Goal: Task Accomplishment & Management: Use online tool/utility

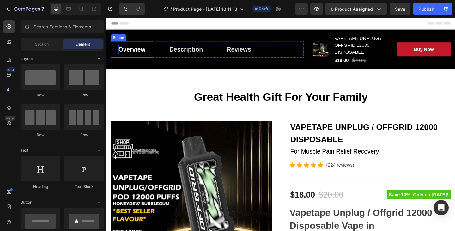
click at [141, 49] on div "Overview" at bounding box center [134, 52] width 29 height 10
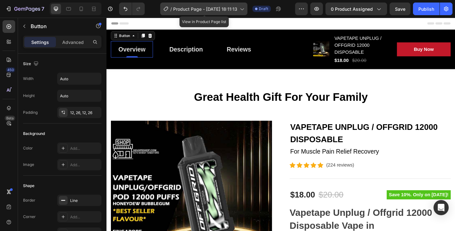
click at [242, 11] on icon at bounding box center [242, 9] width 6 height 6
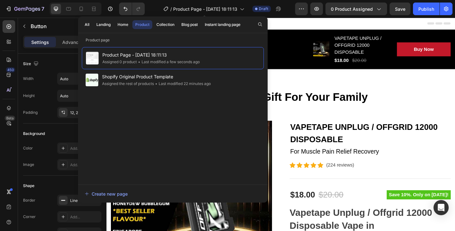
drag, startPoint x: 244, startPoint y: 10, endPoint x: 249, endPoint y: 39, distance: 28.8
click at [244, 10] on icon at bounding box center [242, 9] width 6 height 6
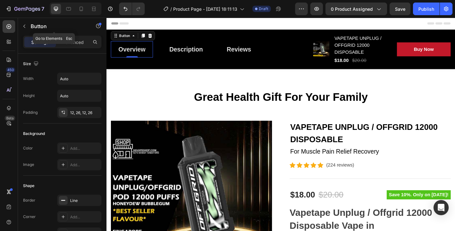
click at [24, 27] on icon "button" at bounding box center [24, 26] width 5 height 5
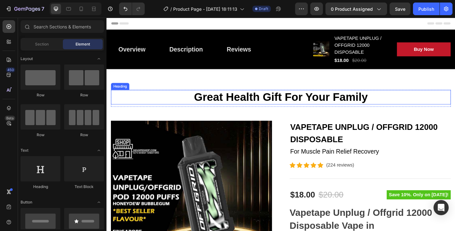
click at [250, 106] on p "Great Health Gift For Your Family" at bounding box center [296, 104] width 369 height 15
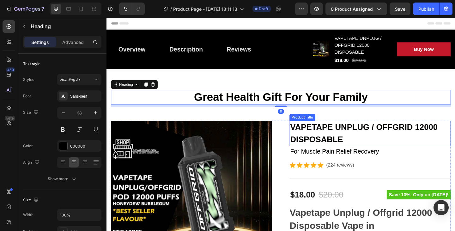
click at [343, 144] on h2 "VAPETAPE UNPLUG / OFFGRID 12000 DISPOSABLE" at bounding box center [393, 144] width 175 height 28
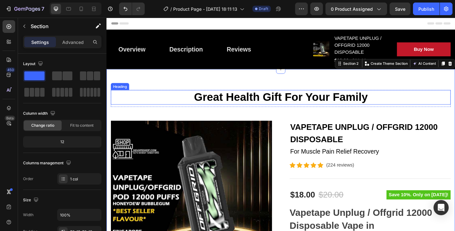
click at [278, 103] on p "Great Health Gift For Your Family" at bounding box center [296, 104] width 369 height 15
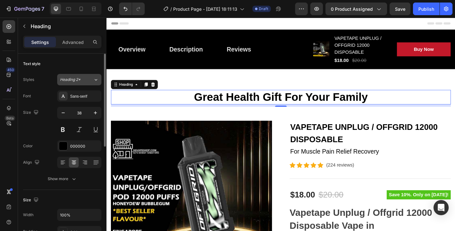
click at [83, 77] on div "Heading 2*" at bounding box center [73, 80] width 26 height 6
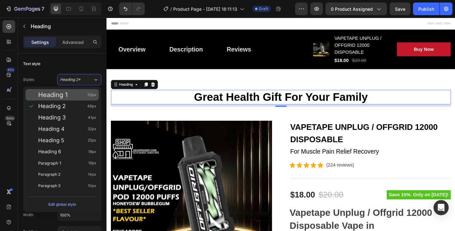
click at [82, 94] on div "Heading 1 52px" at bounding box center [67, 95] width 58 height 6
type input "52"
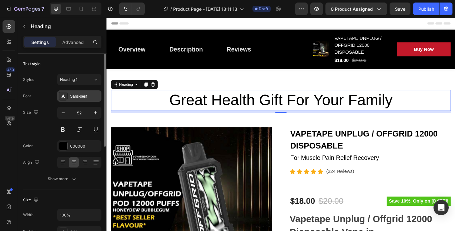
click at [70, 95] on div "Sans-serif" at bounding box center [85, 97] width 30 height 6
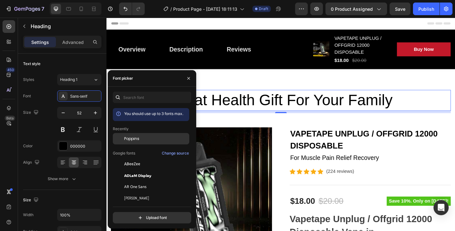
click at [132, 135] on div "Poppins" at bounding box center [151, 138] width 77 height 11
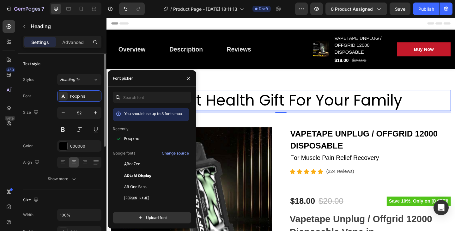
click at [41, 88] on div "Styles Heading 1* Font Poppins Size 52 Color 000000 Align Show more" at bounding box center [62, 129] width 78 height 111
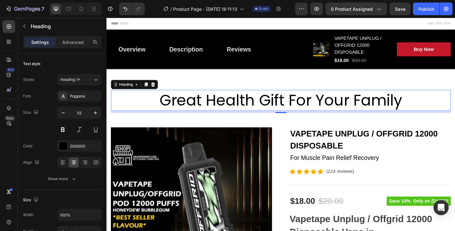
click at [220, 110] on p "Great Health Gift For Your Family" at bounding box center [296, 108] width 369 height 22
click at [147, 106] on p "Great Health Gift For Your Family" at bounding box center [296, 108] width 369 height 22
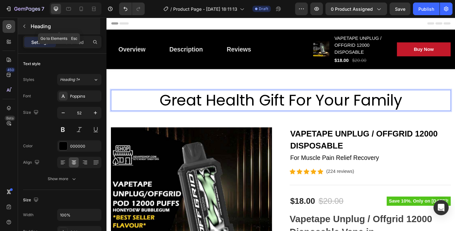
click at [27, 26] on icon "button" at bounding box center [24, 26] width 5 height 5
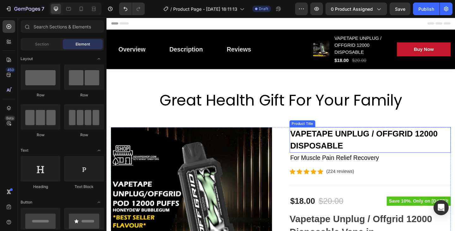
click at [329, 147] on h2 "VAPETAPE UNPLUG / OFFGRID 12000 DISPOSABLE" at bounding box center [393, 151] width 175 height 28
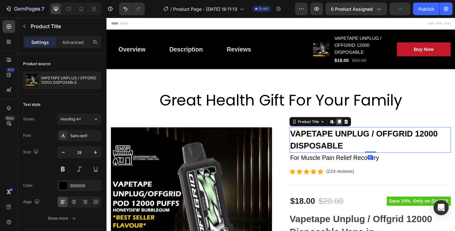
click at [357, 132] on icon at bounding box center [359, 130] width 5 height 5
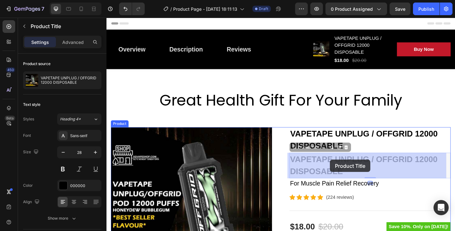
drag, startPoint x: 447, startPoint y: 173, endPoint x: 350, endPoint y: 172, distance: 97.7
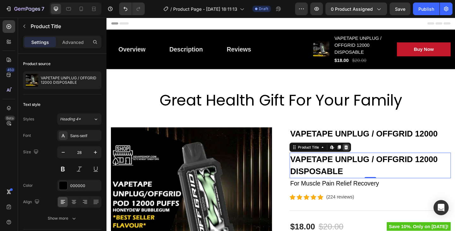
click at [366, 159] on icon at bounding box center [368, 158] width 4 height 4
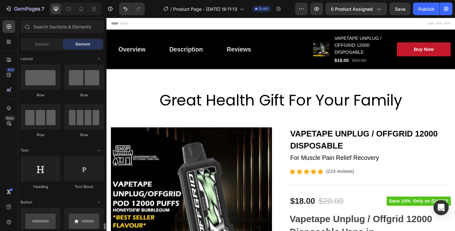
scroll to position [190, 0]
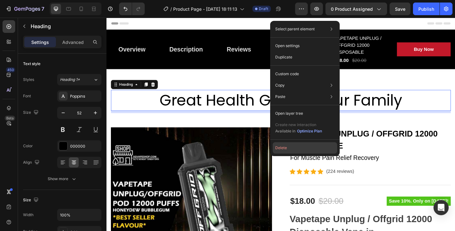
click at [292, 149] on button "Delete" at bounding box center [305, 147] width 65 height 11
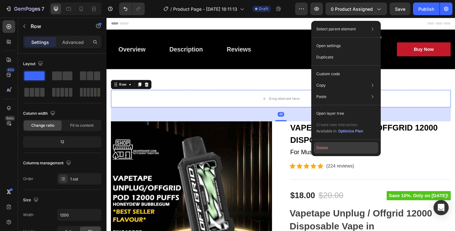
drag, startPoint x: 339, startPoint y: 149, endPoint x: 252, endPoint y: 141, distance: 87.3
click at [339, 149] on button "Delete" at bounding box center [346, 147] width 65 height 11
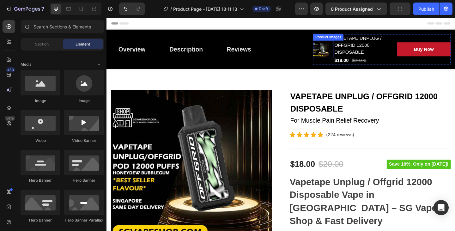
click at [340, 54] on img at bounding box center [340, 52] width 18 height 18
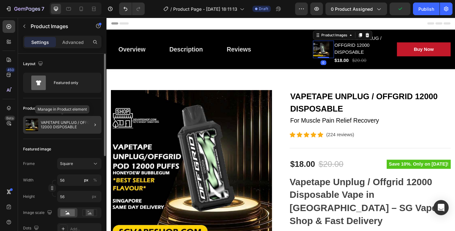
click at [54, 125] on p "VAPETAPE UNPLUG / OFFGRID 12000 DISPOSABLE" at bounding box center [70, 124] width 58 height 9
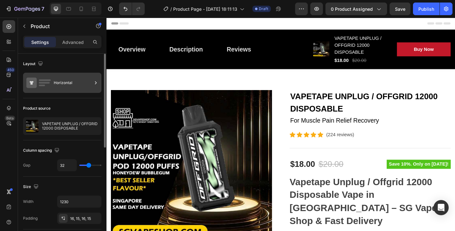
click at [66, 83] on div "Horizontal" at bounding box center [73, 83] width 39 height 15
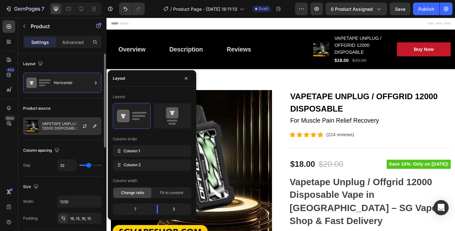
click at [58, 128] on p "VAPETAPE UNPLUG / OFFGRID 12000 DISPOSABLE" at bounding box center [70, 126] width 57 height 9
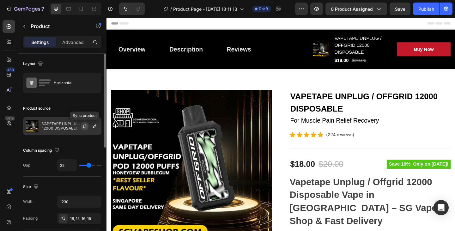
click at [85, 127] on icon "button" at bounding box center [84, 127] width 3 height 2
click at [93, 127] on icon "button" at bounding box center [94, 126] width 5 height 5
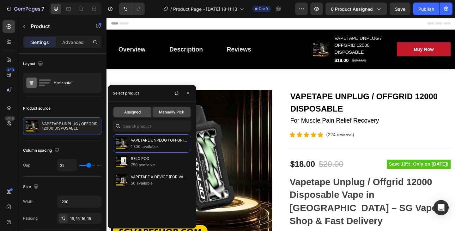
click at [127, 114] on span "Assigned" at bounding box center [132, 112] width 16 height 6
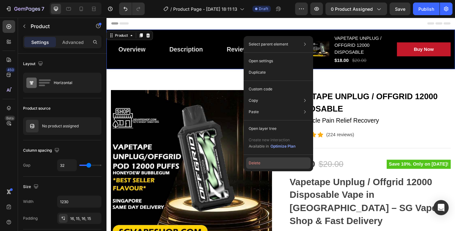
click at [268, 163] on button "Delete" at bounding box center [278, 162] width 65 height 11
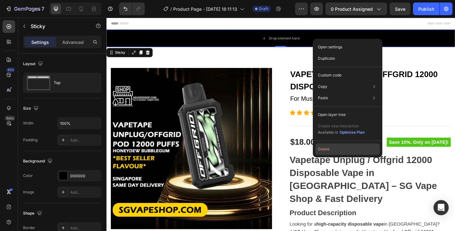
click at [341, 146] on button "Delete" at bounding box center [348, 149] width 65 height 11
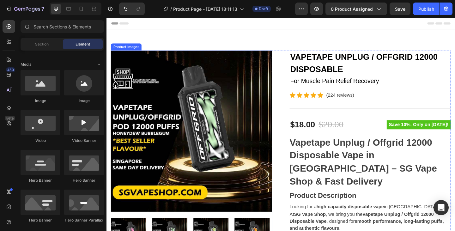
click at [211, 88] on img at bounding box center [198, 140] width 175 height 175
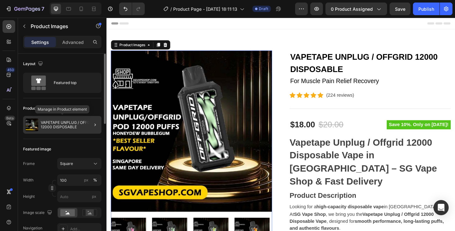
click at [68, 123] on p "VAPETAPE UNPLUG / OFFGRID 12000 DISPOSABLE" at bounding box center [70, 124] width 58 height 9
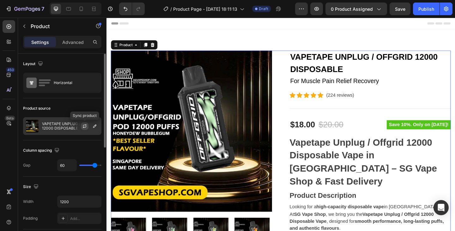
click at [85, 127] on icon "button" at bounding box center [84, 126] width 5 height 5
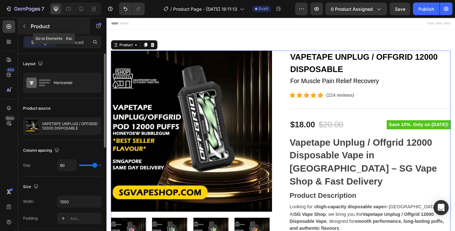
click at [26, 26] on icon "button" at bounding box center [24, 26] width 5 height 5
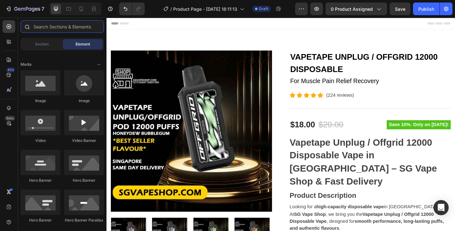
click at [60, 28] on input "text" at bounding box center [62, 26] width 83 height 13
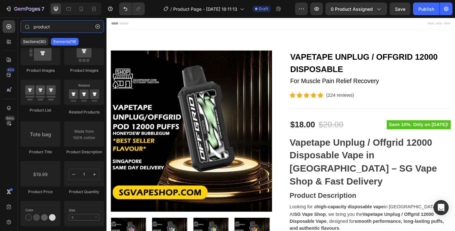
scroll to position [0, 0]
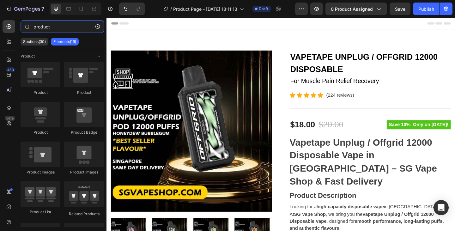
type input "product"
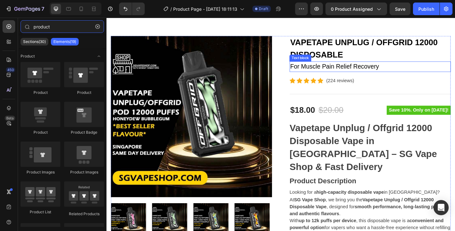
scroll to position [32, 0]
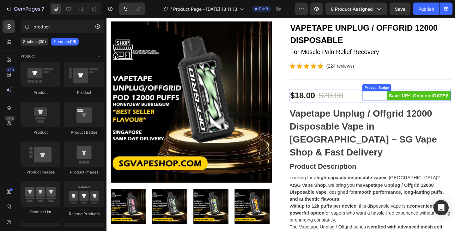
click at [420, 103] on pre "Save 10%. Only on Mother's Day!" at bounding box center [446, 103] width 70 height 10
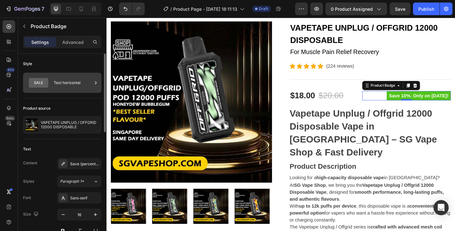
click at [66, 82] on div "Text horizontal" at bounding box center [73, 83] width 39 height 15
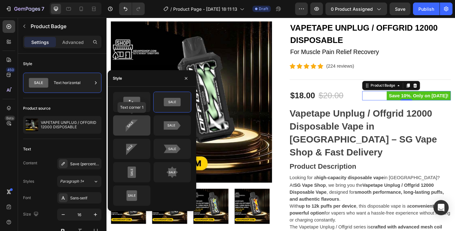
click at [144, 123] on icon at bounding box center [132, 125] width 30 height 13
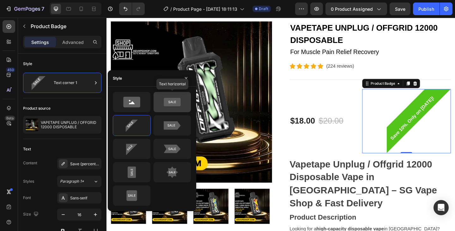
click at [175, 101] on icon at bounding box center [172, 102] width 17 height 9
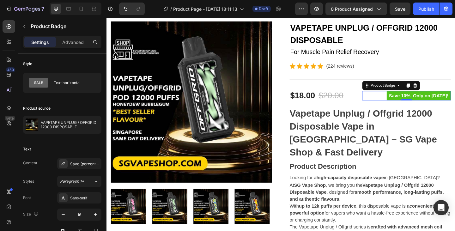
click at [440, 103] on pre "Save 10%. Only on Mother's Day!" at bounding box center [446, 103] width 70 height 10
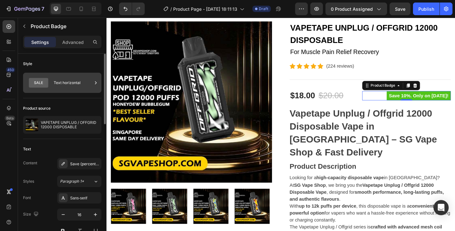
click at [68, 81] on div "Text horizontal" at bounding box center [73, 83] width 39 height 15
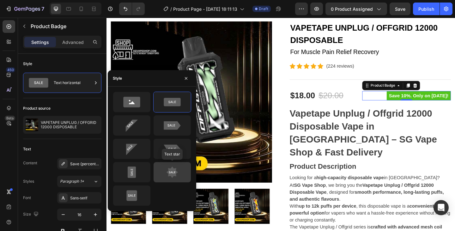
click at [174, 166] on icon at bounding box center [172, 172] width 30 height 13
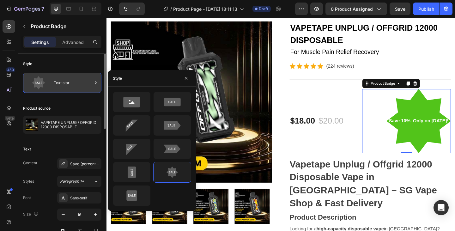
click at [71, 82] on div "Text star" at bounding box center [73, 83] width 39 height 15
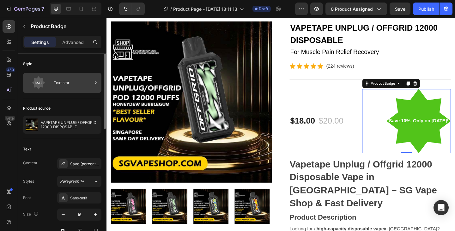
click at [86, 81] on div "Text star" at bounding box center [73, 83] width 39 height 15
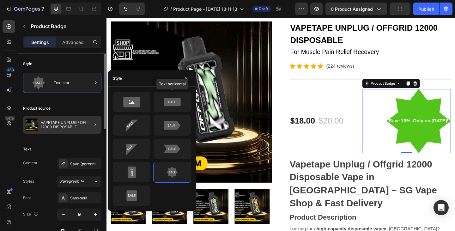
click at [171, 102] on icon at bounding box center [173, 102] width 8 height 2
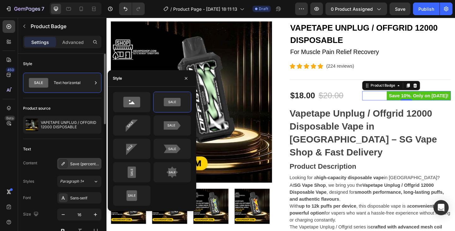
click at [70, 163] on div "Save {percent_discount}. Only on Mother's Day!" at bounding box center [85, 164] width 30 height 6
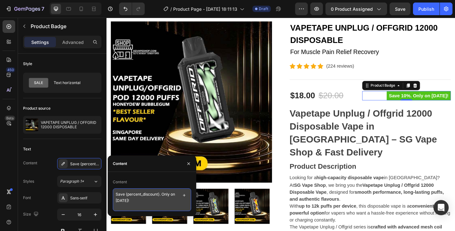
click at [147, 201] on textarea "Save {percent_discount}. Only on Mother's Day!" at bounding box center [152, 199] width 78 height 23
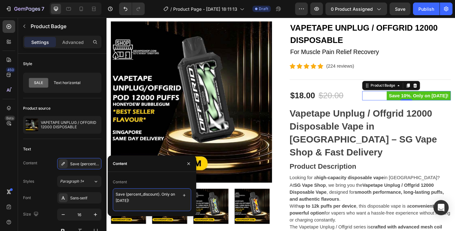
drag, startPoint x: 162, startPoint y: 194, endPoint x: 168, endPoint y: 200, distance: 9.2
click at [168, 200] on textarea "Save {percent_discount}. Only on Mother's Day!" at bounding box center [152, 199] width 78 height 23
click at [168, 196] on textarea "Save {percent_discount}. Only on Mother's Day!" at bounding box center [152, 199] width 78 height 23
click at [156, 200] on textarea "Save {percent_discount}. Only on Mother's Day!" at bounding box center [152, 199] width 78 height 23
click at [163, 199] on textarea "Save {percent_discount}. Only on Mother's Day!" at bounding box center [152, 199] width 78 height 23
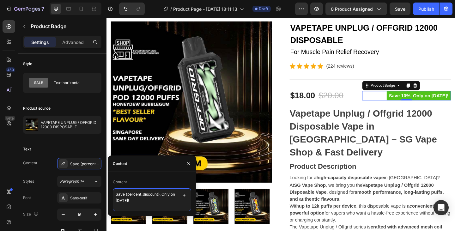
drag, startPoint x: 165, startPoint y: 194, endPoint x: 174, endPoint y: 194, distance: 9.2
click at [174, 194] on textarea "Save {percent_discount}. Only on Mother's Day!" at bounding box center [152, 199] width 78 height 23
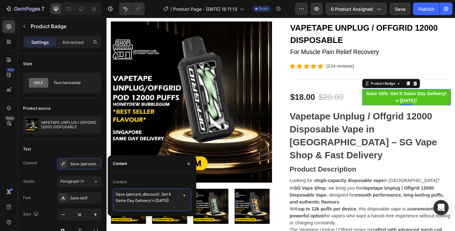
scroll to position [2, 0]
drag, startPoint x: 152, startPoint y: 201, endPoint x: 163, endPoint y: 214, distance: 16.8
click at [163, 214] on div "Content Save {percent_discount}. Get It Same Day Delivery! n Mother's Day!" at bounding box center [152, 194] width 89 height 44
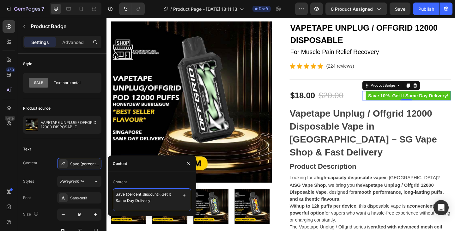
type textarea "Save {percent_discount}. Get It Same Day Delivery!"
click at [76, 102] on div "Product source VAPETAPE UNPLUG / OFFGRID 12000 DISPOSABLE" at bounding box center [62, 118] width 78 height 41
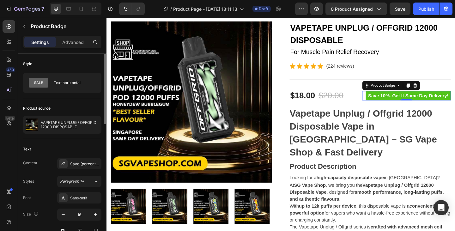
scroll to position [63, 0]
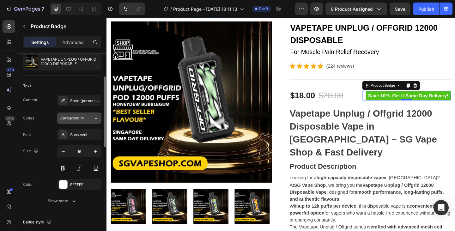
click at [83, 120] on span "Paragraph 1*" at bounding box center [72, 118] width 24 height 6
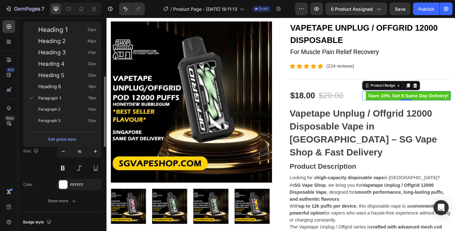
click at [34, 162] on div "Size 16" at bounding box center [62, 159] width 78 height 28
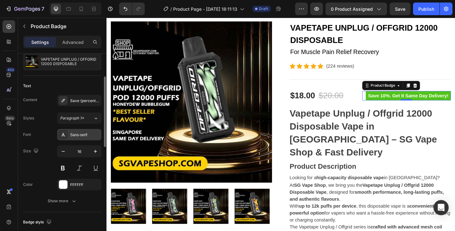
drag, startPoint x: 80, startPoint y: 133, endPoint x: 89, endPoint y: 136, distance: 9.7
click at [80, 132] on div "Sans-serif" at bounding box center [85, 135] width 30 height 6
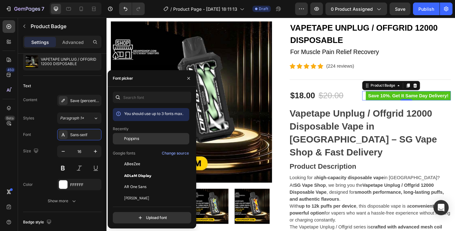
click at [142, 138] on div "Poppins" at bounding box center [156, 139] width 64 height 6
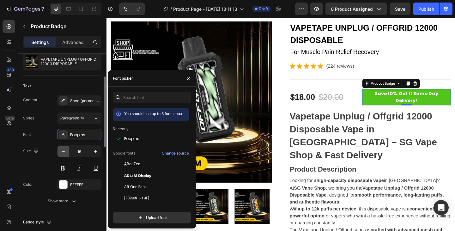
click at [64, 151] on icon "button" at bounding box center [63, 151] width 3 height 1
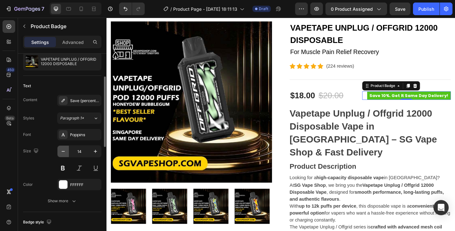
click at [64, 151] on icon "button" at bounding box center [63, 151] width 3 height 1
click at [95, 152] on icon "button" at bounding box center [95, 151] width 3 height 3
click at [96, 152] on icon "button" at bounding box center [95, 151] width 6 height 6
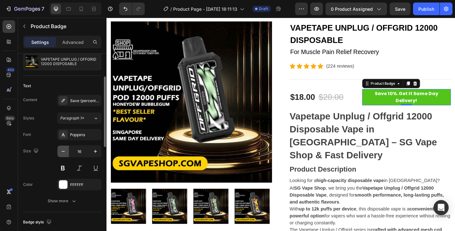
click at [62, 151] on icon "button" at bounding box center [63, 151] width 3 height 1
type input "15"
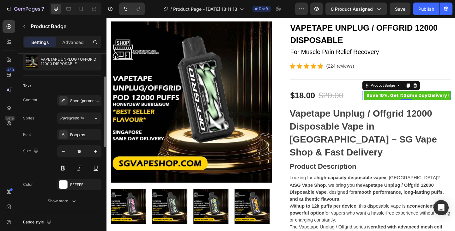
scroll to position [158, 0]
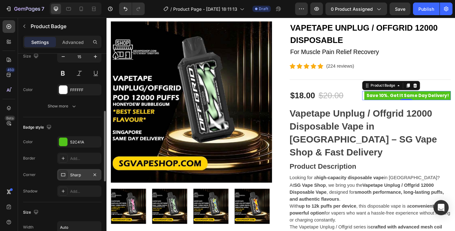
click at [74, 176] on div "Sharp" at bounding box center [79, 175] width 18 height 6
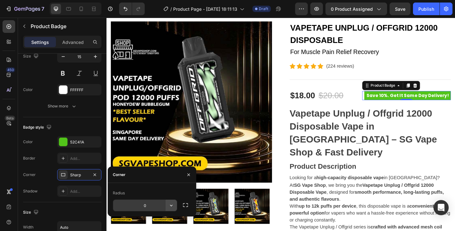
click at [170, 206] on icon "button" at bounding box center [171, 205] width 6 height 6
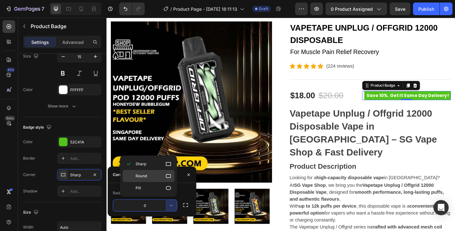
click at [156, 174] on p "Round" at bounding box center [154, 176] width 36 height 6
type input "8"
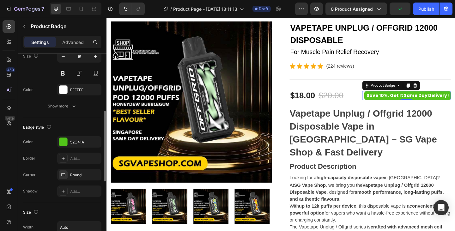
click at [43, 143] on div "Color 52C41A" at bounding box center [62, 141] width 78 height 11
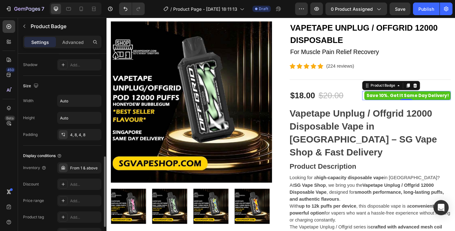
scroll to position [345, 0]
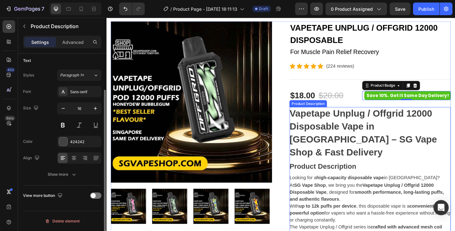
click at [350, 131] on h1 "Vapetape Unplug / Offgrid 12000 Disposable Vape in [GEOGRAPHIC_DATA] – SG Vape …" at bounding box center [386, 143] width 160 height 54
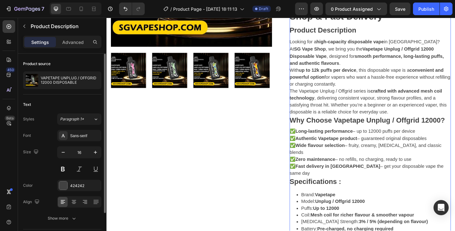
scroll to position [190, 0]
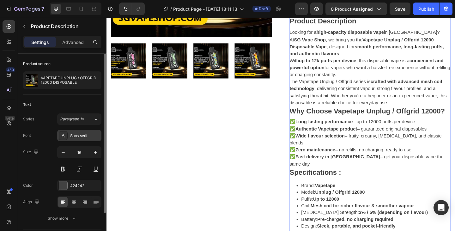
click at [79, 136] on div "Sans-serif" at bounding box center [85, 136] width 30 height 6
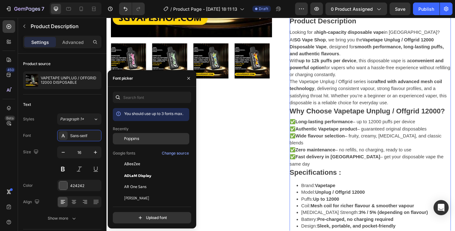
click at [138, 140] on span "Poppins" at bounding box center [131, 139] width 15 height 6
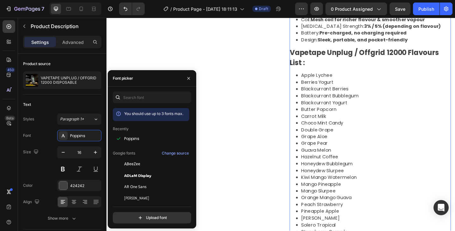
scroll to position [443, 0]
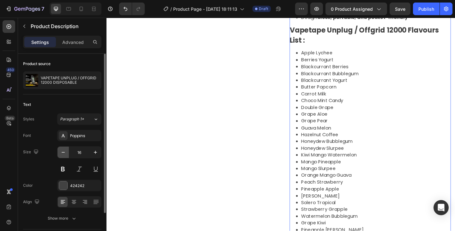
click at [63, 154] on icon "button" at bounding box center [63, 152] width 6 height 6
type input "15"
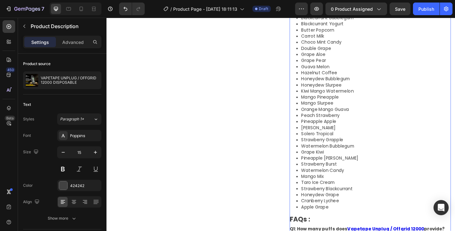
scroll to position [601, 0]
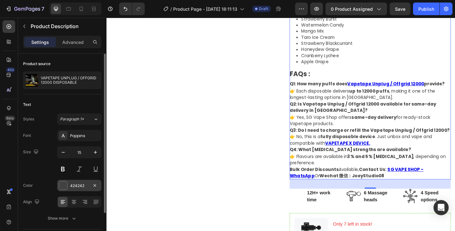
click at [74, 185] on div "424242" at bounding box center [79, 186] width 18 height 6
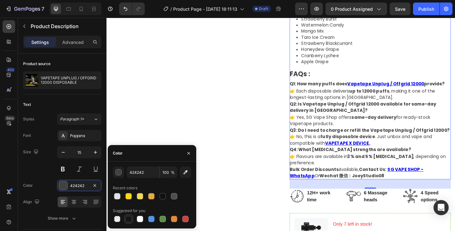
click at [130, 219] on div at bounding box center [129, 219] width 6 height 6
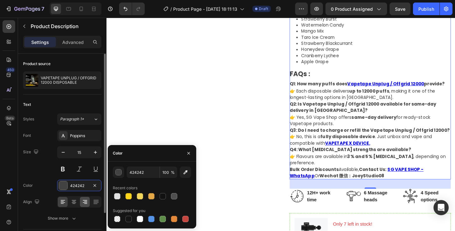
type input "151515"
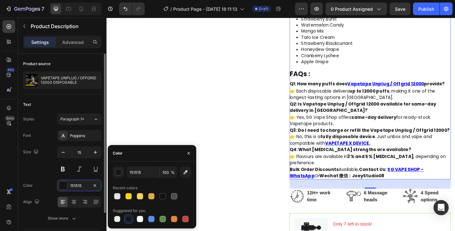
click at [37, 162] on div "Size 15" at bounding box center [62, 160] width 78 height 28
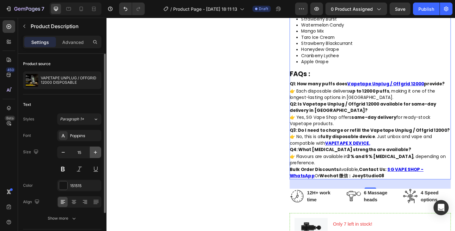
click at [94, 155] on icon "button" at bounding box center [95, 152] width 6 height 6
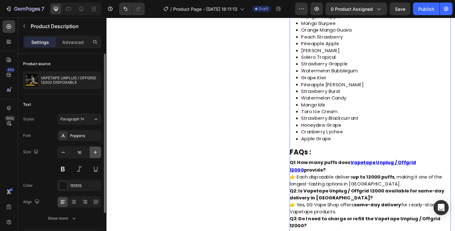
click at [94, 155] on icon "button" at bounding box center [95, 152] width 6 height 6
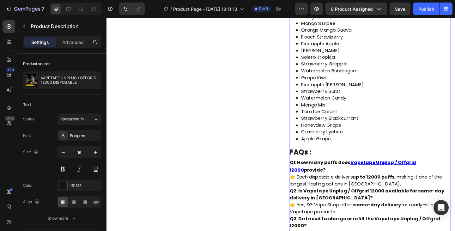
type input "17"
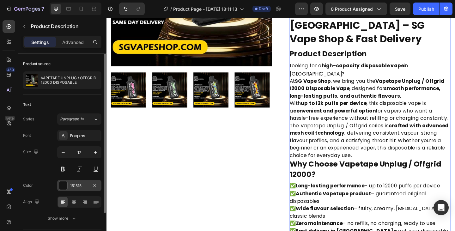
scroll to position [44, 0]
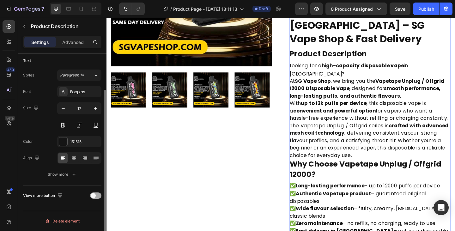
click at [92, 195] on span at bounding box center [93, 195] width 5 height 5
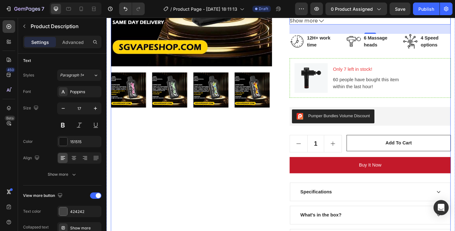
scroll to position [32, 0]
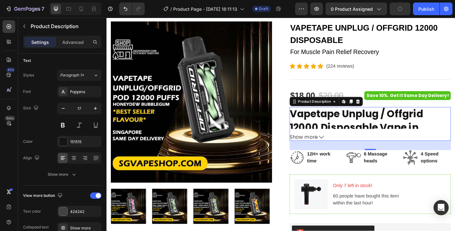
click at [332, 148] on span "Show more" at bounding box center [321, 148] width 31 height 8
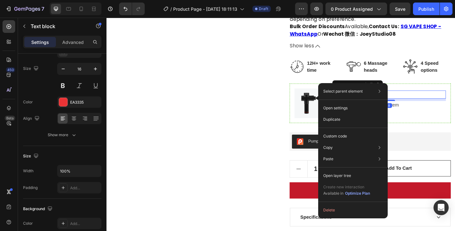
scroll to position [0, 0]
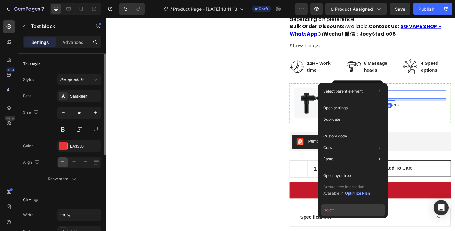
drag, startPoint x: 354, startPoint y: 208, endPoint x: 270, endPoint y: 206, distance: 83.8
click at [354, 208] on button "Delete" at bounding box center [353, 210] width 65 height 11
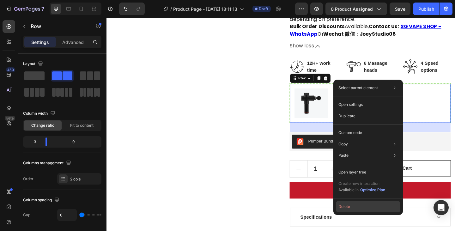
click at [351, 209] on button "Delete" at bounding box center [368, 206] width 65 height 11
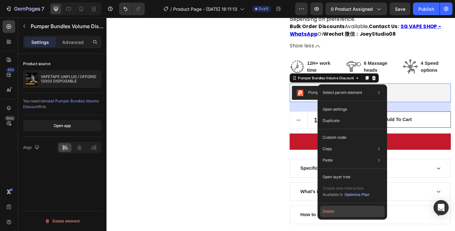
drag, startPoint x: 336, startPoint y: 213, endPoint x: 259, endPoint y: 204, distance: 77.7
click at [336, 213] on button "Delete" at bounding box center [352, 211] width 65 height 11
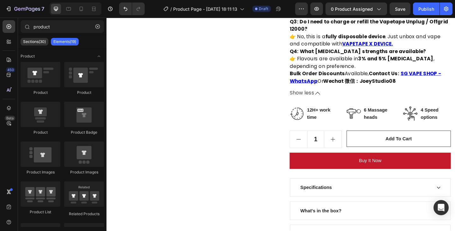
scroll to position [881, 0]
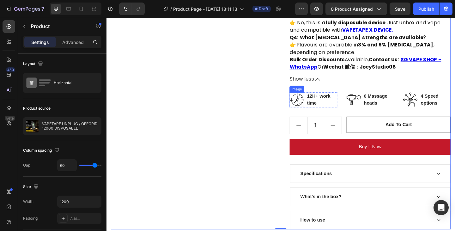
click at [311, 99] on img at bounding box center [314, 107] width 16 height 16
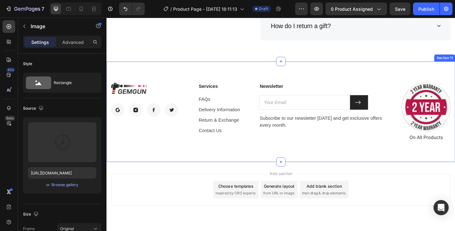
scroll to position [2937, 0]
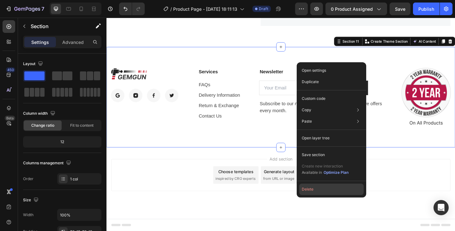
click at [329, 186] on button "Delete" at bounding box center [331, 189] width 65 height 11
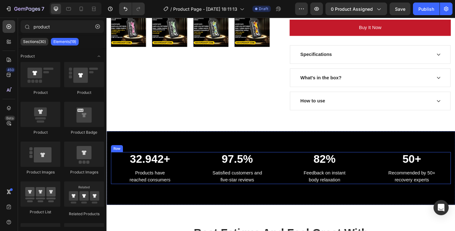
scroll to position [235, 0]
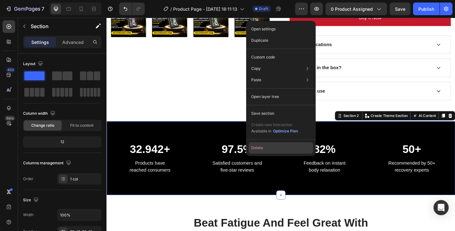
click at [269, 149] on button "Delete" at bounding box center [281, 147] width 65 height 11
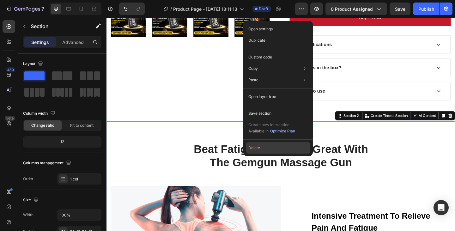
drag, startPoint x: 270, startPoint y: 144, endPoint x: 177, endPoint y: 138, distance: 92.8
click at [270, 144] on button "Delete" at bounding box center [278, 147] width 65 height 11
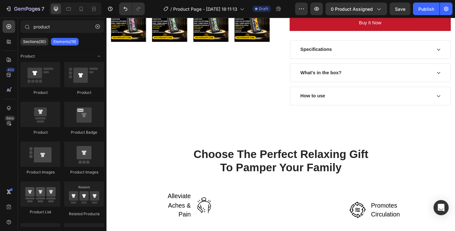
scroll to position [203, 0]
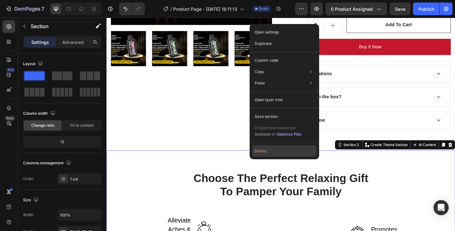
click at [268, 153] on button "Delete" at bounding box center [284, 150] width 65 height 11
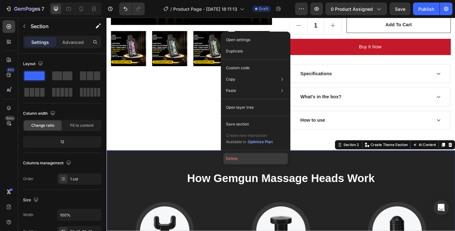
click at [252, 157] on button "Delete" at bounding box center [256, 158] width 65 height 11
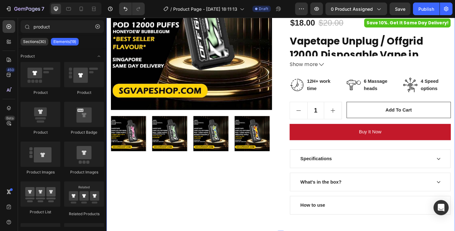
scroll to position [235, 0]
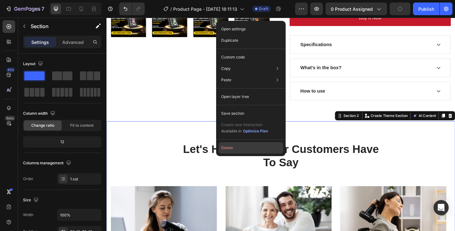
click at [244, 145] on button "Delete" at bounding box center [251, 147] width 65 height 11
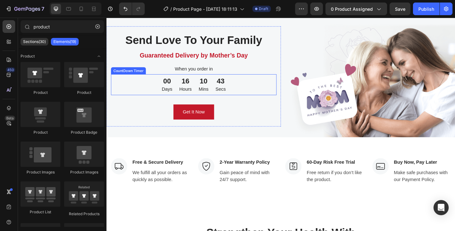
scroll to position [330, 0]
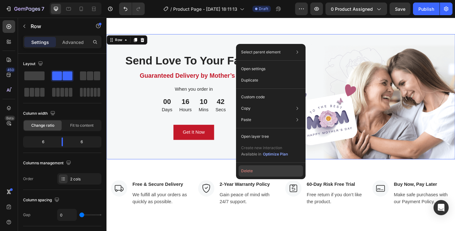
drag, startPoint x: 258, startPoint y: 173, endPoint x: 164, endPoint y: 167, distance: 94.4
click at [258, 173] on button "Delete" at bounding box center [271, 170] width 65 height 11
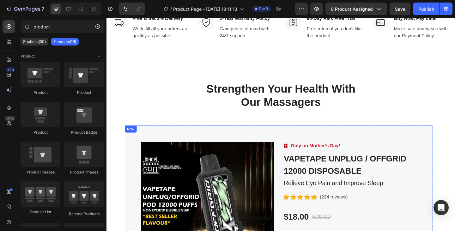
scroll to position [298, 0]
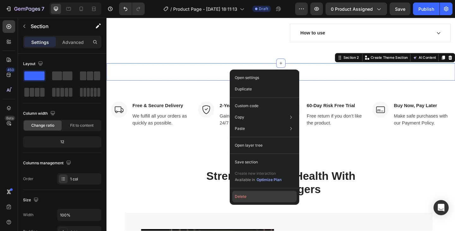
click at [267, 196] on button "Delete" at bounding box center [264, 196] width 65 height 11
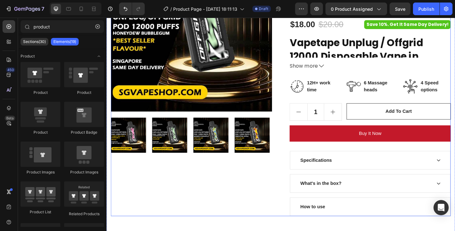
scroll to position [108, 0]
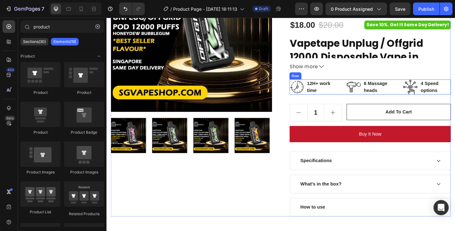
click at [361, 99] on div "Image 12H+ work time Text block Row Image 6 Massage heads Text block Row Image …" at bounding box center [393, 93] width 175 height 16
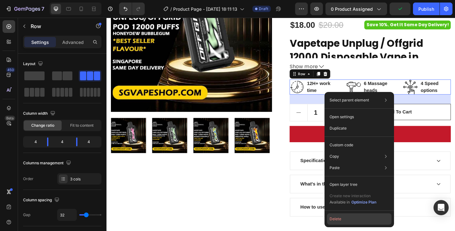
click at [354, 218] on button "Delete" at bounding box center [359, 218] width 65 height 11
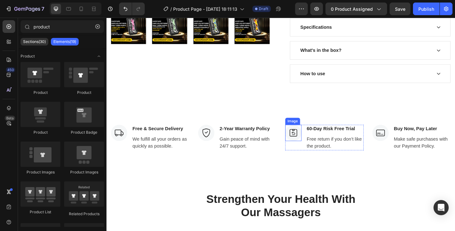
scroll to position [267, 0]
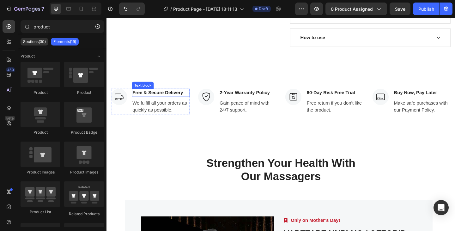
click at [185, 101] on p "Free & Secure Delivery" at bounding box center [165, 100] width 61 height 8
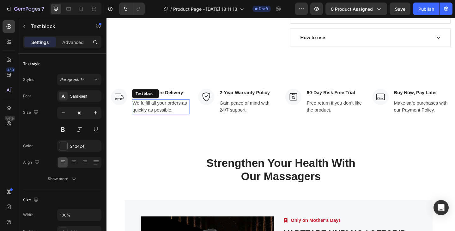
click at [181, 114] on p "We fulfill all your orders as quickly as possible." at bounding box center [165, 114] width 61 height 15
click at [157, 112] on p "We fulfill all your orders as quickly as possible." at bounding box center [165, 114] width 61 height 15
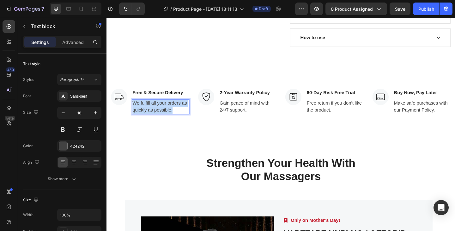
click at [157, 112] on p "We fulfill all your orders as quickly as possible." at bounding box center [165, 114] width 61 height 15
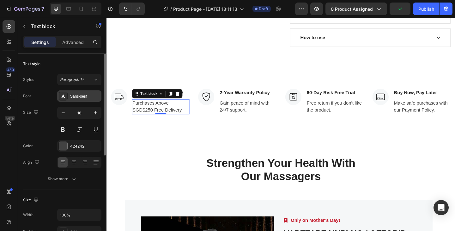
click at [84, 94] on div "Sans-serif" at bounding box center [85, 97] width 30 height 6
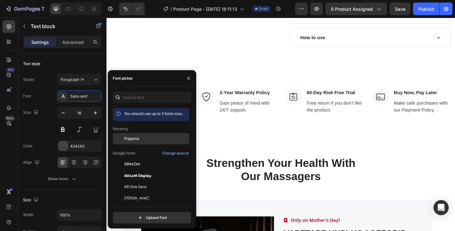
click at [142, 139] on div "Poppins" at bounding box center [156, 139] width 64 height 6
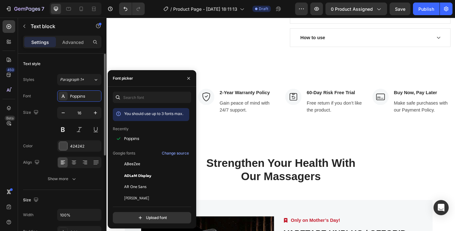
click at [48, 83] on div "Styles Paragraph 1*" at bounding box center [62, 79] width 78 height 11
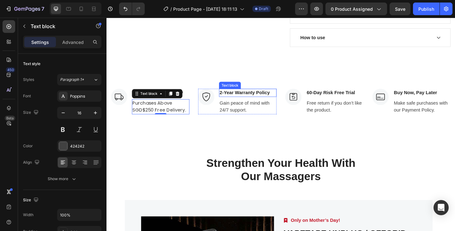
click at [245, 98] on p "2-Year Warranty Policy" at bounding box center [260, 100] width 61 height 8
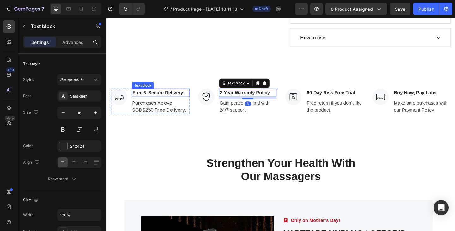
click at [159, 99] on p "Free & Secure Delivery" at bounding box center [165, 100] width 61 height 8
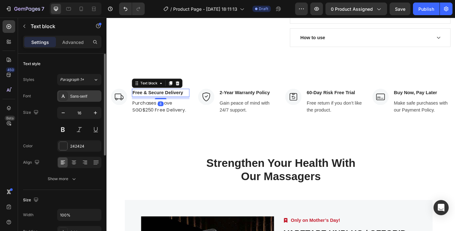
click at [85, 96] on div "Sans-serif" at bounding box center [85, 97] width 30 height 6
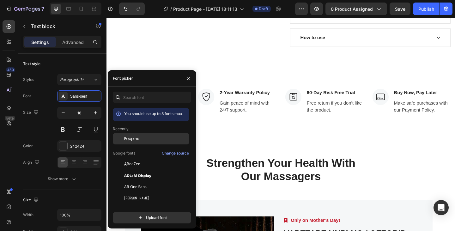
click at [133, 137] on span "Poppins" at bounding box center [131, 139] width 15 height 6
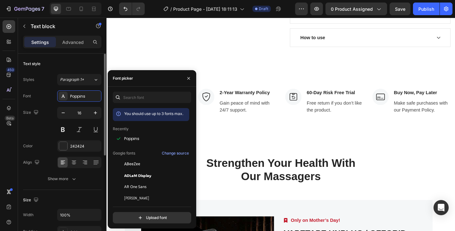
click at [48, 95] on div "Font Poppins" at bounding box center [62, 95] width 78 height 11
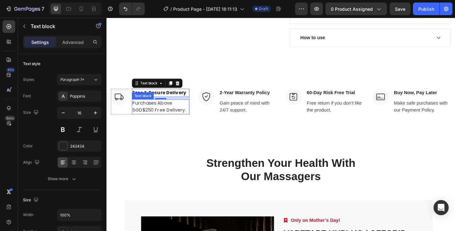
click at [163, 113] on div "8" at bounding box center [165, 111] width 6 height 5
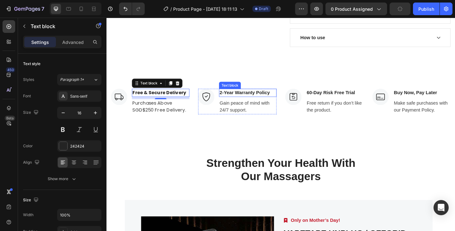
click at [254, 102] on p "2-Year Warranty Policy" at bounding box center [260, 100] width 61 height 8
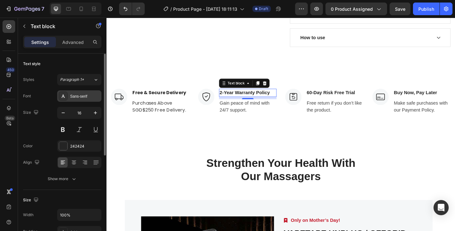
click at [80, 95] on div "Sans-serif" at bounding box center [85, 97] width 30 height 6
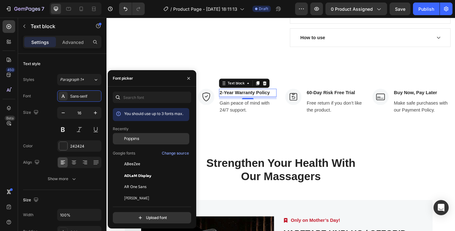
click at [138, 139] on span "Poppins" at bounding box center [131, 139] width 15 height 6
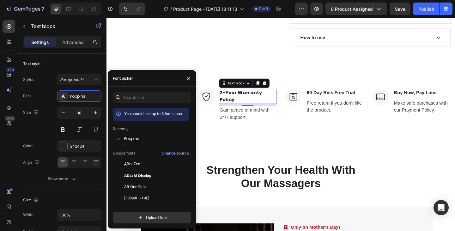
click at [249, 102] on p "2-Year Warranty Policy" at bounding box center [260, 103] width 61 height 15
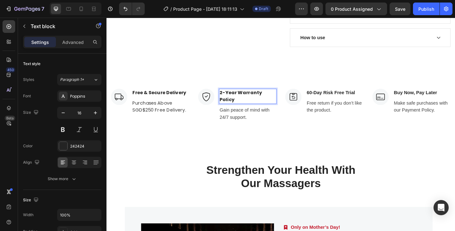
click at [247, 100] on p "2-Year Warranty Policy" at bounding box center [260, 103] width 61 height 15
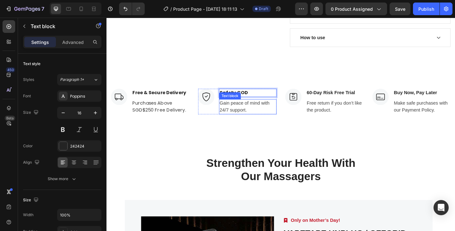
click at [252, 114] on p "Gain peace of mind with 24/7 support." at bounding box center [260, 114] width 61 height 15
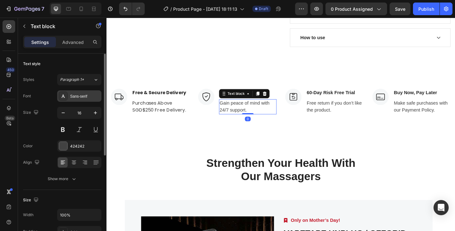
drag, startPoint x: 81, startPoint y: 98, endPoint x: 86, endPoint y: 100, distance: 5.1
click at [81, 98] on div "Sans-serif" at bounding box center [85, 97] width 30 height 6
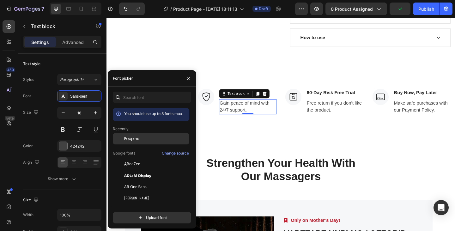
click at [135, 138] on span "Poppins" at bounding box center [131, 139] width 15 height 6
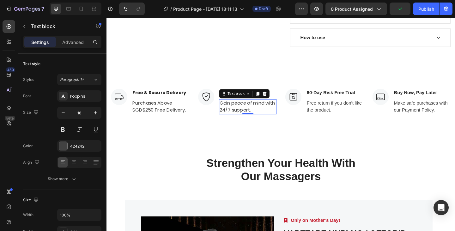
click at [257, 110] on p "Gain peace of mind with 24/7 support." at bounding box center [260, 114] width 61 height 15
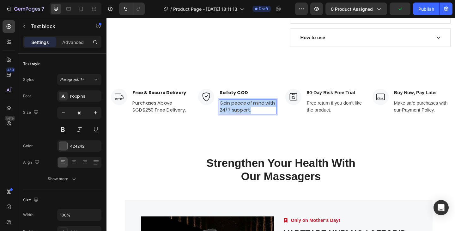
click at [257, 110] on p "Gain peace of mind with 24/7 support." at bounding box center [260, 114] width 61 height 15
click at [310, 104] on img at bounding box center [310, 104] width 18 height 18
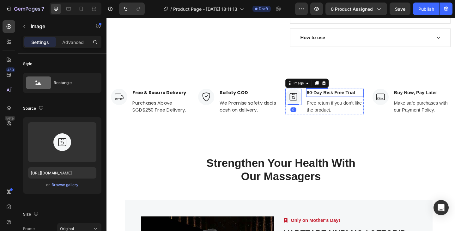
click at [348, 101] on p "60-Day Risk Free Trial" at bounding box center [354, 100] width 61 height 8
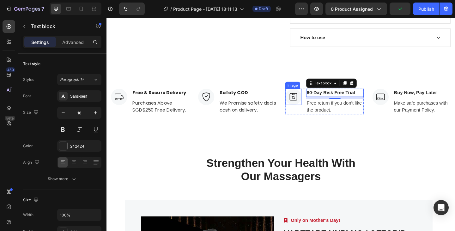
click at [307, 104] on img at bounding box center [310, 104] width 18 height 18
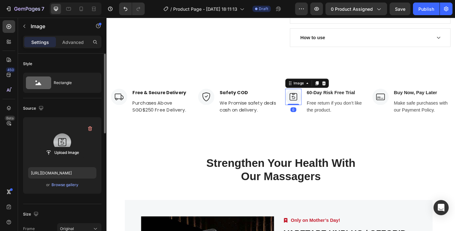
click at [63, 136] on label at bounding box center [62, 142] width 68 height 40
click at [63, 147] on input "file" at bounding box center [62, 152] width 44 height 11
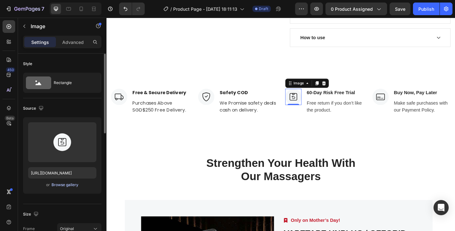
click at [66, 185] on div "Browse gallery" at bounding box center [65, 185] width 27 height 6
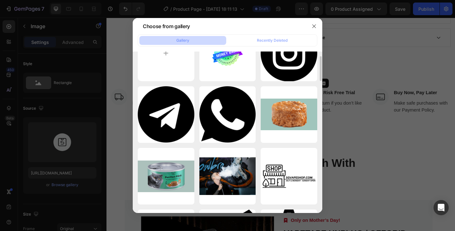
scroll to position [0, 0]
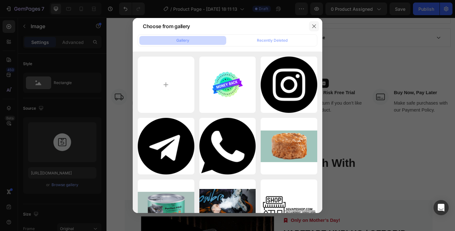
click at [316, 26] on icon "button" at bounding box center [314, 26] width 5 height 5
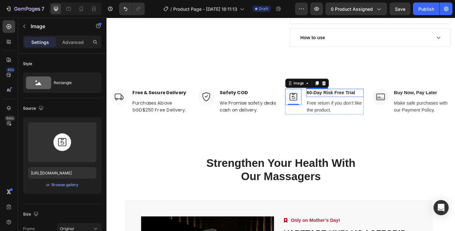
click at [341, 99] on p "60-Day Risk Free Trial" at bounding box center [354, 100] width 61 height 8
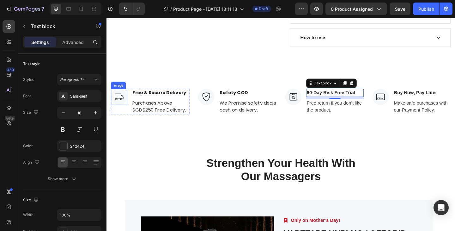
click at [122, 105] on img at bounding box center [120, 104] width 18 height 18
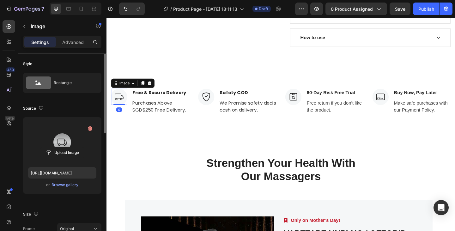
click at [56, 139] on label at bounding box center [62, 142] width 68 height 40
click at [56, 147] on input "file" at bounding box center [62, 152] width 44 height 11
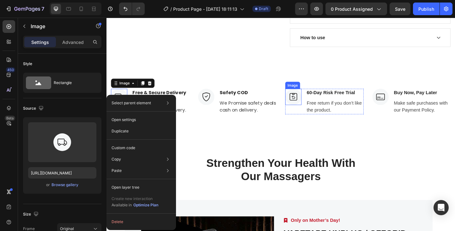
click at [305, 104] on img at bounding box center [310, 104] width 18 height 18
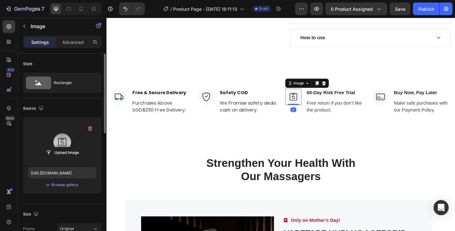
click at [77, 138] on label at bounding box center [62, 142] width 68 height 40
click at [77, 147] on input "file" at bounding box center [62, 152] width 44 height 11
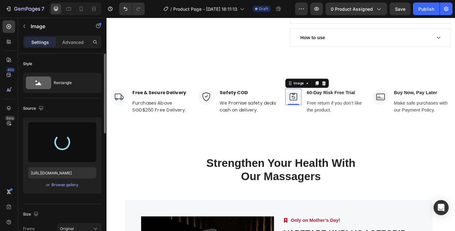
type input "https://cdn.shopify.com/s/files/1/0742/8164/8277/files/gempages_585242739176637…"
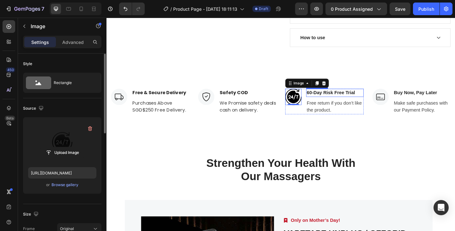
click at [329, 100] on p "60-Day Risk Free Trial" at bounding box center [354, 100] width 61 height 8
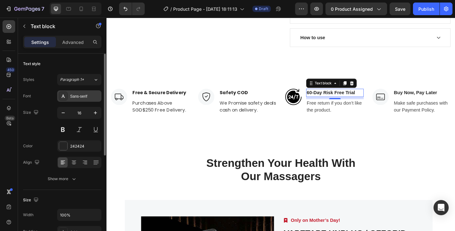
click at [80, 91] on div "Sans-serif" at bounding box center [79, 95] width 44 height 11
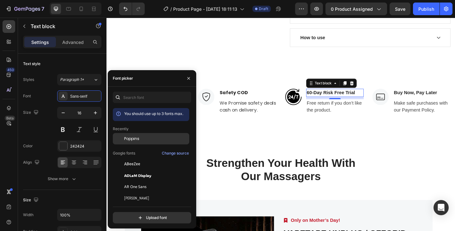
click at [135, 140] on span "Poppins" at bounding box center [131, 139] width 15 height 6
click at [360, 102] on p "60-Day Risk Free Trial" at bounding box center [354, 100] width 61 height 8
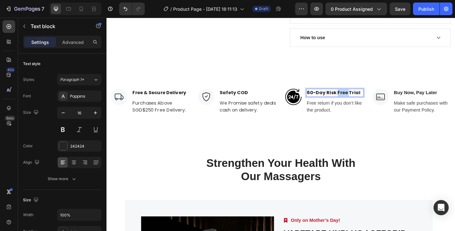
click at [360, 102] on p "60-Day Risk Free Trial" at bounding box center [354, 100] width 61 height 8
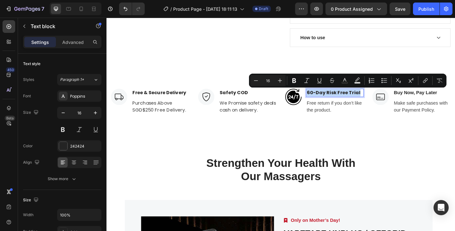
click at [360, 102] on p "60-Day Risk Free Trial" at bounding box center [354, 100] width 61 height 8
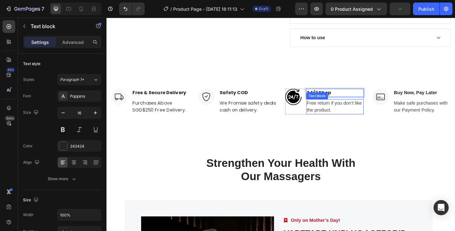
click at [335, 115] on p "Free return if you don’t like the product." at bounding box center [354, 114] width 61 height 15
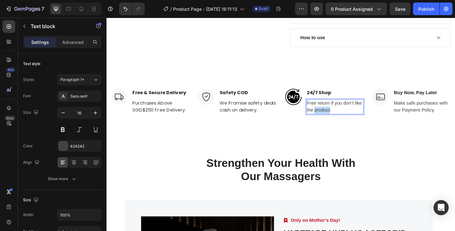
click at [335, 115] on p "Free return if you don’t like the product." at bounding box center [354, 114] width 61 height 15
click at [121, 104] on img at bounding box center [120, 104] width 18 height 18
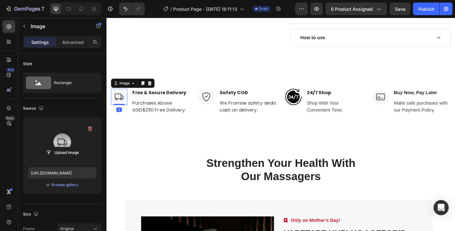
click at [67, 134] on label at bounding box center [62, 142] width 68 height 40
click at [67, 147] on input "file" at bounding box center [62, 152] width 44 height 11
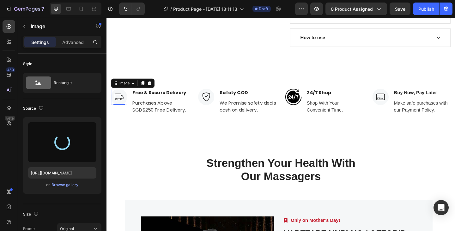
type input "https://cdn.shopify.com/s/files/1/0742/8164/8277/files/gempages_585242739176637…"
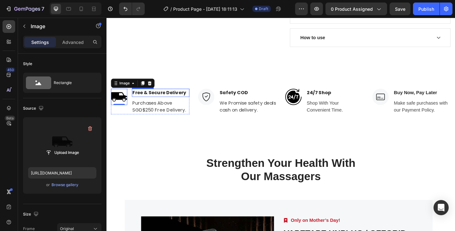
click at [184, 101] on p "Free & Secure Delivery" at bounding box center [165, 100] width 61 height 8
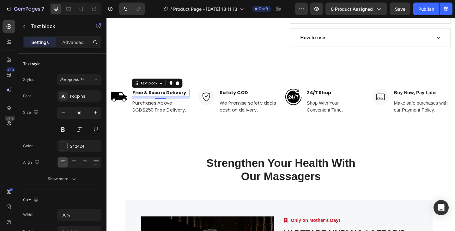
click at [159, 100] on p "Free & Secure Delivery" at bounding box center [165, 100] width 61 height 8
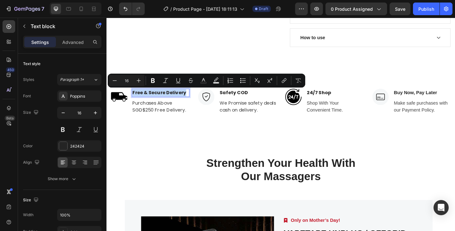
click at [159, 100] on p "Free & Secure Delivery" at bounding box center [165, 100] width 61 height 8
click at [151, 101] on p "Free & Secure Delivery" at bounding box center [165, 100] width 61 height 8
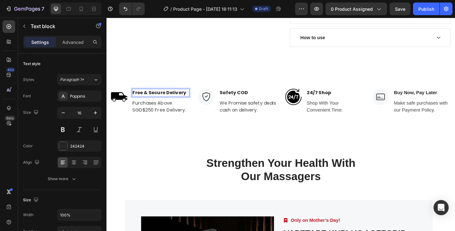
click at [157, 99] on p "Free & Secure Delivery" at bounding box center [165, 100] width 61 height 8
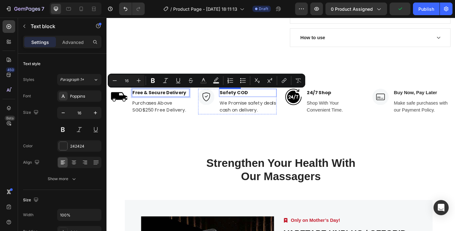
click at [268, 101] on p "Safety COD" at bounding box center [260, 100] width 61 height 8
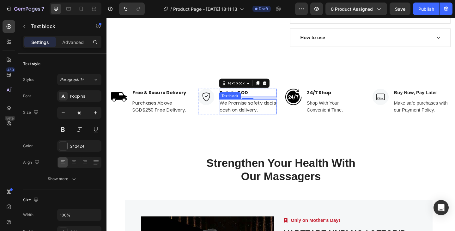
click at [262, 118] on p "We Promise safety deals cash on delivery." at bounding box center [260, 114] width 61 height 15
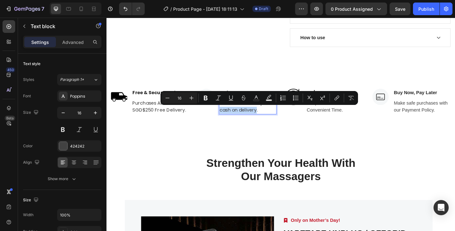
drag, startPoint x: 244, startPoint y: 119, endPoint x: 284, endPoint y: 120, distance: 40.5
click at [284, 120] on p "We Promise safety deals cash on delivery." at bounding box center [260, 114] width 61 height 15
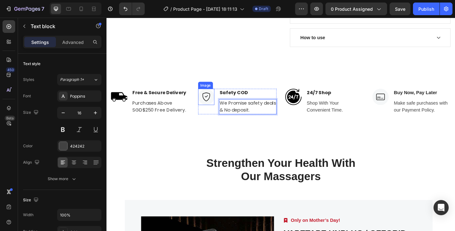
click at [211, 105] on img at bounding box center [215, 104] width 18 height 18
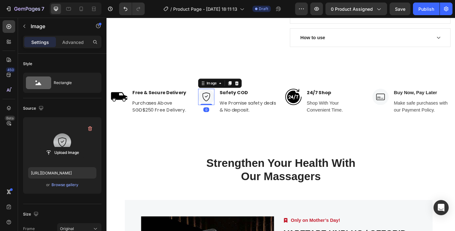
click at [62, 138] on label at bounding box center [62, 142] width 68 height 40
click at [62, 147] on input "file" at bounding box center [62, 152] width 44 height 11
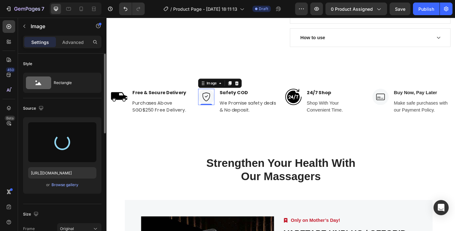
type input "https://cdn.shopify.com/s/files/1/0742/8164/8277/files/gempages_585242739176637…"
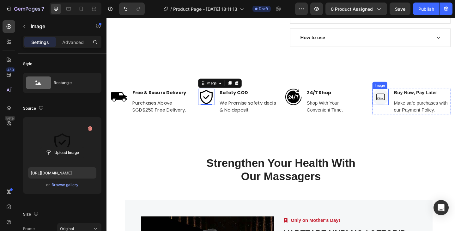
click at [400, 105] on img at bounding box center [405, 104] width 18 height 18
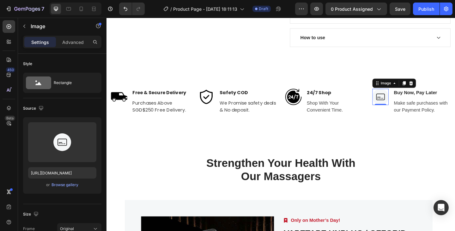
click at [403, 108] on img at bounding box center [405, 104] width 18 height 18
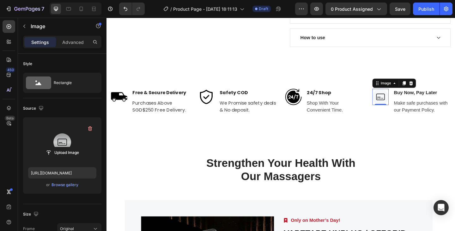
click at [65, 139] on label at bounding box center [62, 142] width 68 height 40
click at [65, 147] on input "file" at bounding box center [62, 152] width 44 height 11
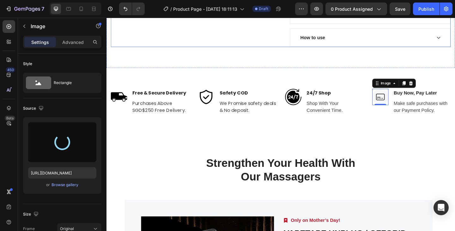
type input "https://cdn.shopify.com/s/files/1/0742/8164/8277/files/gempages_585242739176637…"
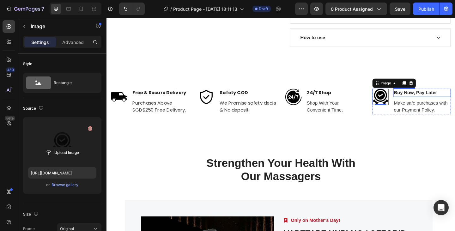
click at [448, 103] on p "Buy Now, Pay Later" at bounding box center [449, 100] width 61 height 8
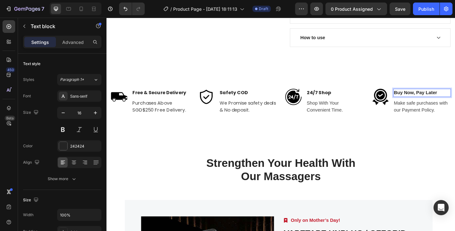
click at [451, 99] on p "Buy Now, Pay Later" at bounding box center [449, 100] width 61 height 8
click at [425, 99] on strong "TRUSTED BEST SELLER" at bounding box center [449, 99] width 60 height 5
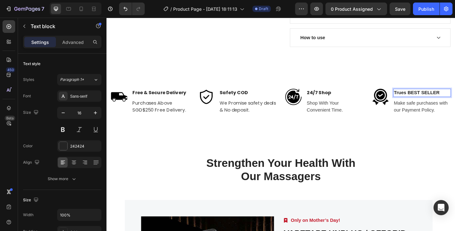
click at [422, 100] on strong "Trues BEST SELLER" at bounding box center [444, 99] width 50 height 5
click at [438, 99] on strong "Trusted BEST SELLER" at bounding box center [446, 99] width 54 height 5
click at [455, 99] on strong "Trusted Best SELLER" at bounding box center [445, 99] width 52 height 5
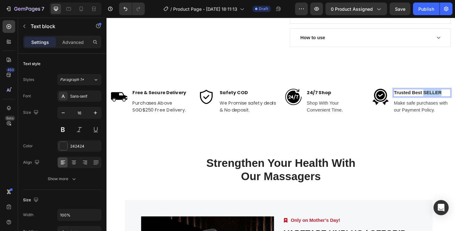
click at [455, 99] on strong "Trusted Best SELLER" at bounding box center [445, 99] width 52 height 5
click at [431, 113] on p "Make safe purchases with our Payment Policy." at bounding box center [449, 114] width 61 height 15
click at [428, 105] on div "Text block" at bounding box center [446, 100] width 55 height 10
click at [427, 114] on p "Make safe purchases with our Payment Policy." at bounding box center [449, 114] width 61 height 15
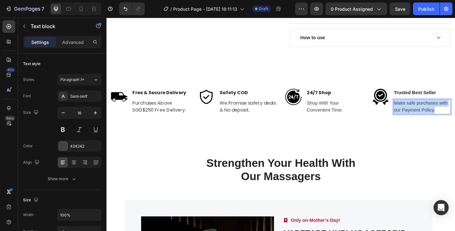
click at [427, 114] on p "Make safe purchases with our Payment Policy." at bounding box center [449, 114] width 61 height 15
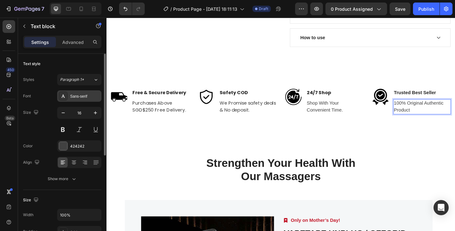
click at [84, 95] on div "Sans-serif" at bounding box center [85, 97] width 30 height 6
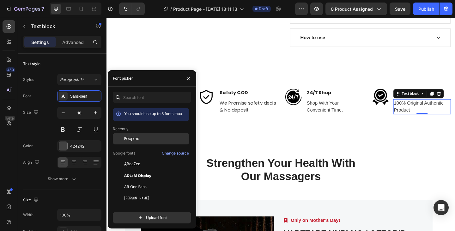
click at [138, 136] on span "Poppins" at bounding box center [131, 139] width 15 height 6
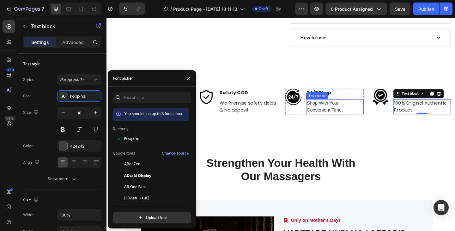
click at [341, 113] on p "Shop With Your Convenient Time." at bounding box center [354, 114] width 61 height 15
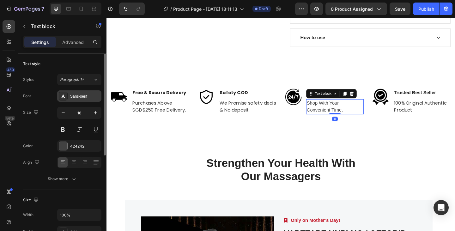
click at [83, 97] on div "Sans-serif" at bounding box center [85, 97] width 30 height 6
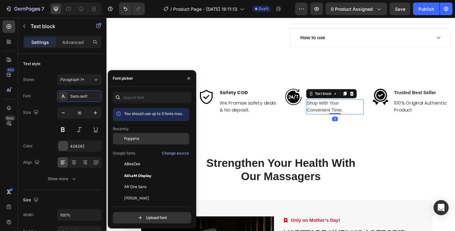
click at [131, 136] on span "Poppins" at bounding box center [131, 139] width 15 height 6
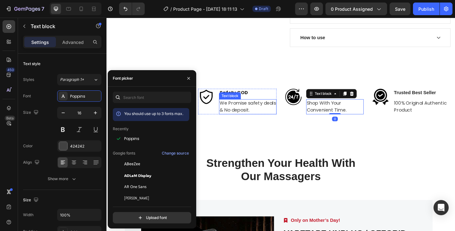
click at [263, 115] on p "We Promise safety deals & No deposit." at bounding box center [260, 114] width 61 height 15
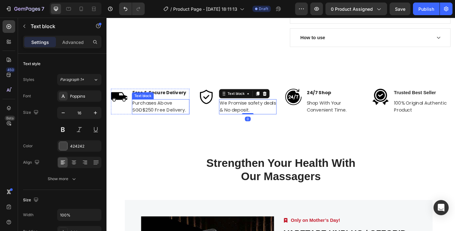
click at [149, 115] on p "Purchases Above SGD$250 Free Delivery." at bounding box center [165, 114] width 61 height 15
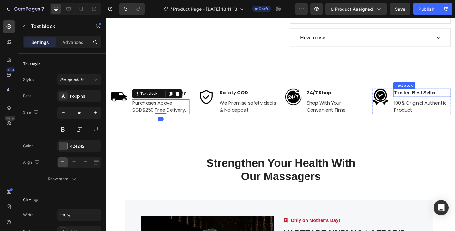
click at [430, 98] on strong "Trusted Best Seller" at bounding box center [442, 99] width 46 height 5
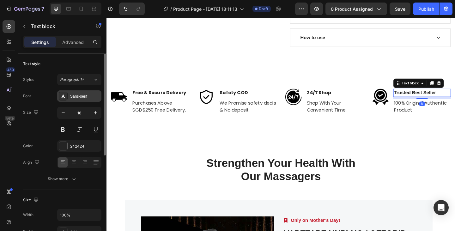
click at [85, 96] on div "Sans-serif" at bounding box center [85, 97] width 30 height 6
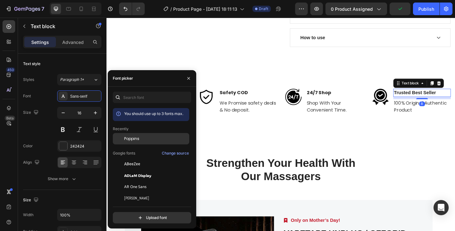
click at [138, 139] on span "Poppins" at bounding box center [131, 139] width 15 height 6
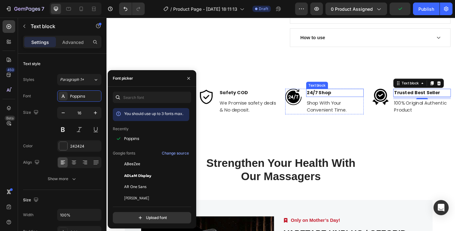
click at [339, 100] on p "24/7 Shop" at bounding box center [354, 100] width 61 height 8
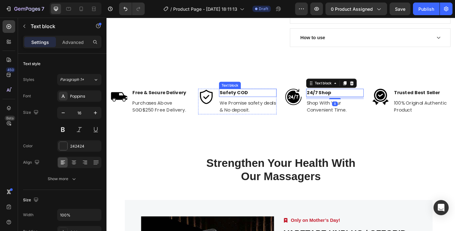
click at [255, 100] on p "Safety COD" at bounding box center [260, 100] width 61 height 8
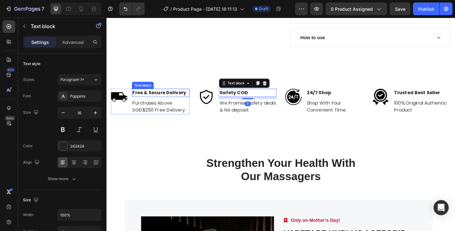
click at [171, 99] on p "Free & Secure Delivery" at bounding box center [165, 100] width 61 height 8
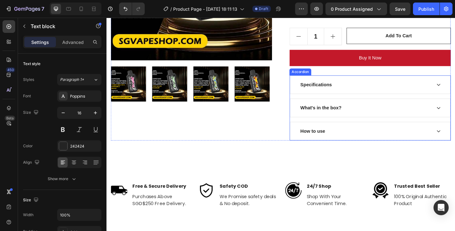
scroll to position [172, 0]
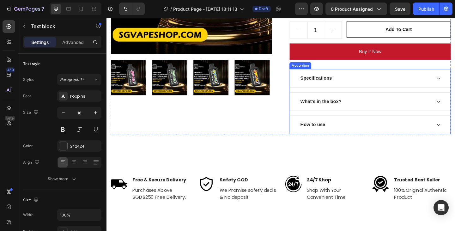
click at [367, 83] on div "Specifications" at bounding box center [388, 83] width 144 height 9
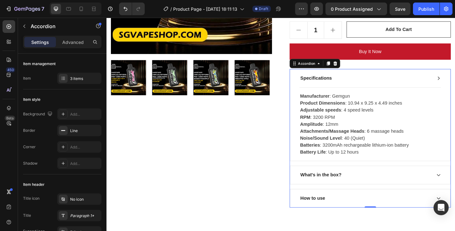
click at [367, 83] on div "Specifications" at bounding box center [388, 83] width 144 height 9
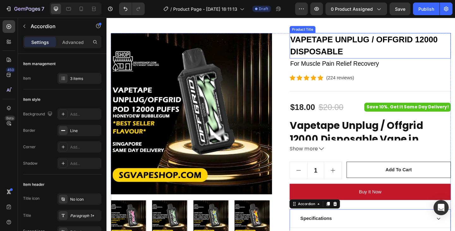
scroll to position [0, 0]
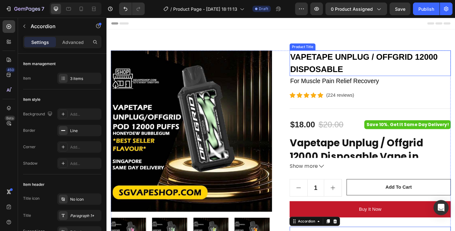
click at [370, 67] on h2 "VAPETAPE UNPLUG / OFFGRID 12000 DISPOSABLE" at bounding box center [393, 67] width 175 height 28
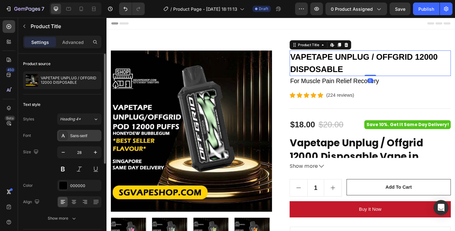
click at [88, 134] on div "Sans-serif" at bounding box center [85, 136] width 30 height 6
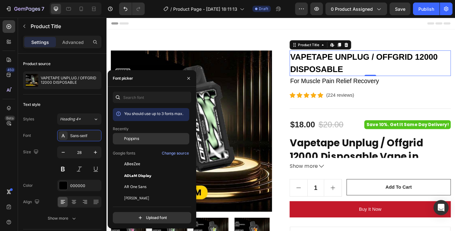
click at [142, 140] on div "Poppins" at bounding box center [156, 139] width 64 height 6
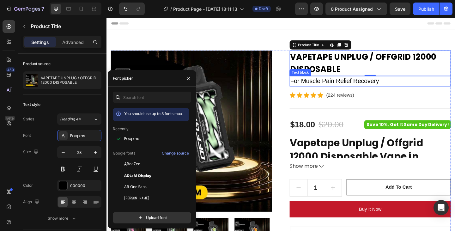
click at [352, 88] on p "For Muscle Pain Relief Recovery" at bounding box center [393, 87] width 174 height 10
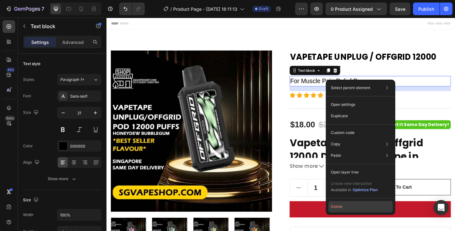
drag, startPoint x: 341, startPoint y: 207, endPoint x: 256, endPoint y: 200, distance: 85.3
click at [341, 207] on button "Delete" at bounding box center [361, 206] width 65 height 11
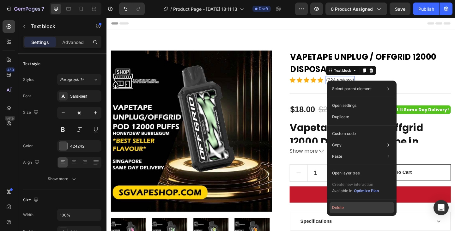
click at [347, 211] on button "Delete" at bounding box center [362, 207] width 65 height 11
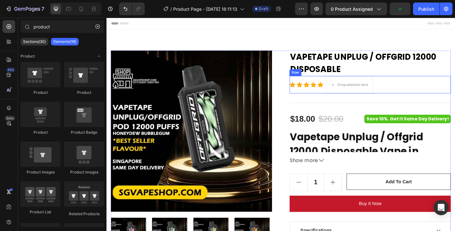
click at [420, 90] on div "Icon Icon Icon Icon Icon Icon List Hoz Drop element here Row" at bounding box center [393, 90] width 175 height 19
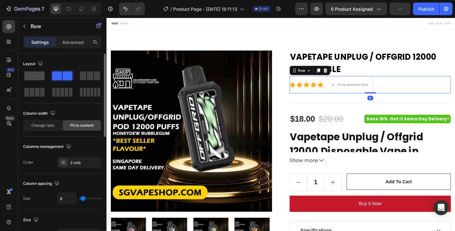
click at [28, 74] on span at bounding box center [34, 75] width 20 height 9
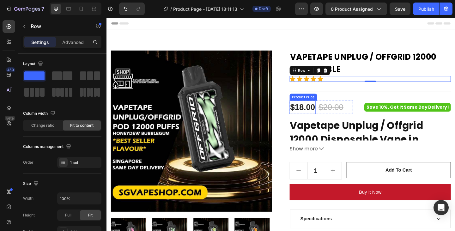
click at [323, 117] on div "$18.00" at bounding box center [320, 115] width 28 height 15
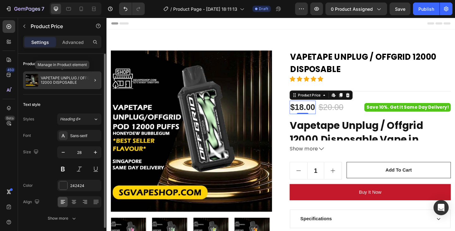
click at [69, 77] on p "VAPETAPE UNPLUG / OFFGRID 12000 DISPOSABLE" at bounding box center [70, 80] width 58 height 9
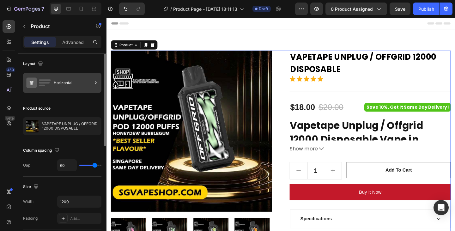
click at [76, 85] on div "Horizontal" at bounding box center [73, 83] width 39 height 15
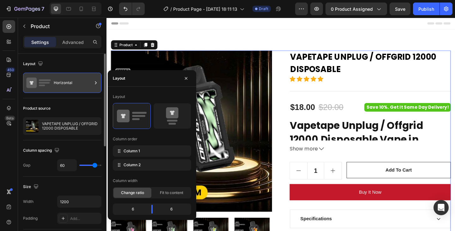
click at [75, 84] on div "Horizontal" at bounding box center [73, 83] width 39 height 15
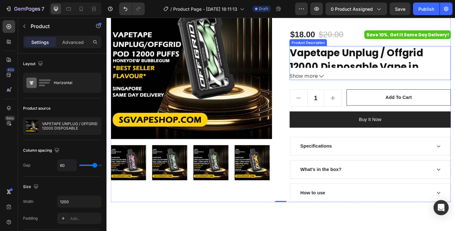
scroll to position [95, 0]
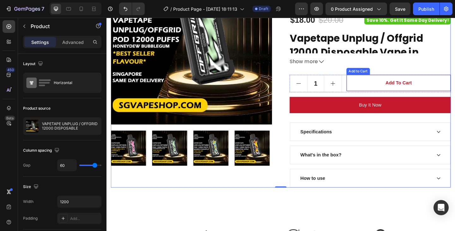
click at [402, 84] on button "Add to cart" at bounding box center [425, 89] width 114 height 18
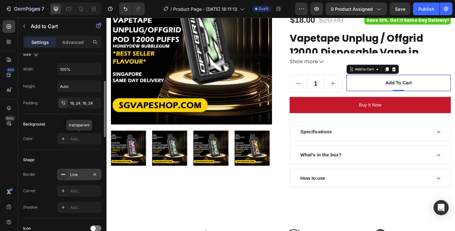
scroll to position [158, 0]
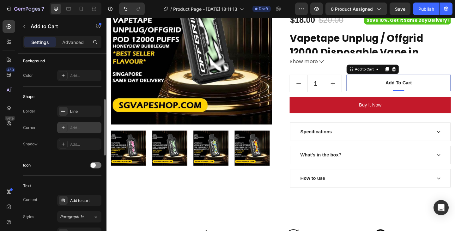
click at [81, 129] on div "Add..." at bounding box center [85, 128] width 30 height 6
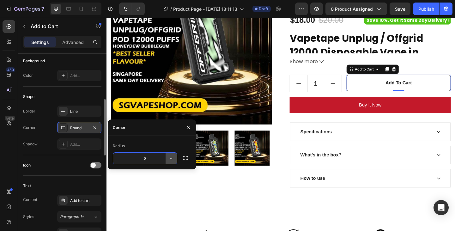
click at [172, 158] on icon "button" at bounding box center [171, 158] width 6 height 6
type input "17"
click at [94, 167] on span at bounding box center [93, 165] width 5 height 5
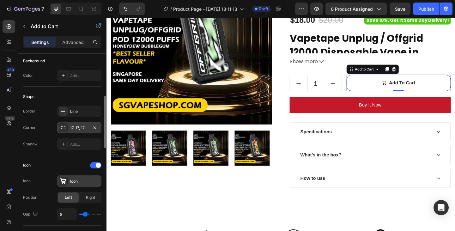
click at [79, 183] on div "Icon" at bounding box center [85, 182] width 30 height 6
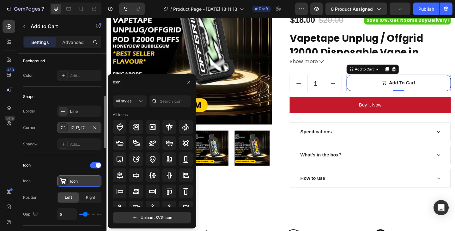
click at [79, 183] on div "Icon" at bounding box center [85, 182] width 30 height 6
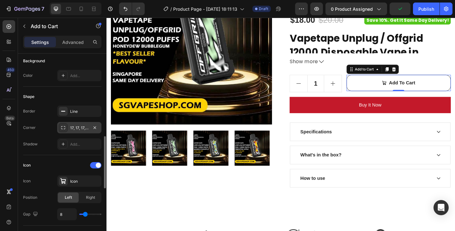
scroll to position [221, 0]
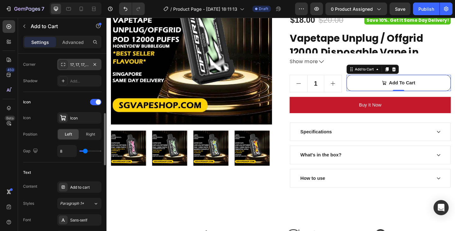
type input "9"
type input "10"
type input "11"
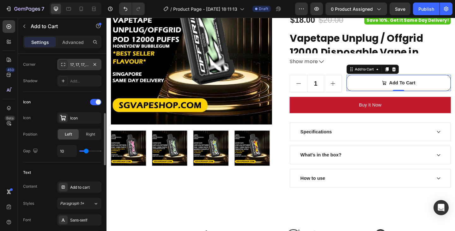
type input "11"
type input "12"
type input "13"
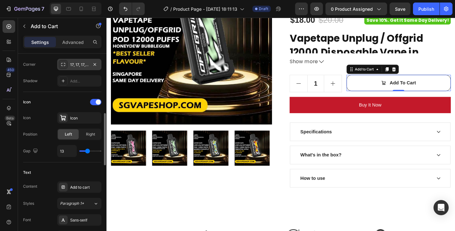
click at [87, 151] on input "range" at bounding box center [90, 151] width 22 height 1
click at [63, 152] on input "13" at bounding box center [67, 150] width 19 height 11
type input "8"
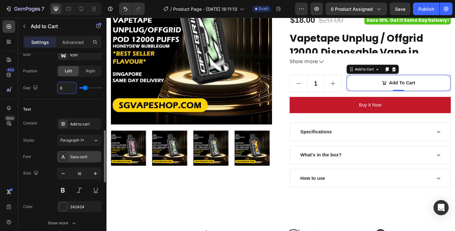
type input "8"
click at [82, 155] on div "Sans-serif" at bounding box center [85, 157] width 30 height 6
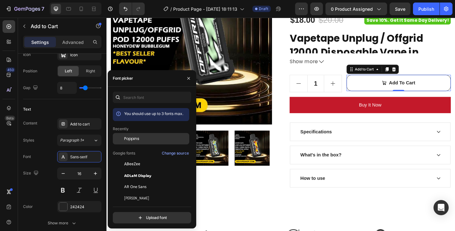
click at [134, 136] on span "Poppins" at bounding box center [131, 139] width 15 height 6
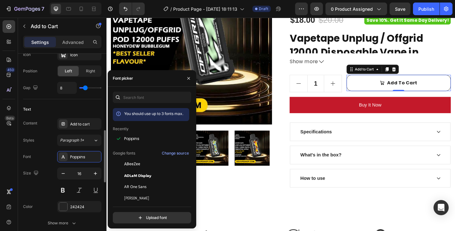
click at [38, 145] on div "Styles Paragraph 1*" at bounding box center [62, 140] width 78 height 11
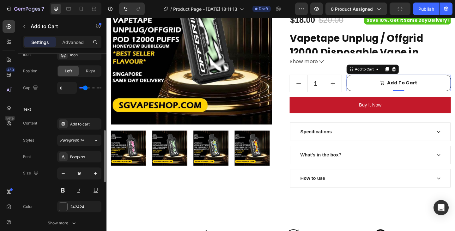
scroll to position [379, 0]
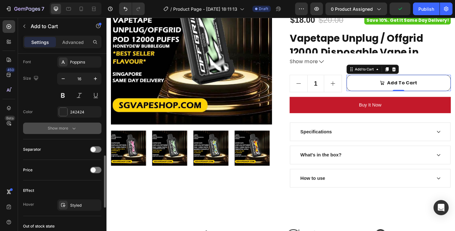
click at [69, 127] on div "Show more" at bounding box center [62, 128] width 29 height 6
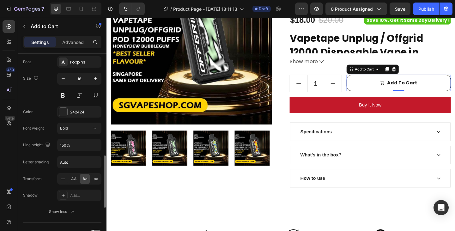
scroll to position [443, 0]
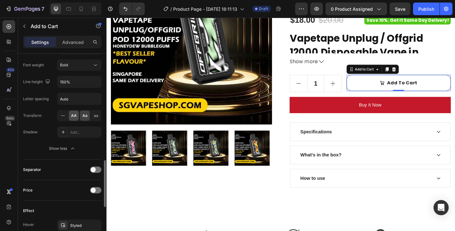
click at [75, 116] on span "AA" at bounding box center [74, 116] width 6 height 6
click at [97, 170] on div at bounding box center [95, 170] width 11 height 6
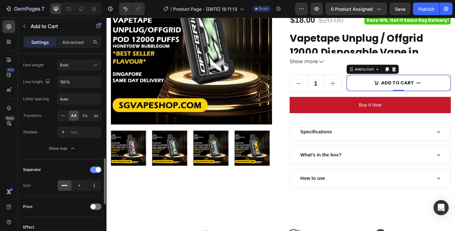
click at [97, 169] on span at bounding box center [98, 169] width 5 height 5
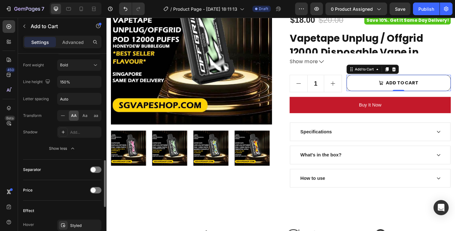
scroll to position [506, 0]
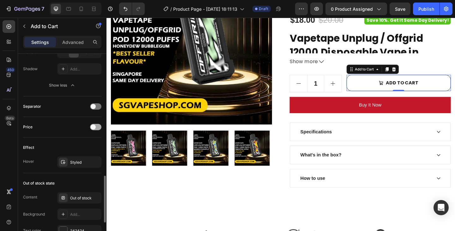
click at [93, 127] on span at bounding box center [93, 127] width 5 height 5
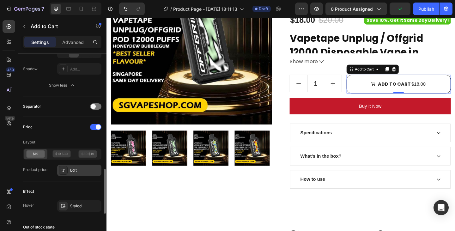
click at [76, 173] on div "Edit" at bounding box center [85, 171] width 30 height 6
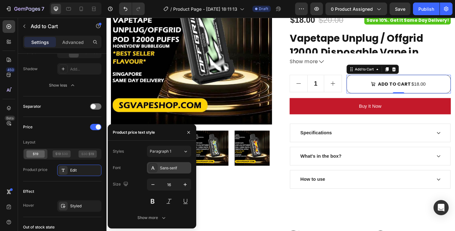
click at [165, 169] on div "Sans-serif" at bounding box center [175, 168] width 30 height 6
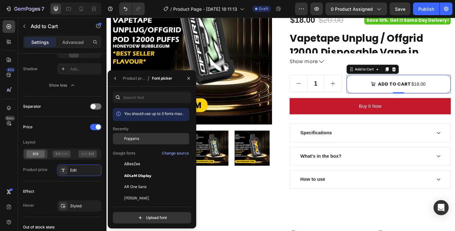
click at [145, 137] on div "Poppins" at bounding box center [156, 139] width 64 height 6
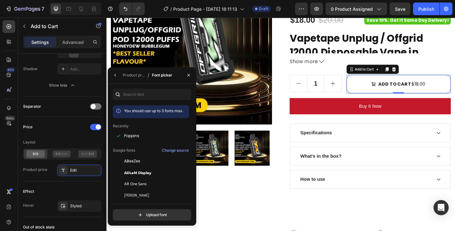
scroll to position [601, 0]
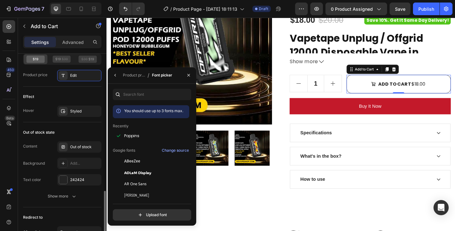
click at [48, 95] on div "Effect" at bounding box center [62, 97] width 78 height 10
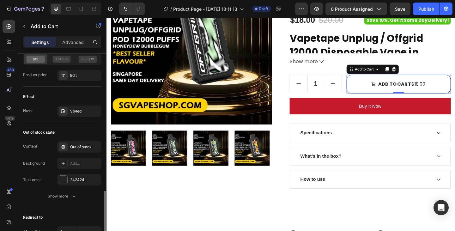
scroll to position [538, 0]
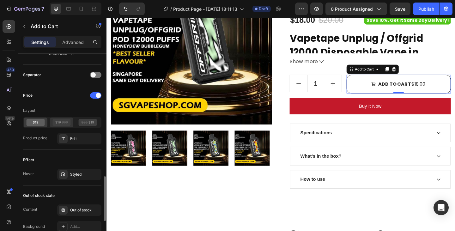
click at [60, 125] on icon at bounding box center [61, 122] width 18 height 7
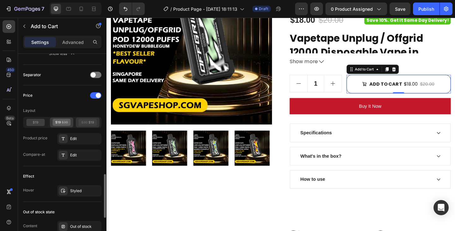
click at [94, 123] on icon at bounding box center [88, 122] width 18 height 7
click at [39, 122] on icon at bounding box center [36, 122] width 18 height 7
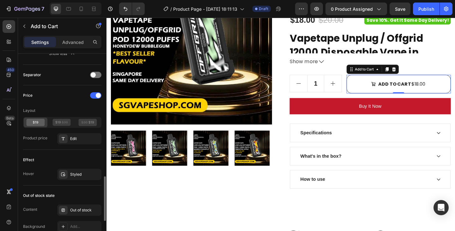
scroll to position [601, 0]
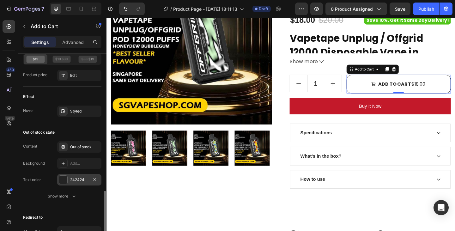
click at [82, 181] on div "242424" at bounding box center [79, 180] width 18 height 6
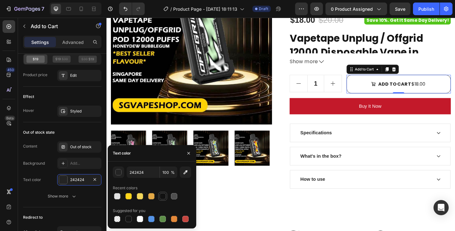
click at [163, 196] on div at bounding box center [163, 196] width 6 height 6
type input "121212"
click at [46, 143] on div "Content Out of stock" at bounding box center [62, 146] width 78 height 11
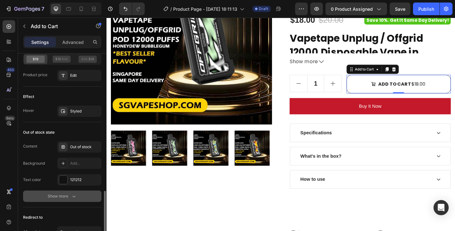
click at [57, 195] on div "Show more" at bounding box center [62, 196] width 29 height 6
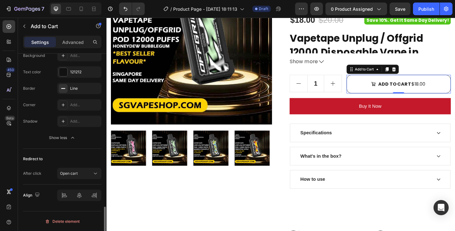
scroll to position [614, 0]
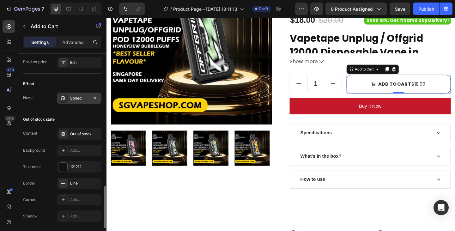
click at [77, 100] on div "Styled" at bounding box center [79, 98] width 18 height 6
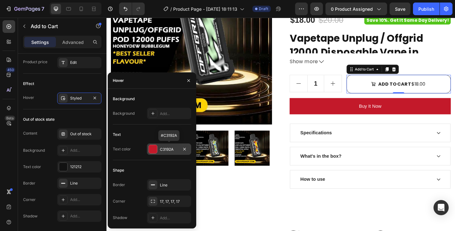
click at [155, 151] on div at bounding box center [153, 149] width 8 height 8
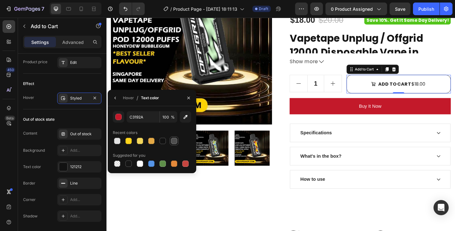
click at [177, 143] on div at bounding box center [174, 141] width 6 height 6
type input "4F4F4F"
click at [44, 102] on div "Hover Styled" at bounding box center [62, 98] width 78 height 11
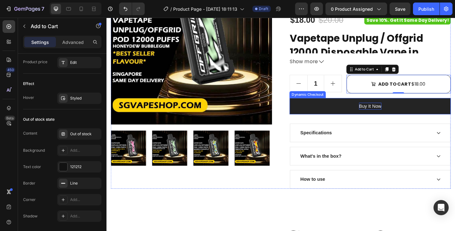
click at [393, 118] on div "Buy it now" at bounding box center [393, 114] width 24 height 8
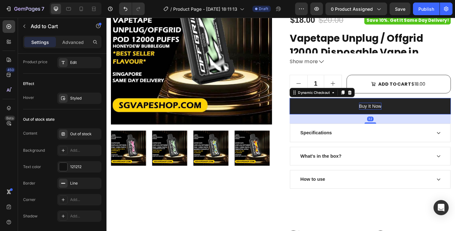
scroll to position [0, 0]
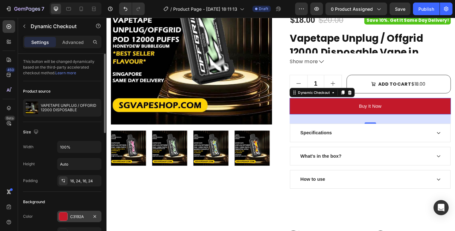
click at [68, 216] on div "C3192A" at bounding box center [79, 216] width 44 height 11
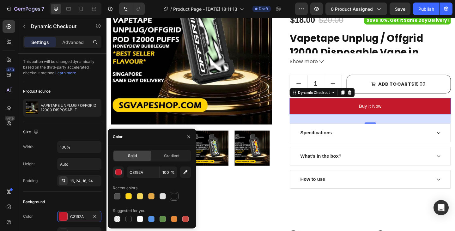
click at [176, 198] on div at bounding box center [174, 196] width 6 height 6
type input "121212"
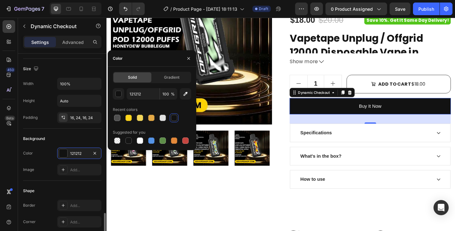
scroll to position [158, 0]
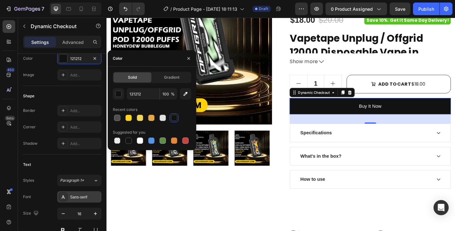
click at [83, 198] on div "Sans-serif" at bounding box center [85, 197] width 30 height 6
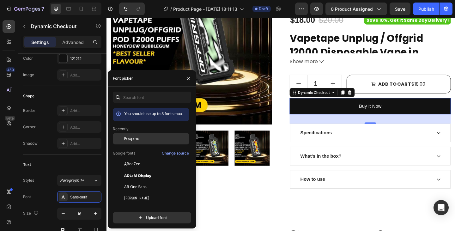
click at [142, 139] on div "Poppins" at bounding box center [156, 139] width 64 height 6
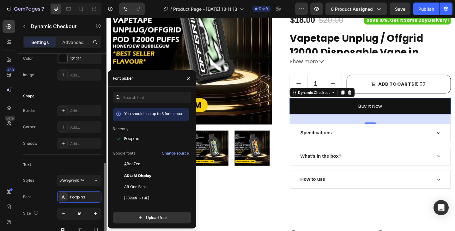
scroll to position [221, 0]
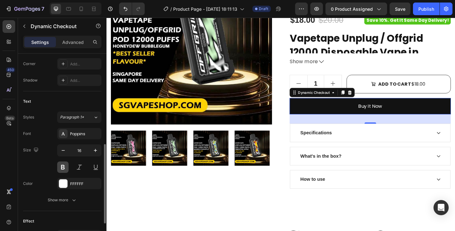
click at [65, 168] on button at bounding box center [62, 167] width 11 height 11
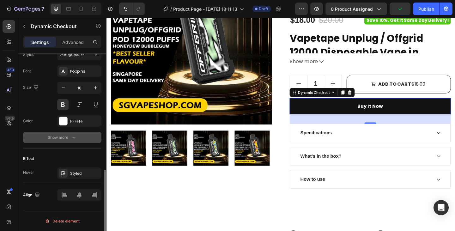
click at [63, 138] on div "Show more" at bounding box center [62, 137] width 29 height 6
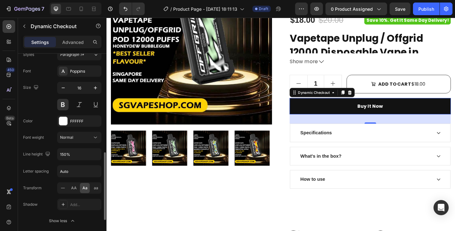
scroll to position [189, 0]
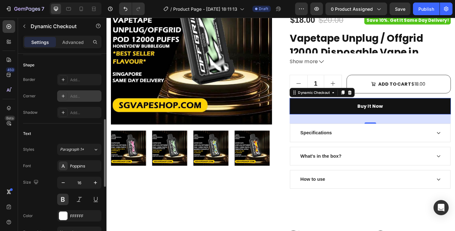
click at [78, 97] on div "Add..." at bounding box center [85, 97] width 30 height 6
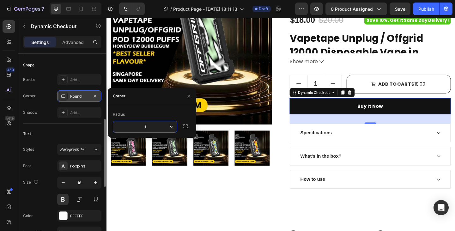
type input "17"
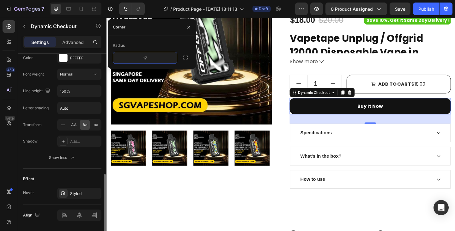
scroll to position [367, 0]
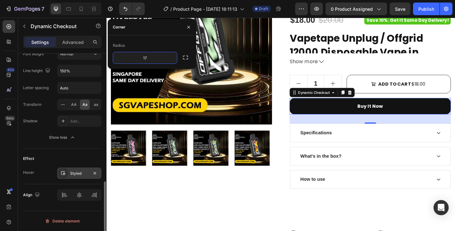
click at [77, 174] on div "Styled" at bounding box center [79, 174] width 18 height 6
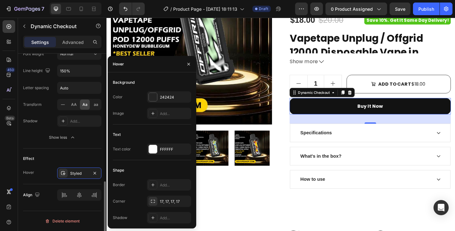
click at [40, 159] on div "Effect" at bounding box center [62, 159] width 78 height 10
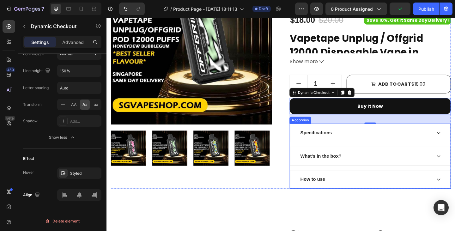
click at [377, 143] on div "Specifications" at bounding box center [388, 142] width 144 height 9
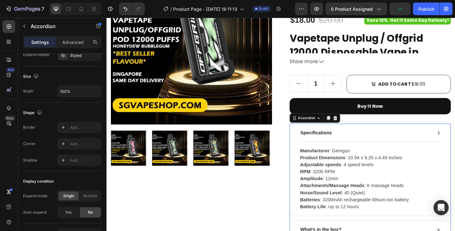
scroll to position [0, 0]
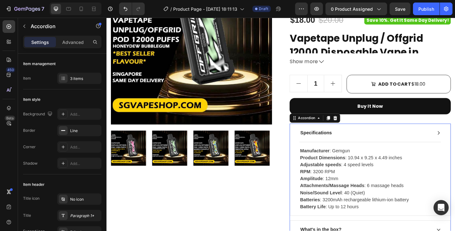
click at [343, 143] on div "Specifications" at bounding box center [334, 142] width 36 height 9
click at [343, 143] on p "Specifications" at bounding box center [334, 143] width 34 height 8
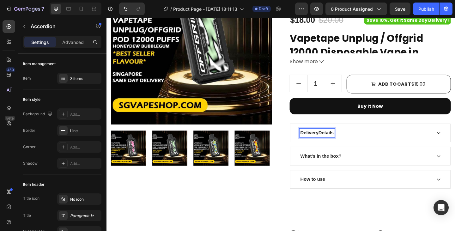
click at [346, 143] on strong "Details" at bounding box center [345, 142] width 16 height 5
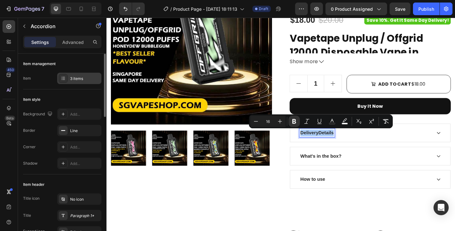
click at [83, 79] on div "3 items" at bounding box center [85, 79] width 30 height 6
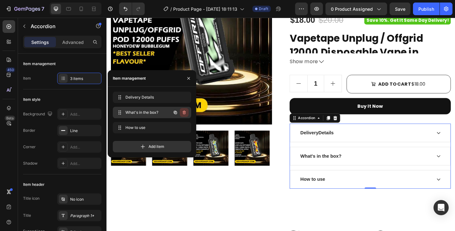
click at [187, 113] on icon "button" at bounding box center [184, 112] width 5 height 5
click at [181, 112] on div "Delete" at bounding box center [180, 113] width 12 height 6
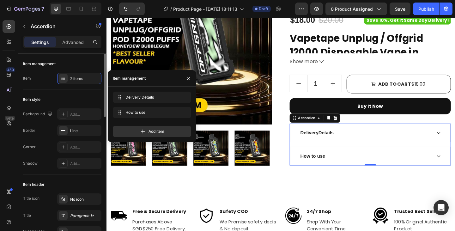
click at [47, 82] on div "Item 2 items" at bounding box center [62, 78] width 78 height 11
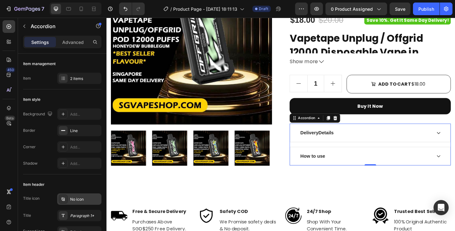
click at [78, 199] on div "No icon" at bounding box center [85, 200] width 30 height 6
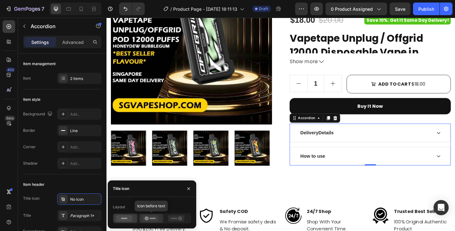
click at [155, 219] on icon at bounding box center [150, 218] width 16 height 6
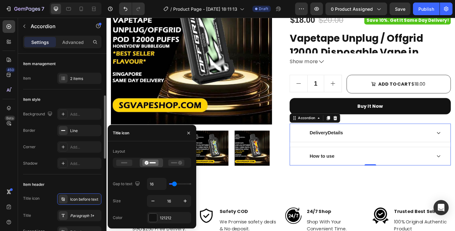
scroll to position [63, 0]
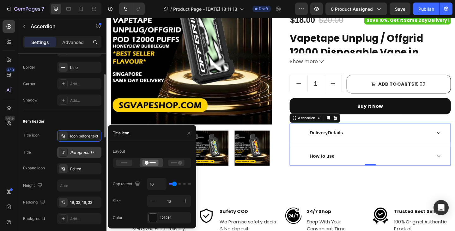
click at [81, 157] on div "Paragraph 1*" at bounding box center [79, 152] width 44 height 11
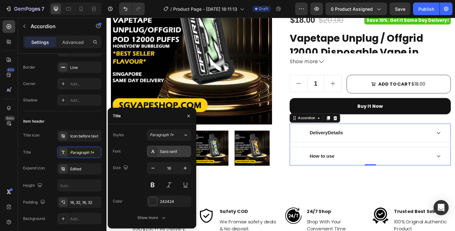
click at [167, 153] on div "Sans-serif" at bounding box center [175, 152] width 30 height 6
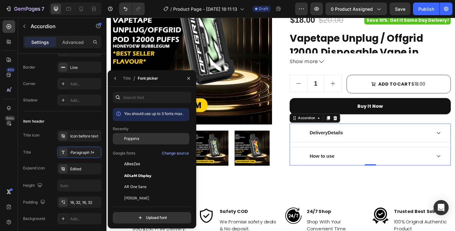
click at [136, 140] on span "Poppins" at bounding box center [131, 139] width 15 height 6
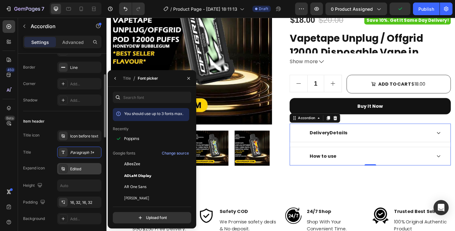
click at [77, 169] on div "Edited" at bounding box center [85, 169] width 30 height 6
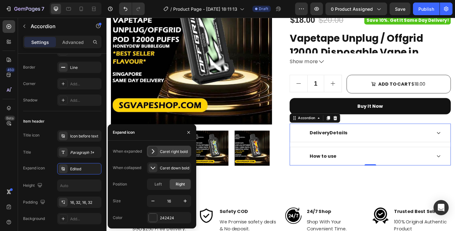
click at [155, 152] on icon at bounding box center [153, 151] width 6 height 6
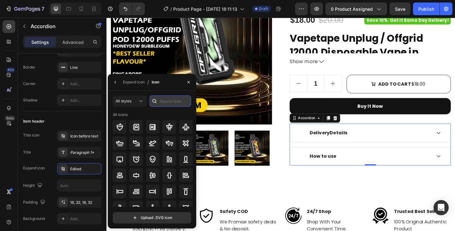
click at [170, 105] on input "text" at bounding box center [171, 100] width 42 height 11
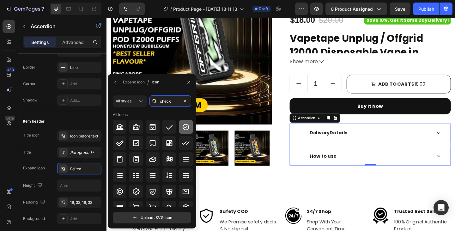
type input "check"
click at [183, 126] on icon at bounding box center [186, 127] width 8 height 8
click at [117, 83] on icon "button" at bounding box center [115, 82] width 5 height 5
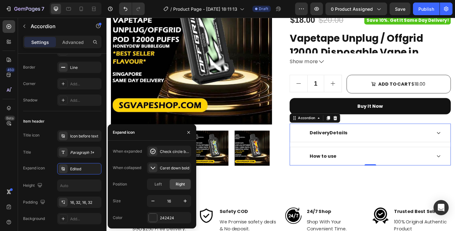
click at [455, 144] on div "Delivery Details" at bounding box center [393, 143] width 174 height 20
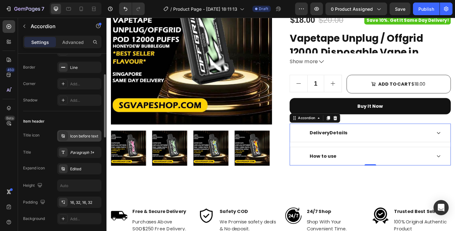
click at [86, 136] on div "Icon before text" at bounding box center [85, 136] width 30 height 6
click at [74, 169] on div "Edited" at bounding box center [85, 169] width 30 height 6
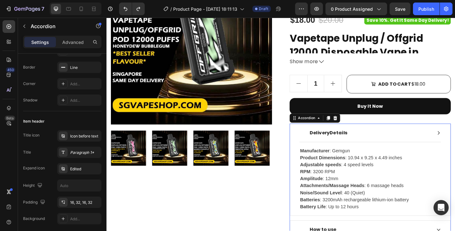
click at [455, 146] on div "Delivery Details" at bounding box center [393, 143] width 174 height 20
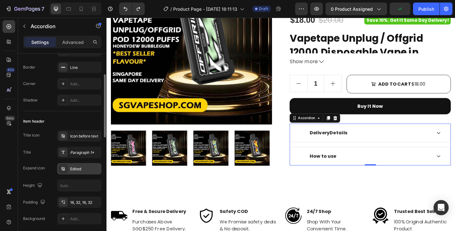
click at [83, 166] on div "Edited" at bounding box center [85, 169] width 30 height 6
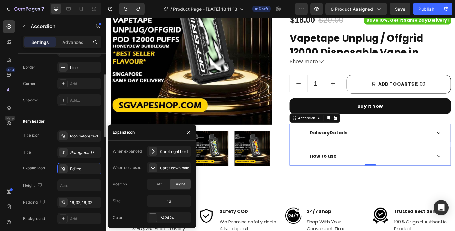
scroll to position [126, 0]
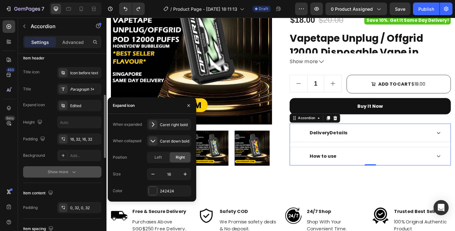
click at [53, 174] on div "Show more" at bounding box center [62, 172] width 29 height 6
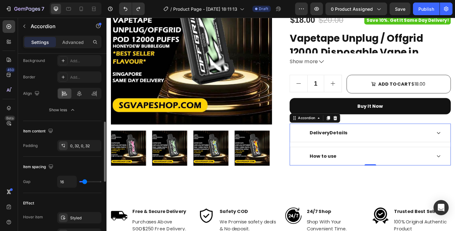
scroll to position [285, 0]
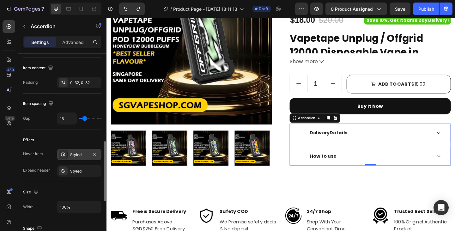
click at [70, 155] on div "Styled" at bounding box center [79, 154] width 44 height 11
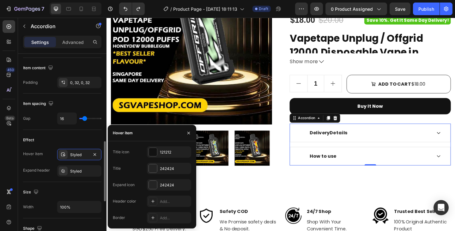
click at [40, 162] on div "Hover item Styled Expand header Styled" at bounding box center [62, 163] width 78 height 28
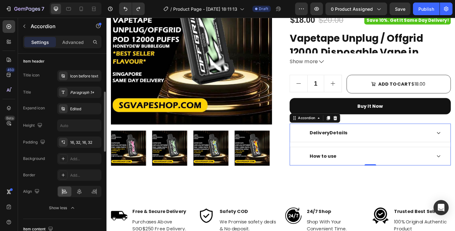
scroll to position [0, 0]
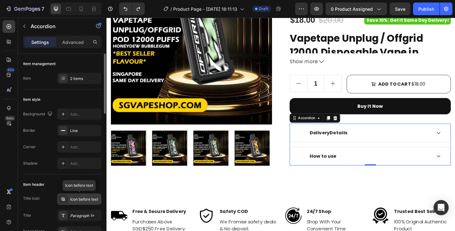
click at [82, 198] on div "Icon before text" at bounding box center [85, 200] width 30 height 6
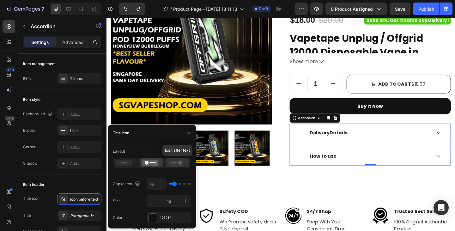
click at [181, 163] on icon at bounding box center [180, 163] width 4 height 4
click at [151, 161] on icon at bounding box center [150, 163] width 16 height 6
click at [165, 218] on div "121212" at bounding box center [169, 218] width 18 height 6
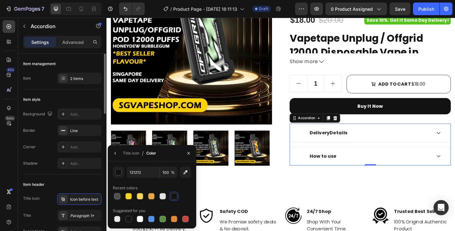
click at [43, 172] on div "Item style Background Add... Border Line Corner Add... Shadow Add..." at bounding box center [62, 131] width 78 height 85
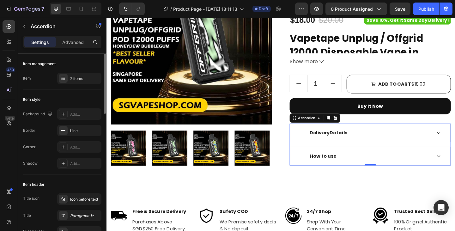
scroll to position [63, 0]
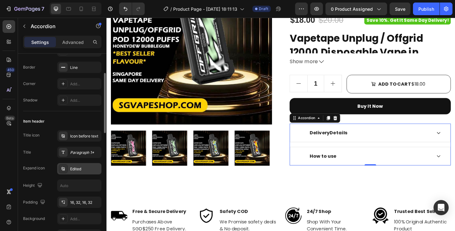
click at [74, 167] on div "Edited" at bounding box center [85, 169] width 30 height 6
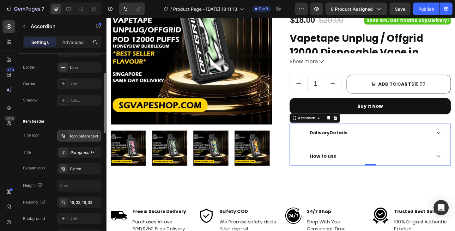
click at [86, 140] on div "Icon before text" at bounding box center [79, 135] width 44 height 11
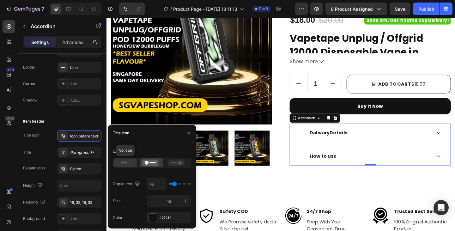
click at [125, 161] on icon at bounding box center [124, 163] width 16 height 6
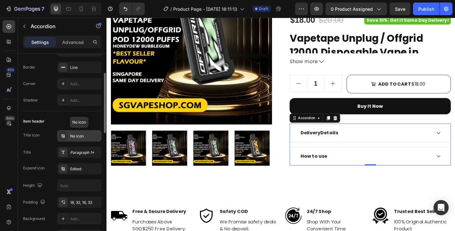
click at [76, 139] on div "No icon" at bounding box center [79, 135] width 44 height 11
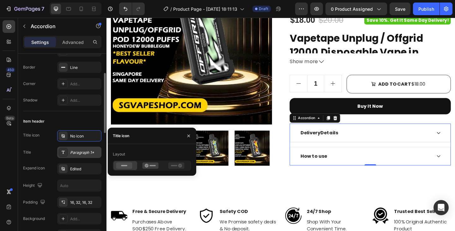
click at [73, 150] on div "Paragraph 1*" at bounding box center [85, 153] width 30 height 6
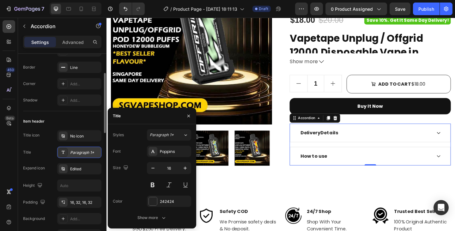
click at [73, 150] on div "Paragraph 1*" at bounding box center [85, 153] width 30 height 6
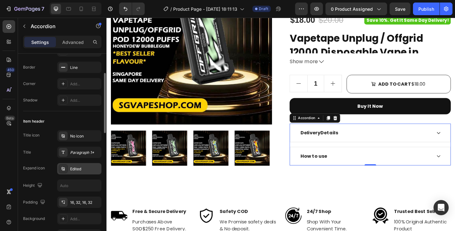
click at [72, 167] on div "Edited" at bounding box center [85, 169] width 30 height 6
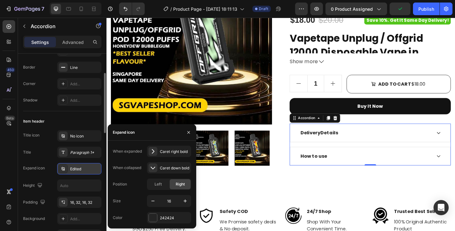
click at [71, 166] on div "Edited" at bounding box center [85, 169] width 30 height 6
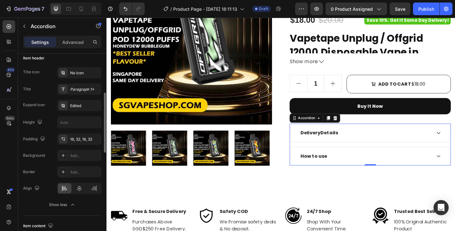
scroll to position [190, 0]
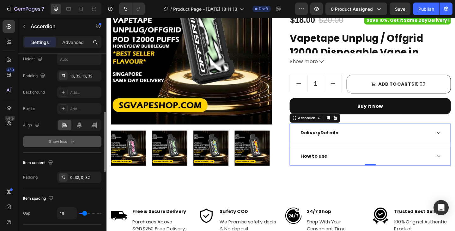
click at [69, 140] on div "Show less" at bounding box center [62, 141] width 27 height 6
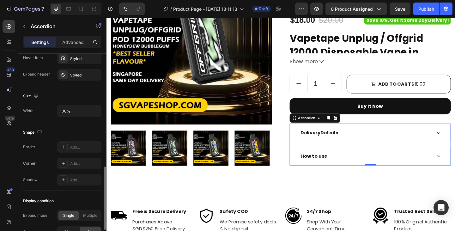
scroll to position [407, 0]
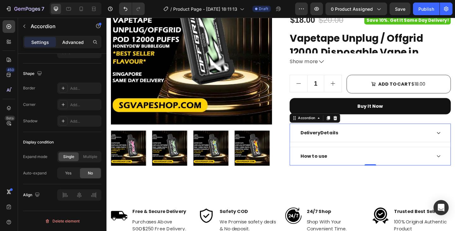
click at [66, 39] on div "Advanced" at bounding box center [73, 42] width 32 height 10
type input "100%"
type input "100"
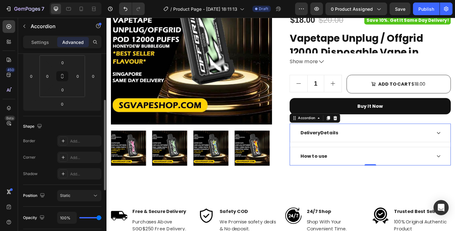
scroll to position [0, 0]
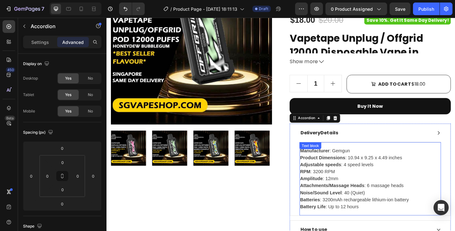
click at [355, 179] on strong "Adjustable speeds" at bounding box center [339, 177] width 45 height 5
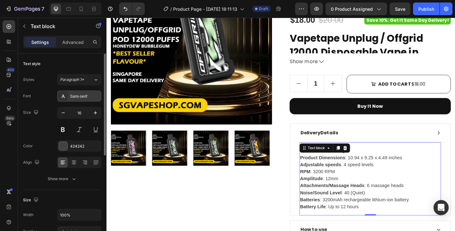
click at [74, 96] on div "Sans-serif" at bounding box center [85, 97] width 30 height 6
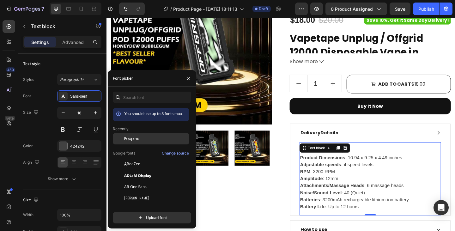
drag, startPoint x: 137, startPoint y: 140, endPoint x: 114, endPoint y: 134, distance: 23.4
click at [137, 140] on span "Poppins" at bounding box center [131, 139] width 15 height 6
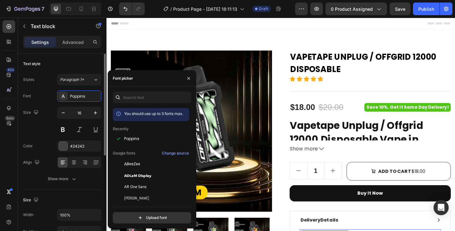
scroll to position [95, 0]
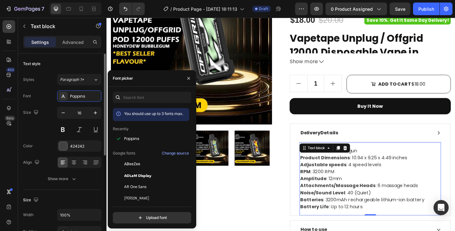
click at [37, 95] on div "Font Poppins" at bounding box center [62, 95] width 78 height 11
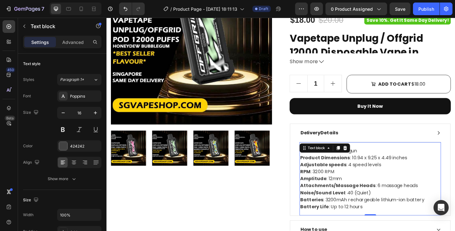
click at [367, 178] on p "Manufacturer : Gemgun Product Dimensions : 10.94 x 9.25 x 4.49 inches Adjustabl…" at bounding box center [393, 193] width 153 height 68
click at [366, 177] on p "Manufacturer : Gemgun Product Dimensions : 10.94 x 9.25 x 4.49 inches Adjustabl…" at bounding box center [393, 193] width 153 height 68
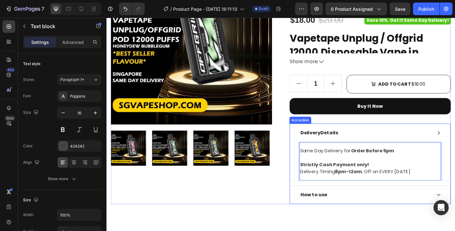
click at [351, 212] on div "How to use" at bounding box center [388, 210] width 144 height 9
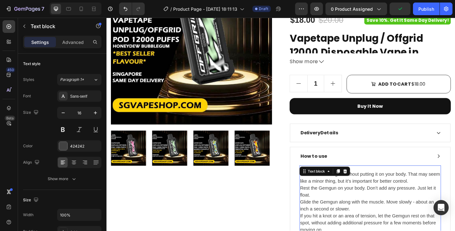
click at [356, 199] on p "Turn on the Gemgun without putting it on your body. That may seem like a minor …" at bounding box center [393, 222] width 153 height 76
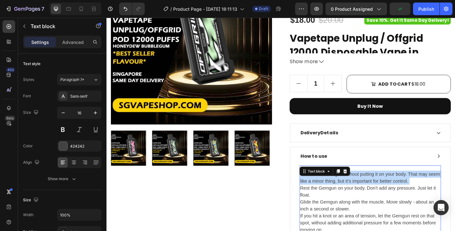
click at [356, 199] on p "Turn on the Gemgun without putting it on your body. That may seem like a minor …" at bounding box center [393, 222] width 153 height 76
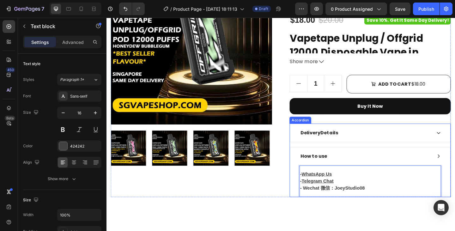
click at [340, 168] on p "How to use" at bounding box center [331, 169] width 29 height 8
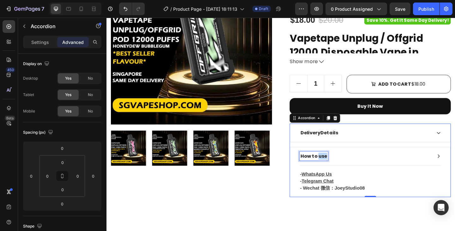
click at [339, 168] on p "How to use" at bounding box center [331, 169] width 29 height 8
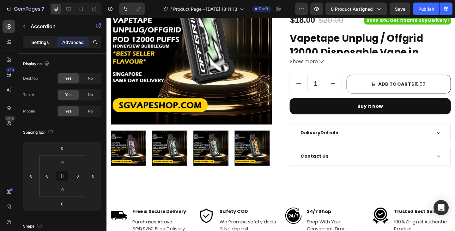
click at [41, 40] on p "Settings" at bounding box center [40, 42] width 18 height 7
type input "16"
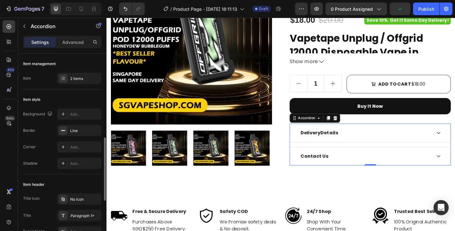
scroll to position [63, 0]
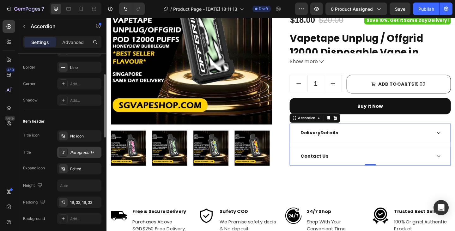
click at [83, 157] on div "Paragraph 1*" at bounding box center [79, 152] width 44 height 11
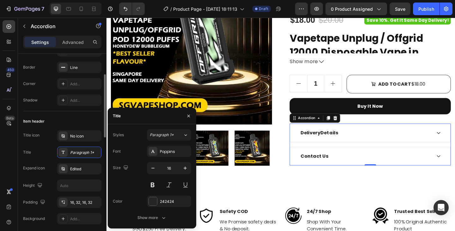
click at [45, 146] on div "Title icon No icon Title Paragraph 1* Expand icon Edited Height Padding 16, 32,…" at bounding box center [62, 177] width 78 height 94
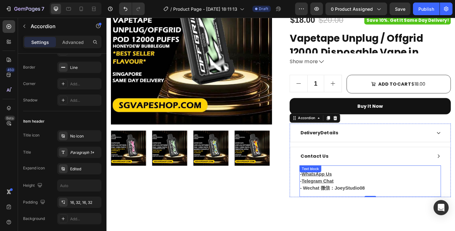
click at [338, 196] on u "Telegram Chat" at bounding box center [336, 195] width 35 height 5
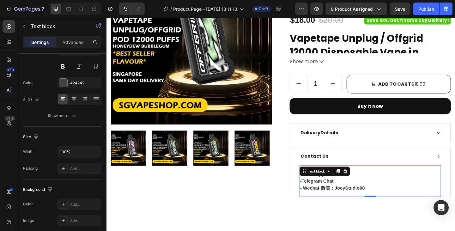
scroll to position [0, 0]
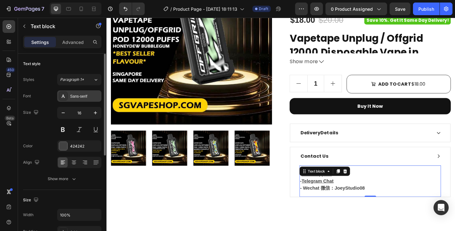
click at [79, 97] on div "Sans-serif" at bounding box center [85, 97] width 30 height 6
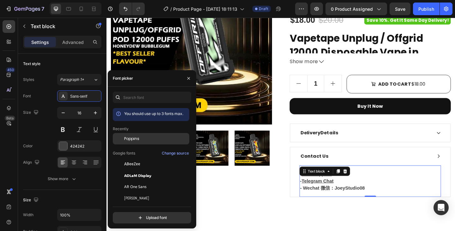
click at [140, 141] on div "Poppins" at bounding box center [156, 139] width 64 height 6
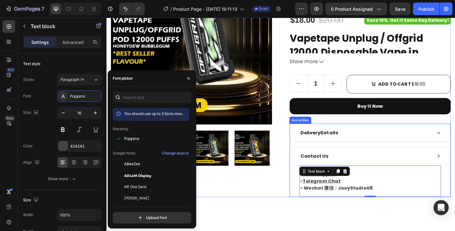
click at [388, 143] on div "Delivery Details" at bounding box center [388, 142] width 144 height 9
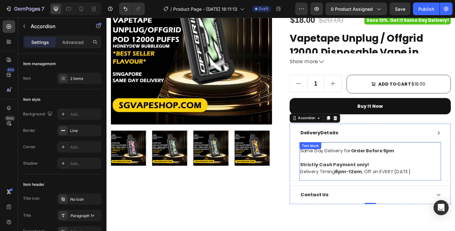
click at [360, 168] on p "Same Day Delivery for Order Before 5pm Strictly Cash Payment only!" at bounding box center [393, 170] width 153 height 23
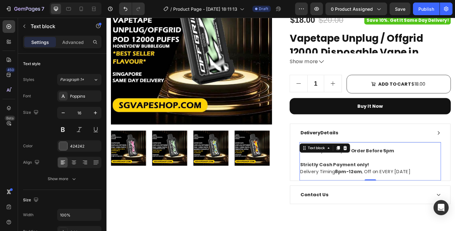
click at [339, 177] on strong "Strictly Cash Payment" at bounding box center [347, 177] width 61 height 7
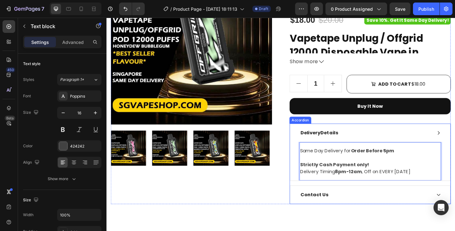
click at [381, 212] on div "Contact Us" at bounding box center [388, 210] width 144 height 9
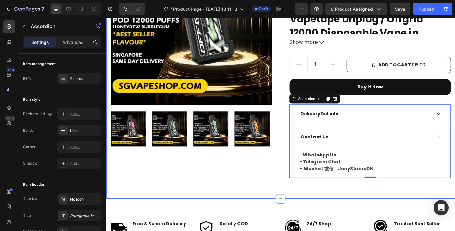
scroll to position [95, 0]
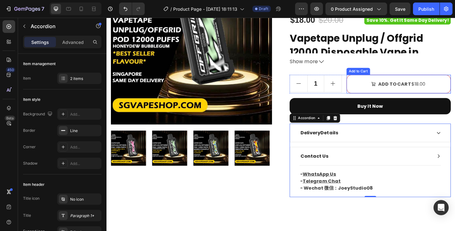
click at [381, 89] on button "Add to cart $18.00" at bounding box center [425, 90] width 114 height 21
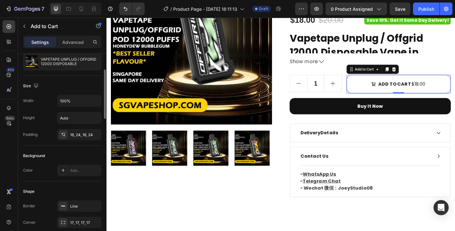
scroll to position [158, 0]
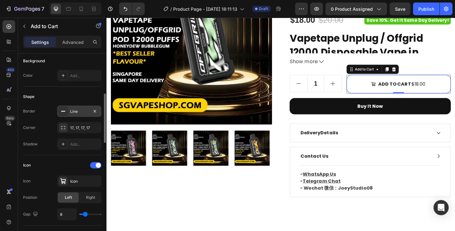
click at [79, 107] on div "Line" at bounding box center [79, 111] width 44 height 11
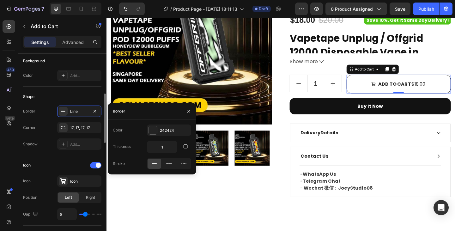
click at [42, 91] on div "Shape Border Line Corner 17, 17, 17, 17 Shadow Add..." at bounding box center [62, 121] width 78 height 69
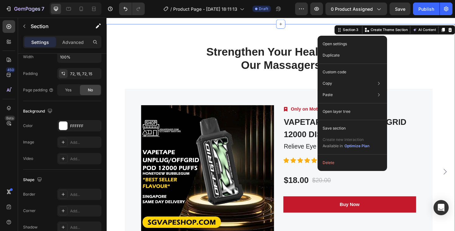
scroll to position [0, 0]
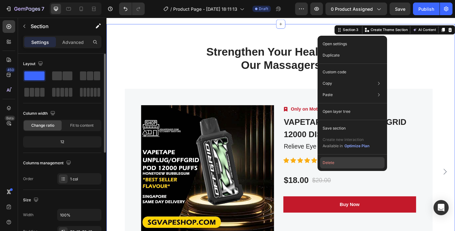
click at [352, 162] on button "Delete" at bounding box center [352, 162] width 65 height 11
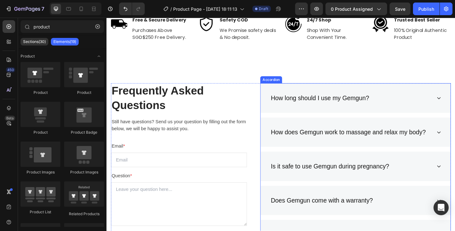
scroll to position [348, 0]
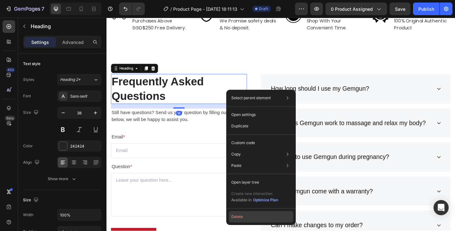
click at [250, 217] on button "Delete" at bounding box center [261, 216] width 65 height 11
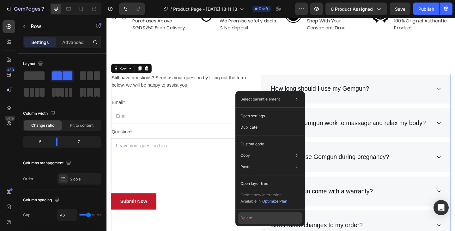
click at [262, 216] on button "Delete" at bounding box center [270, 217] width 65 height 11
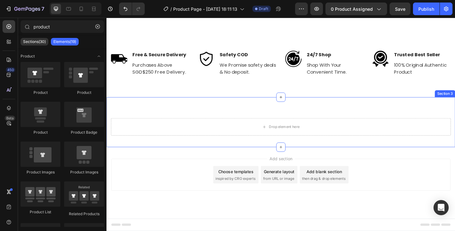
scroll to position [265, 0]
click at [256, 132] on div "Drop element here" at bounding box center [296, 136] width 370 height 19
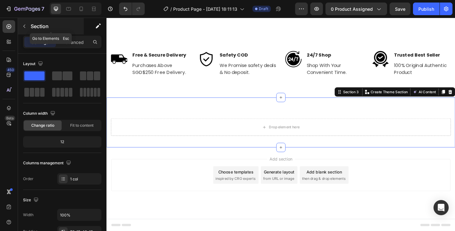
click at [25, 26] on icon "button" at bounding box center [24, 26] width 5 height 5
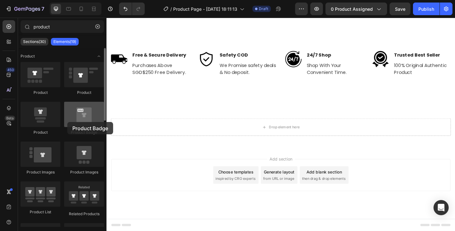
drag, startPoint x: 83, startPoint y: 115, endPoint x: 67, endPoint y: 122, distance: 16.6
click at [67, 122] on div at bounding box center [84, 114] width 40 height 25
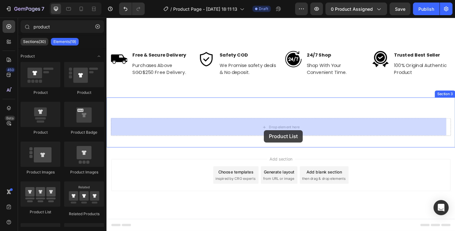
drag, startPoint x: 153, startPoint y: 218, endPoint x: 278, endPoint y: 140, distance: 147.2
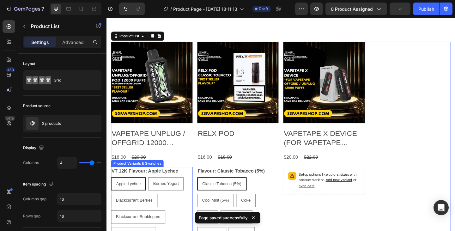
scroll to position [377, 0]
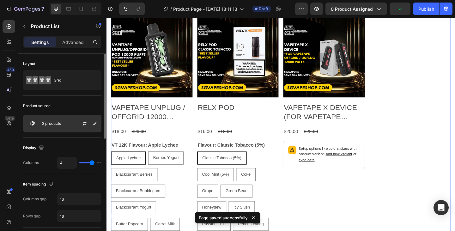
click at [61, 123] on p "3 products" at bounding box center [51, 123] width 19 height 4
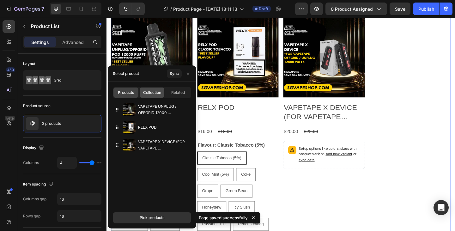
click at [153, 94] on span "Collection" at bounding box center [152, 93] width 18 height 6
type input "10"
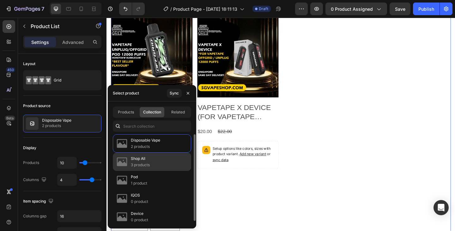
click at [144, 164] on p "3 products" at bounding box center [140, 165] width 19 height 6
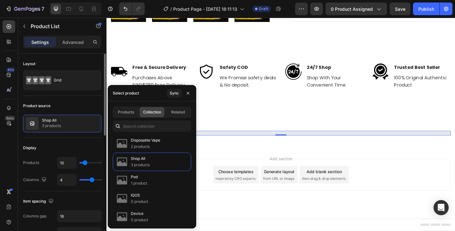
scroll to position [377, 0]
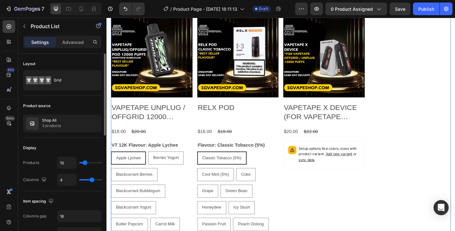
click at [72, 103] on div "Product source" at bounding box center [62, 106] width 78 height 10
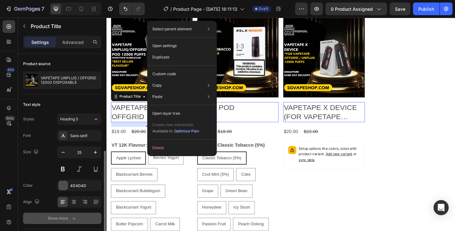
scroll to position [63, 0]
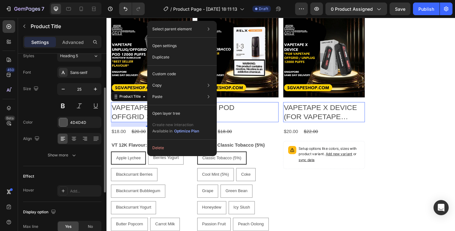
click at [32, 108] on div "Size 25" at bounding box center [62, 97] width 78 height 28
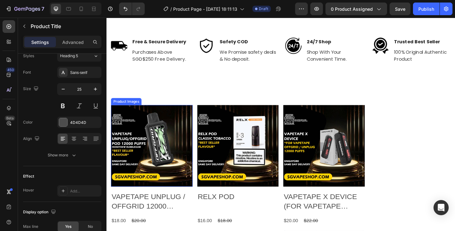
scroll to position [313, 0]
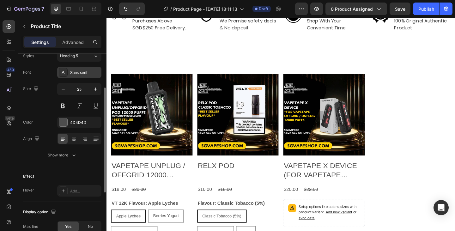
click at [84, 72] on div "Sans-serif" at bounding box center [85, 73] width 30 height 6
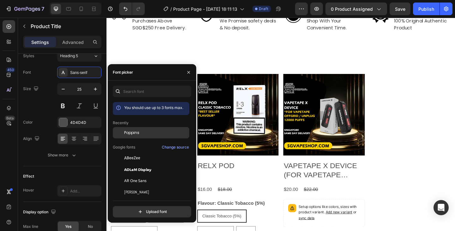
click at [139, 134] on div "Poppins" at bounding box center [156, 133] width 64 height 6
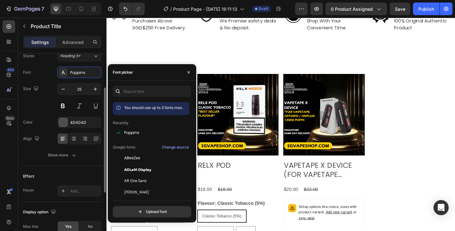
click at [42, 102] on div "Size 25" at bounding box center [62, 97] width 78 height 28
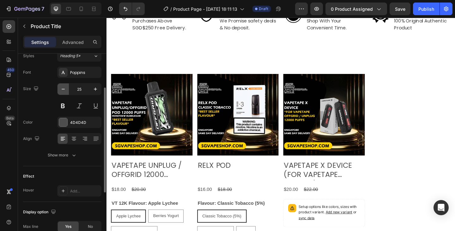
click at [64, 90] on icon "button" at bounding box center [63, 89] width 6 height 6
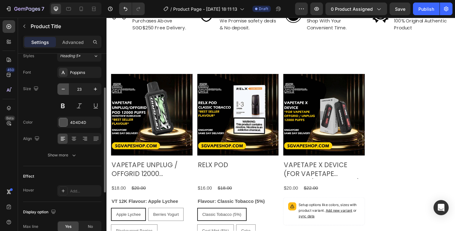
click at [64, 90] on icon "button" at bounding box center [63, 89] width 6 height 6
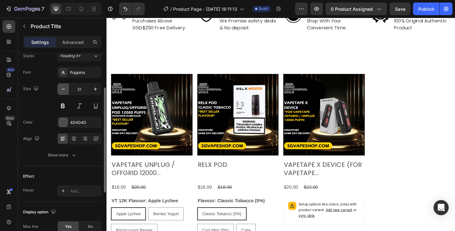
click at [64, 90] on icon "button" at bounding box center [63, 89] width 6 height 6
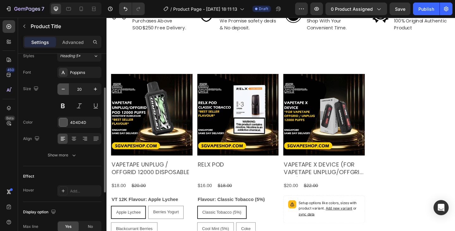
click at [64, 90] on icon "button" at bounding box center [63, 89] width 6 height 6
type input "19"
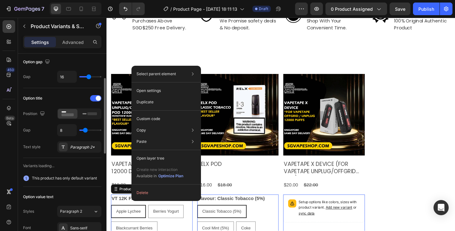
scroll to position [0, 0]
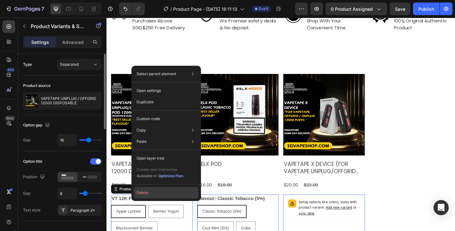
click at [159, 192] on button "Delete" at bounding box center [166, 192] width 65 height 11
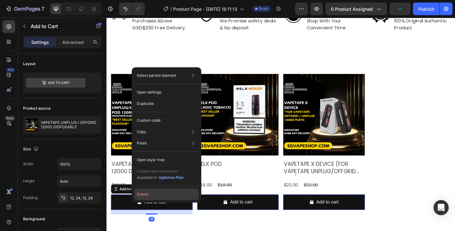
click at [159, 190] on button "Delete" at bounding box center [166, 194] width 65 height 11
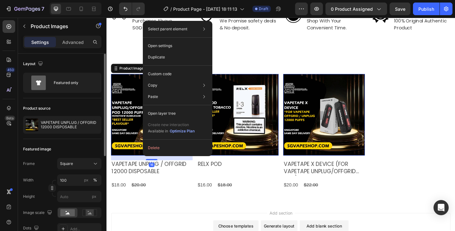
click at [70, 104] on div "Product source" at bounding box center [62, 108] width 78 height 10
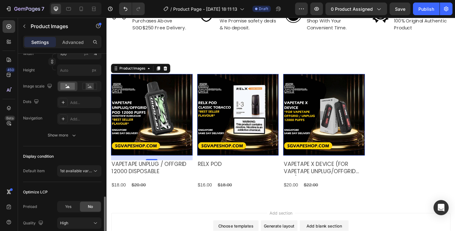
scroll to position [176, 0]
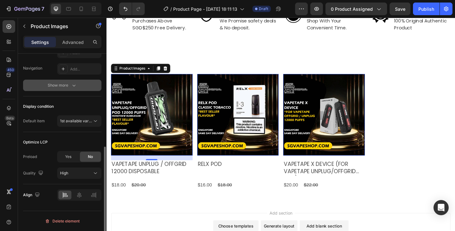
click at [69, 87] on div "Show more" at bounding box center [62, 85] width 29 height 6
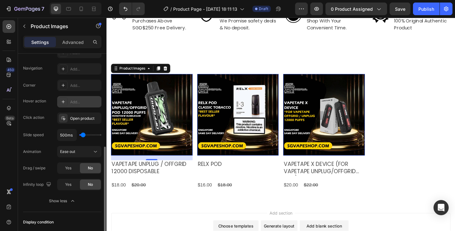
click at [74, 101] on div "Add..." at bounding box center [85, 102] width 30 height 6
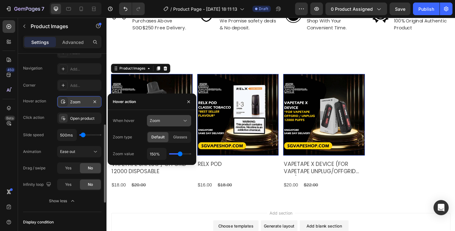
click at [163, 121] on div "Zoom" at bounding box center [166, 121] width 32 height 6
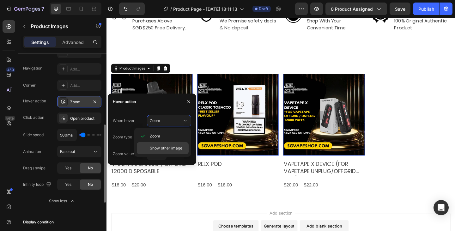
click at [164, 151] on span "Show other image" at bounding box center [166, 148] width 33 height 6
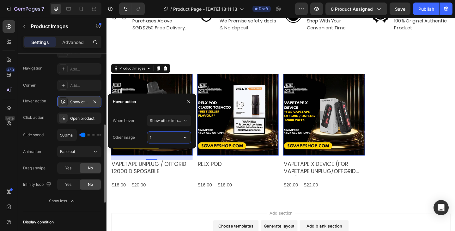
click at [163, 140] on input "1" at bounding box center [169, 137] width 44 height 11
click at [178, 140] on input "1" at bounding box center [169, 137] width 44 height 11
drag, startPoint x: 191, startPoint y: 139, endPoint x: 177, endPoint y: 145, distance: 14.7
click at [185, 139] on icon "button" at bounding box center [185, 137] width 6 height 6
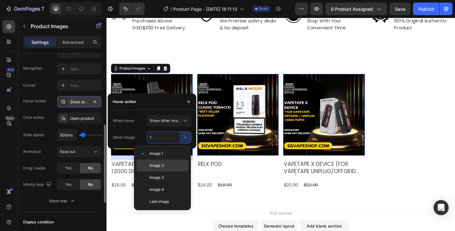
click at [159, 168] on span "Image 2" at bounding box center [157, 166] width 14 height 6
type input "2"
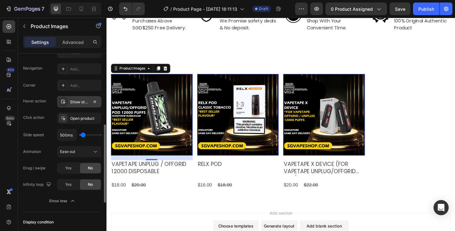
click at [32, 110] on div "Corner Add... Hover action Show other image Click action Open product Slide spe…" at bounding box center [62, 135] width 78 height 111
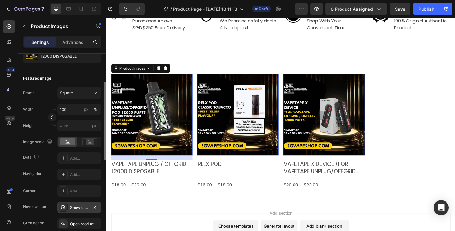
scroll to position [0, 0]
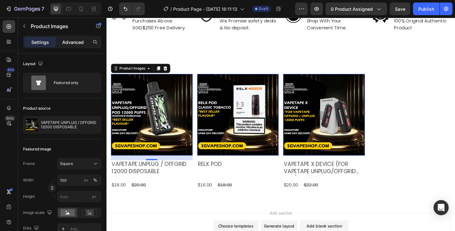
click at [69, 41] on p "Advanced" at bounding box center [73, 42] width 22 height 7
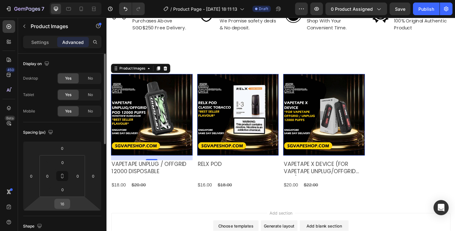
click at [62, 203] on input "16" at bounding box center [62, 203] width 13 height 9
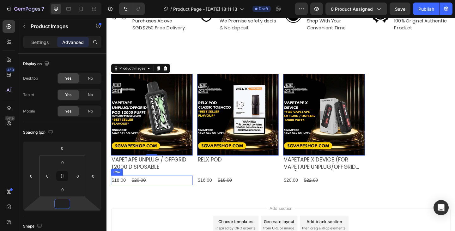
click at [162, 195] on div "$18.00 Product Price Product Price $20.00 Product Price Product Price Row" at bounding box center [155, 195] width 89 height 10
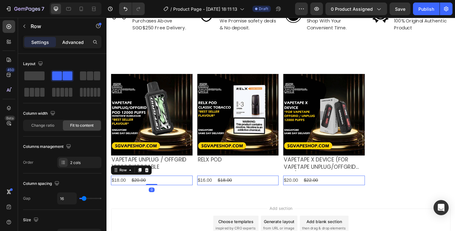
click at [70, 39] on p "Advanced" at bounding box center [73, 42] width 22 height 7
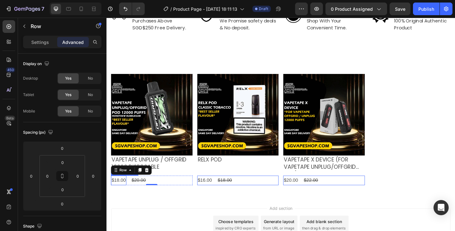
click at [122, 194] on div "$18.00" at bounding box center [119, 195] width 17 height 10
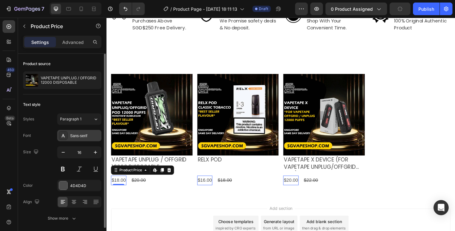
click at [83, 137] on div "Sans-serif" at bounding box center [85, 136] width 30 height 6
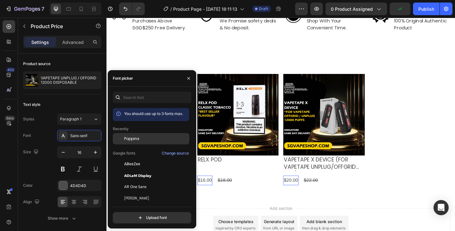
click at [139, 140] on span "Poppins" at bounding box center [131, 139] width 15 height 6
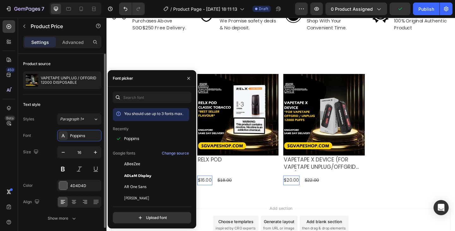
click at [43, 132] on div "Font Poppins" at bounding box center [62, 135] width 78 height 11
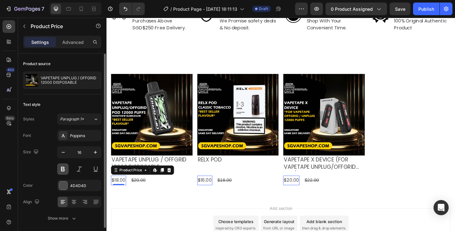
click at [62, 166] on button at bounding box center [62, 168] width 11 height 11
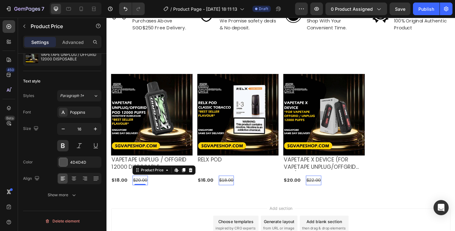
click at [144, 194] on div "$20.00" at bounding box center [143, 195] width 17 height 10
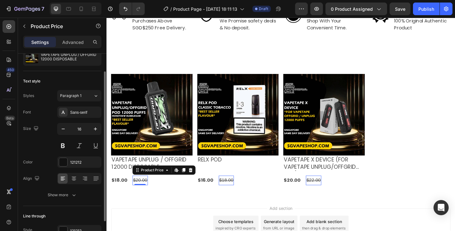
click at [84, 117] on div "Sans-serif" at bounding box center [79, 112] width 44 height 11
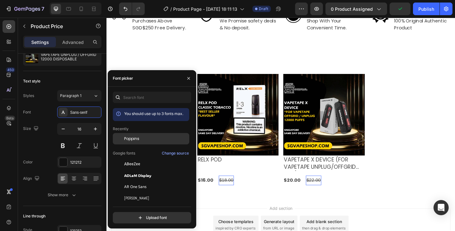
drag, startPoint x: 132, startPoint y: 140, endPoint x: 128, endPoint y: 140, distance: 4.4
click at [132, 140] on span "Poppins" at bounding box center [131, 139] width 15 height 6
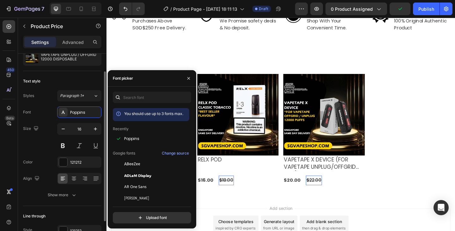
click at [44, 142] on div "Size 16" at bounding box center [62, 137] width 78 height 28
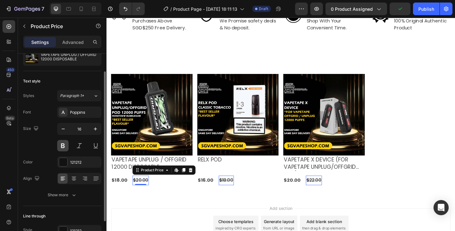
click at [63, 144] on button at bounding box center [62, 145] width 11 height 11
click at [62, 146] on button at bounding box center [62, 145] width 11 height 11
click at [35, 152] on div "Font Poppins Size 16 Color 121212 Align Show more" at bounding box center [62, 154] width 78 height 94
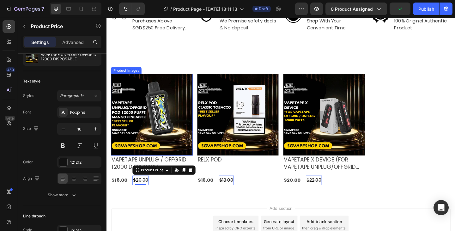
click at [179, 109] on img at bounding box center [155, 123] width 89 height 89
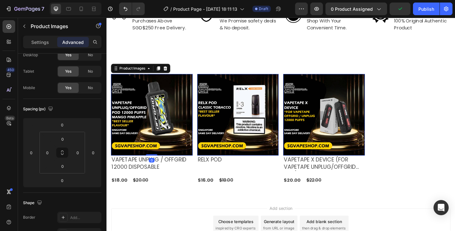
scroll to position [0, 0]
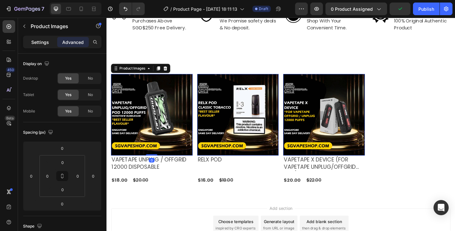
click at [46, 39] on p "Settings" at bounding box center [40, 42] width 18 height 7
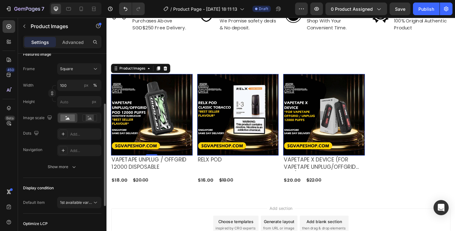
scroll to position [126, 0]
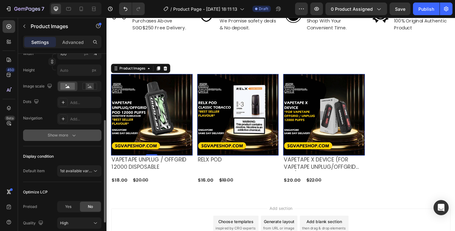
click at [58, 134] on div "Show more" at bounding box center [62, 135] width 29 height 6
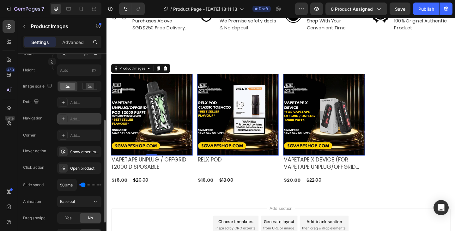
click at [69, 119] on div "Add..." at bounding box center [79, 118] width 44 height 11
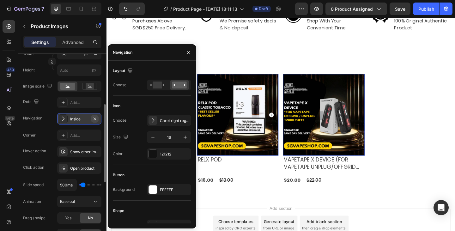
click at [95, 120] on icon "button" at bounding box center [94, 118] width 5 height 5
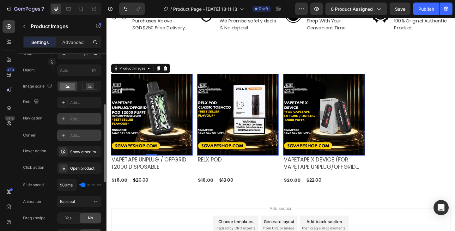
click at [75, 136] on div "Add..." at bounding box center [85, 136] width 30 height 6
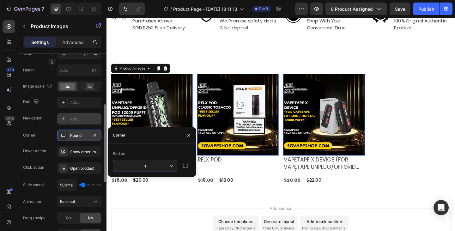
type input "17"
click at [42, 127] on div "Frame Square Width 100 px % Height px Image scale Dots Add... Navigation Add...…" at bounding box center [62, 144] width 78 height 225
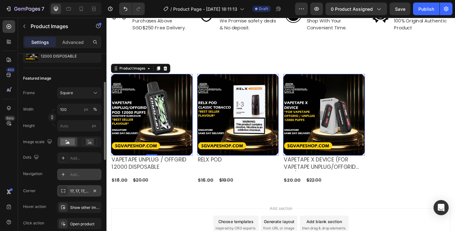
scroll to position [0, 0]
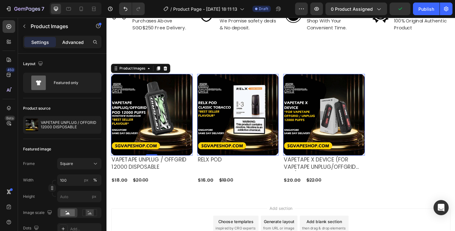
click at [74, 44] on p "Advanced" at bounding box center [73, 42] width 22 height 7
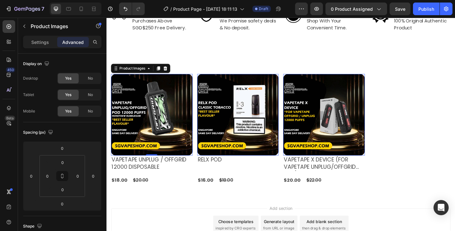
scroll to position [126, 0]
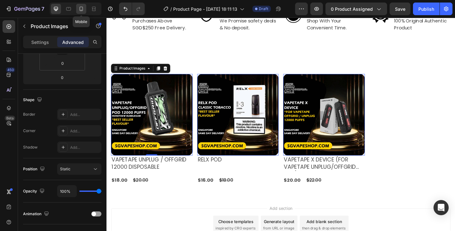
click at [83, 9] on icon at bounding box center [81, 9] width 3 height 4
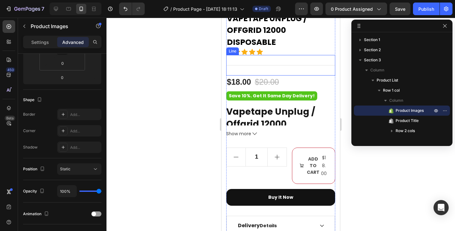
scroll to position [212, 0]
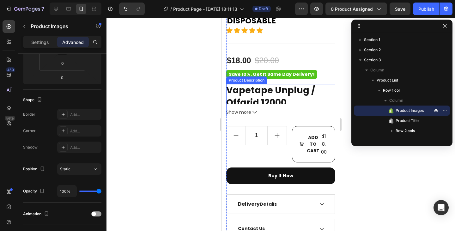
click at [251, 109] on span "Show more" at bounding box center [238, 112] width 25 height 7
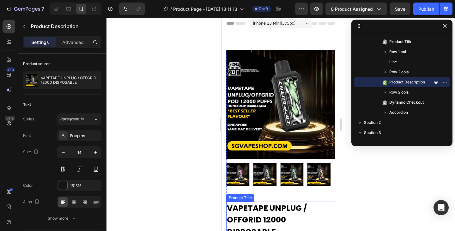
scroll to position [0, 0]
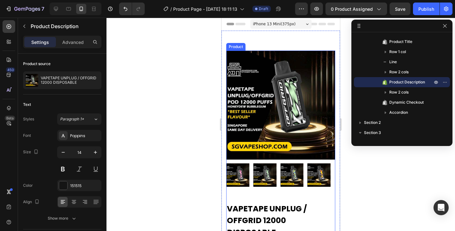
click at [266, 193] on div "Product Images" at bounding box center [280, 127] width 109 height 152
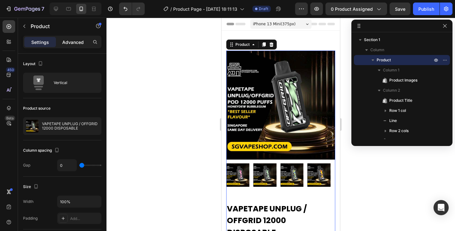
click at [74, 46] on div "Advanced" at bounding box center [73, 42] width 32 height 10
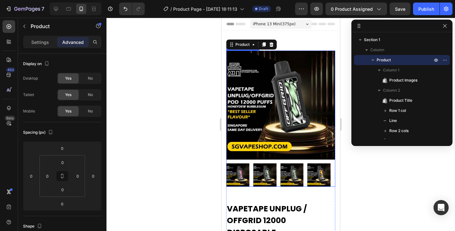
click at [283, 60] on img at bounding box center [280, 105] width 109 height 109
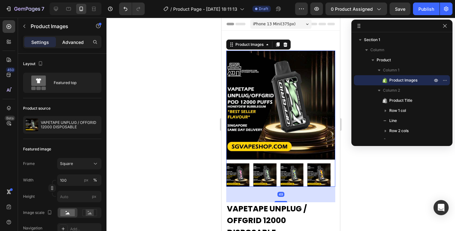
click at [74, 43] on p "Advanced" at bounding box center [73, 42] width 22 height 7
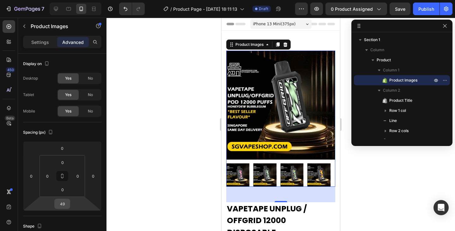
click at [65, 205] on input "49" at bounding box center [62, 203] width 13 height 9
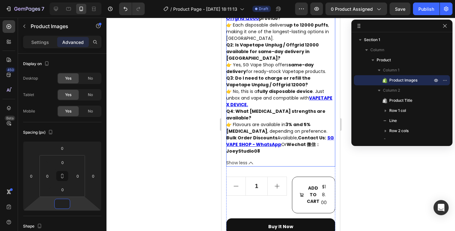
scroll to position [949, 0]
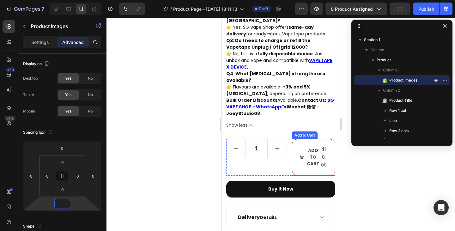
click at [303, 147] on div "Add to cart" at bounding box center [310, 157] width 21 height 20
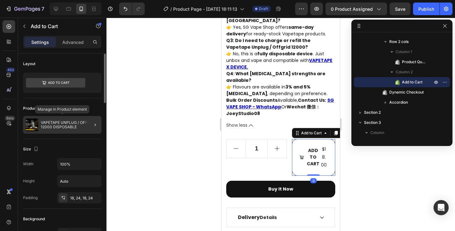
scroll to position [95, 0]
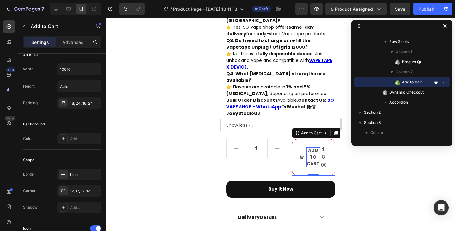
click at [310, 147] on div "Add to cart" at bounding box center [314, 157] width 14 height 20
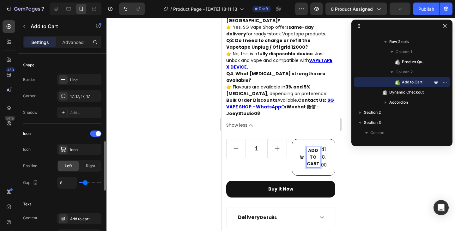
scroll to position [285, 0]
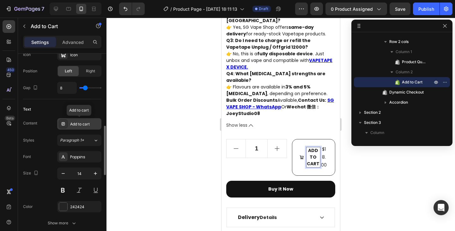
click at [81, 122] on div "Add to cart" at bounding box center [85, 124] width 30 height 6
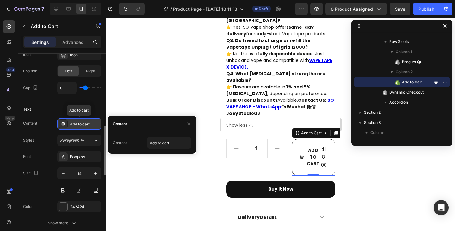
click at [82, 121] on div "Add to cart" at bounding box center [85, 124] width 30 height 6
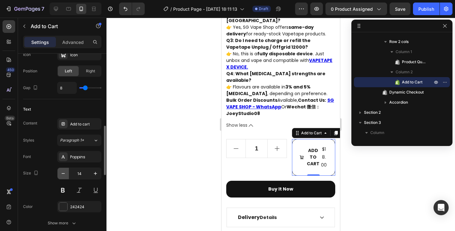
click at [63, 171] on icon "button" at bounding box center [63, 173] width 6 height 6
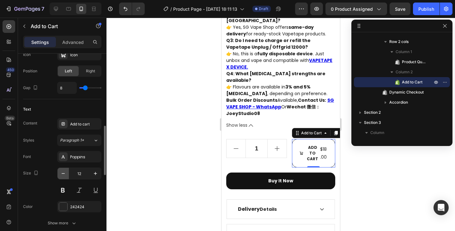
click at [63, 171] on icon "button" at bounding box center [63, 173] width 6 height 6
click at [95, 175] on icon "button" at bounding box center [95, 173] width 6 height 6
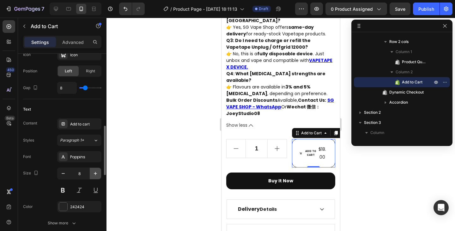
click at [95, 175] on icon "button" at bounding box center [95, 173] width 6 height 6
type input "11"
click at [320, 145] on div "$18.00" at bounding box center [323, 153] width 9 height 17
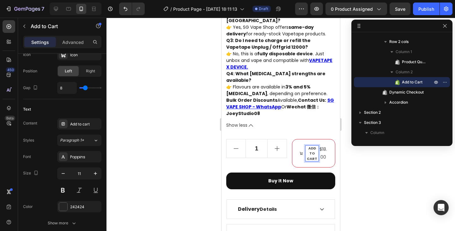
click at [312, 139] on button "Add to cart $18.00" at bounding box center [313, 153] width 43 height 28
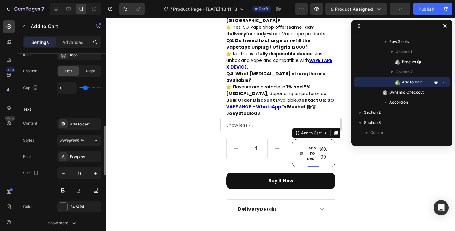
scroll to position [443, 0]
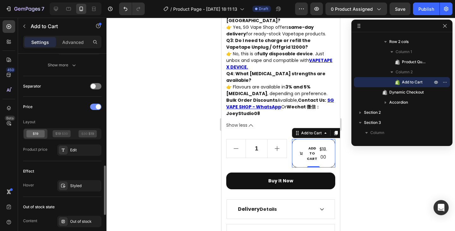
click at [98, 108] on span at bounding box center [98, 106] width 5 height 5
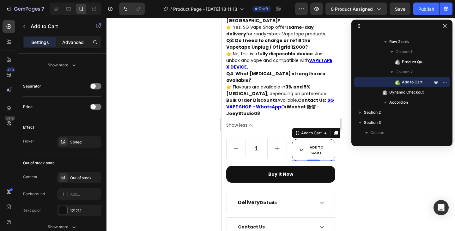
click at [69, 39] on p "Advanced" at bounding box center [73, 42] width 22 height 7
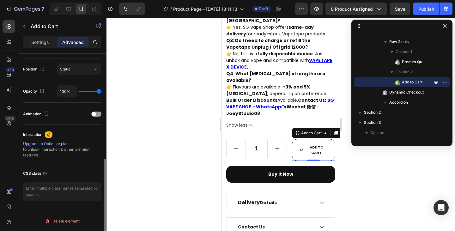
scroll to position [37, 0]
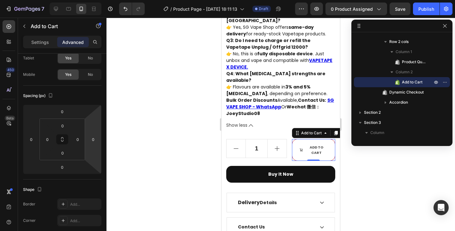
click at [304, 139] on button "Add to cart" at bounding box center [313, 150] width 43 height 22
click at [40, 45] on p "Settings" at bounding box center [40, 42] width 18 height 7
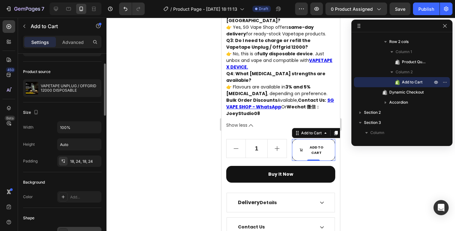
scroll to position [132, 0]
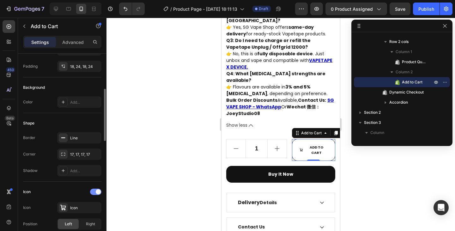
click at [96, 193] on span at bounding box center [98, 191] width 5 height 5
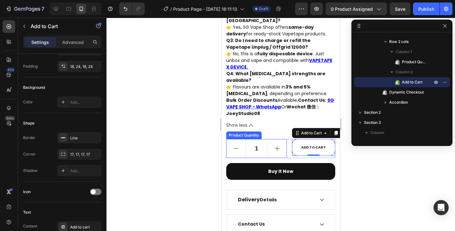
click at [268, 139] on button "increment" at bounding box center [277, 148] width 19 height 18
type input "2"
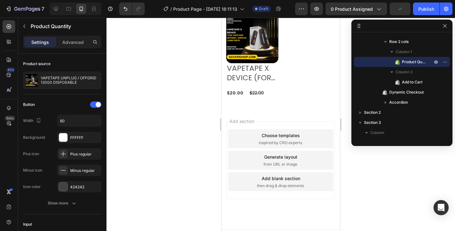
scroll to position [1443, 0]
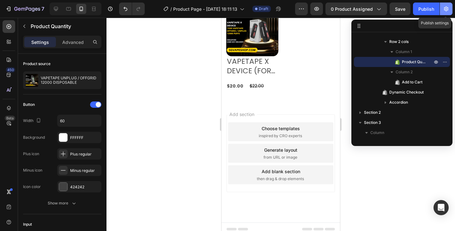
click at [448, 11] on icon "button" at bounding box center [446, 9] width 6 height 6
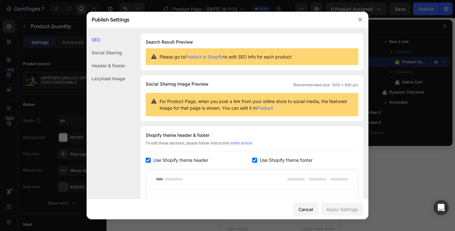
click at [252, 161] on input "checkbox" at bounding box center [254, 160] width 5 height 5
checkbox input "false"
drag, startPoint x: 151, startPoint y: 162, endPoint x: 195, endPoint y: 156, distance: 44.9
click at [151, 162] on input "checkbox" at bounding box center [148, 160] width 5 height 5
checkbox input "false"
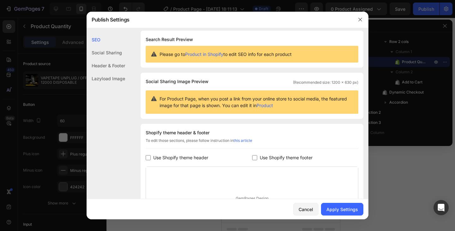
scroll to position [0, 0]
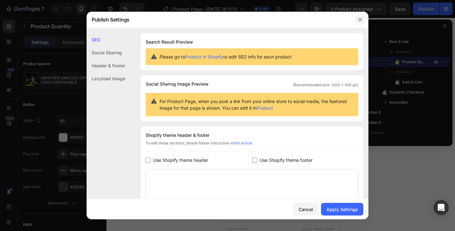
click at [358, 19] on icon "button" at bounding box center [360, 19] width 5 height 5
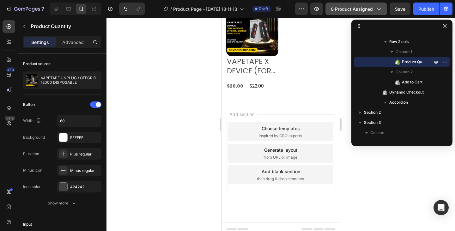
click at [372, 9] on span "0 product assigned" at bounding box center [352, 9] width 42 height 7
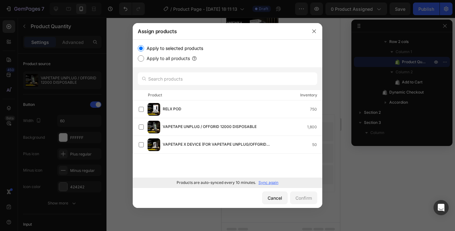
click at [141, 58] on input "Apply to all products" at bounding box center [141, 58] width 6 height 6
radio input "true"
click at [302, 196] on div "Confirm" at bounding box center [304, 198] width 16 height 7
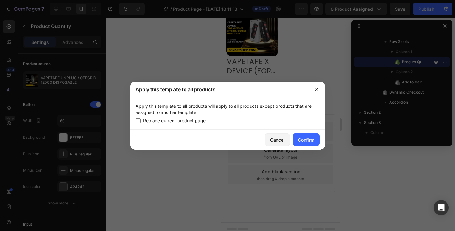
click at [156, 106] on p "Apply this template to all products will apply to all products except products …" at bounding box center [228, 109] width 184 height 13
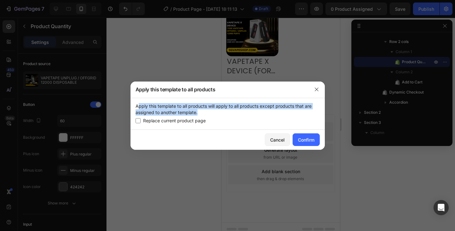
click at [156, 106] on p "Apply this template to all products will apply to all products except products …" at bounding box center [228, 109] width 184 height 13
click at [139, 120] on input "checkbox" at bounding box center [138, 120] width 5 height 5
checkbox input "true"
click at [307, 137] on div "Confirm" at bounding box center [306, 140] width 16 height 7
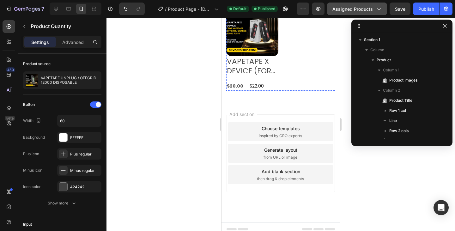
click at [360, 7] on span "Assigned Products" at bounding box center [353, 9] width 40 height 7
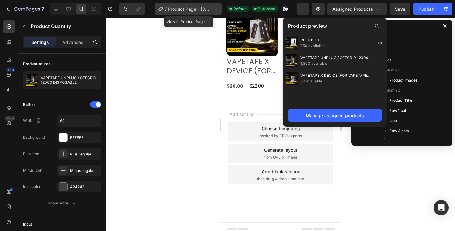
click at [212, 11] on span "Product Page - [DATE] 18:11:13" at bounding box center [190, 9] width 44 height 7
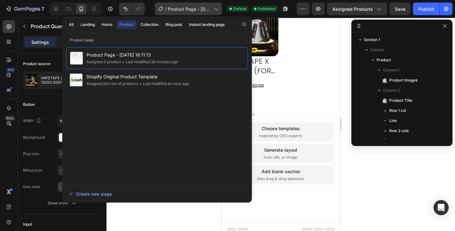
click at [212, 11] on span "Product Page - [DATE] 18:11:13" at bounding box center [190, 9] width 44 height 7
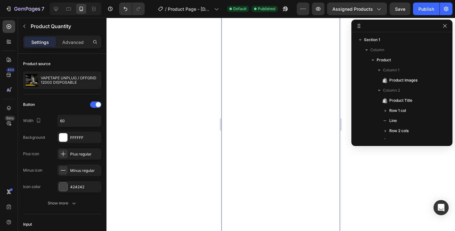
scroll to position [304, 0]
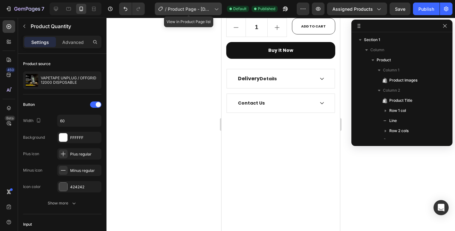
click at [218, 10] on icon at bounding box center [216, 9] width 6 height 6
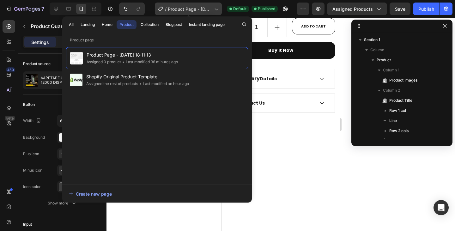
click at [218, 10] on icon at bounding box center [216, 9] width 6 height 6
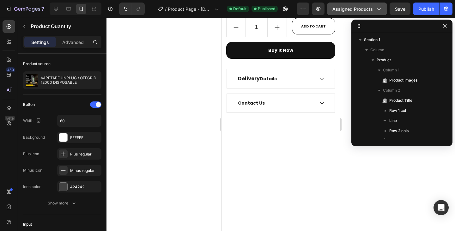
click at [354, 12] on span "Assigned Products" at bounding box center [353, 9] width 40 height 7
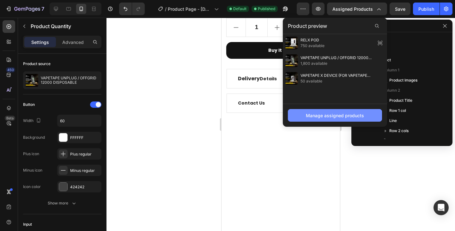
click at [338, 121] on button "Manage assigned products" at bounding box center [335, 115] width 94 height 13
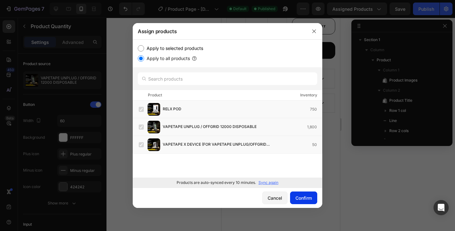
click at [300, 198] on div "Confirm" at bounding box center [304, 198] width 16 height 7
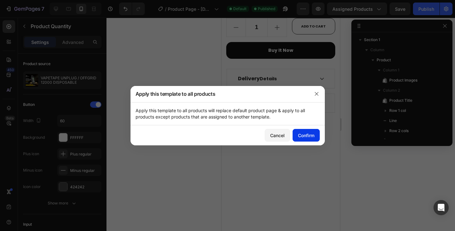
click at [311, 136] on div "Confirm" at bounding box center [306, 135] width 16 height 7
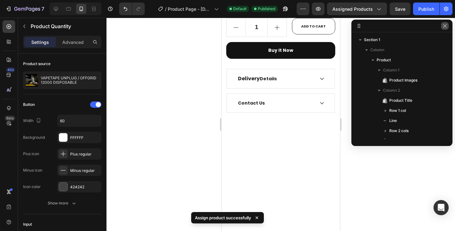
click at [444, 27] on icon "button" at bounding box center [444, 25] width 3 height 3
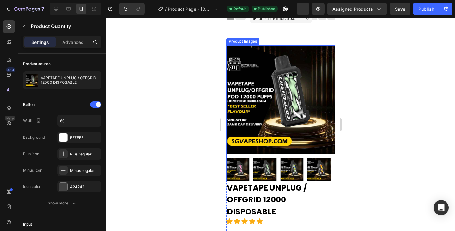
scroll to position [95, 0]
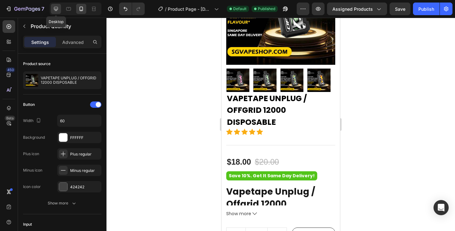
click at [55, 9] on icon at bounding box center [56, 9] width 4 height 4
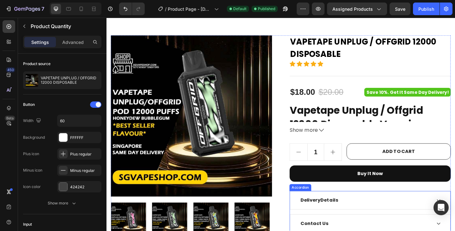
scroll to position [4, 0]
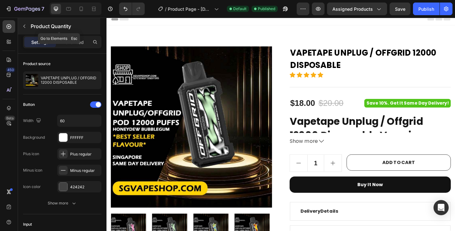
click at [25, 27] on icon "button" at bounding box center [24, 26] width 5 height 5
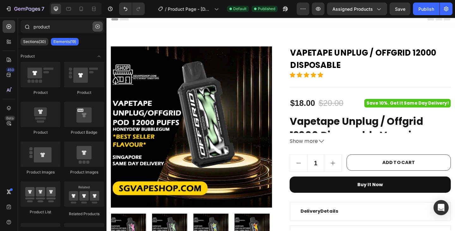
click at [97, 27] on icon "button" at bounding box center [97, 26] width 4 height 4
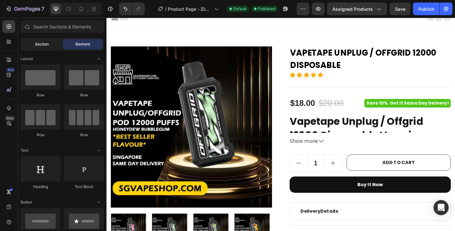
click at [46, 45] on span "Section" at bounding box center [42, 44] width 14 height 6
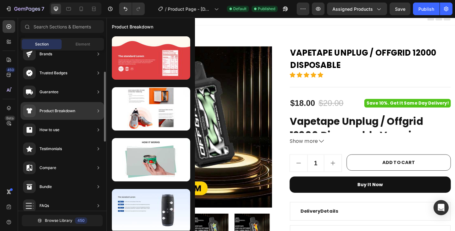
scroll to position [0, 0]
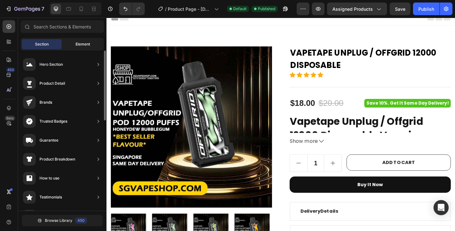
click at [79, 44] on span "Element" at bounding box center [83, 44] width 15 height 6
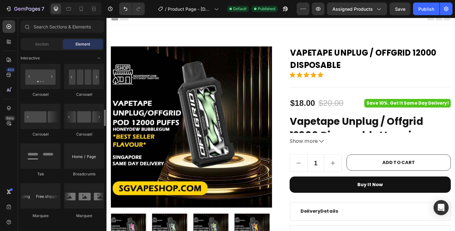
scroll to position [790, 0]
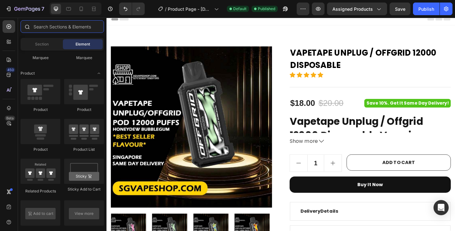
click at [81, 29] on input "text" at bounding box center [62, 26] width 83 height 13
paste input "Dynamic Element"
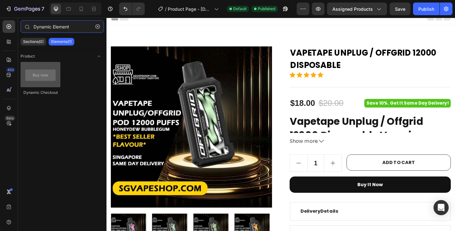
type input "Dynamic Element"
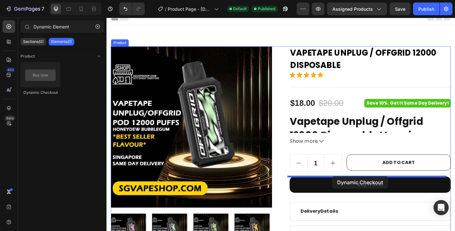
drag, startPoint x: 149, startPoint y: 101, endPoint x: 352, endPoint y: 190, distance: 222.0
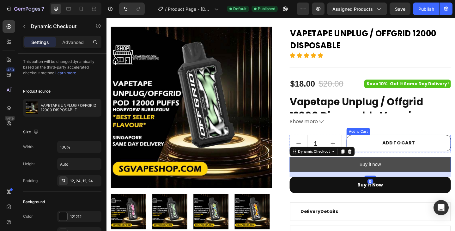
scroll to position [36, 0]
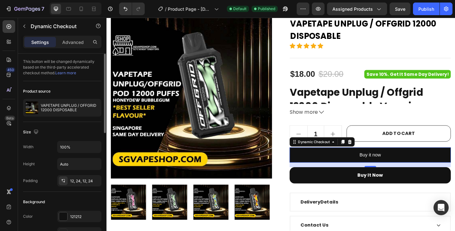
click at [63, 72] on link "Learn more" at bounding box center [65, 73] width 21 height 5
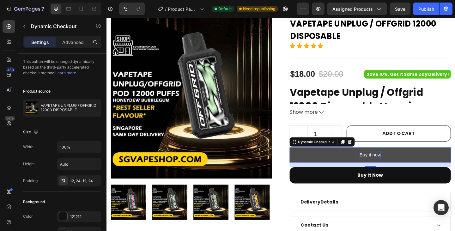
click at [391, 167] on div "Buy it now" at bounding box center [393, 167] width 23 height 9
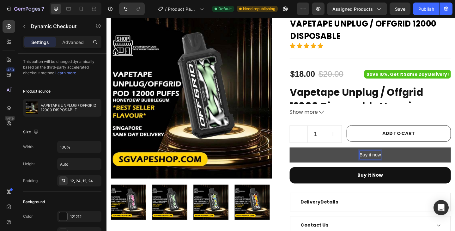
click at [422, 164] on button "Buy it now" at bounding box center [393, 167] width 175 height 17
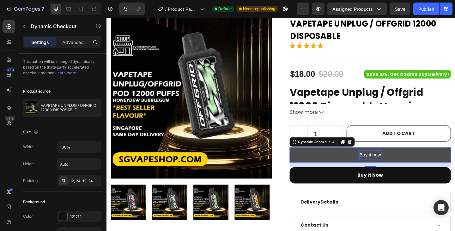
click at [392, 168] on p "Buy it now" at bounding box center [393, 167] width 23 height 9
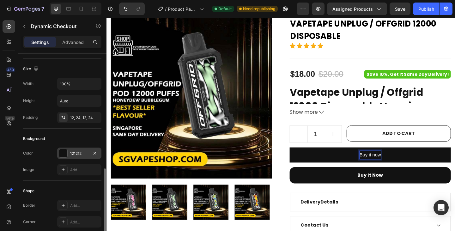
scroll to position [126, 0]
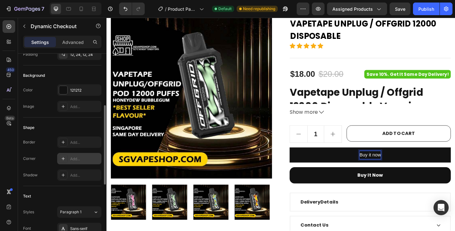
click at [74, 160] on div "Add..." at bounding box center [85, 159] width 30 height 6
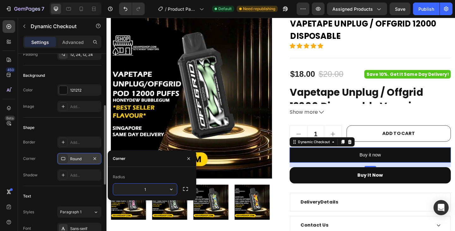
type input "17"
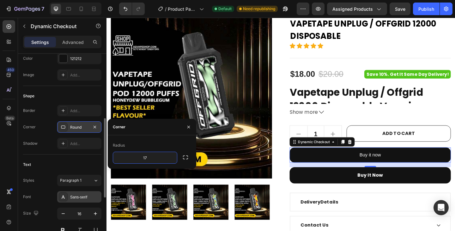
click at [80, 195] on div "Sans-serif" at bounding box center [85, 197] width 30 height 6
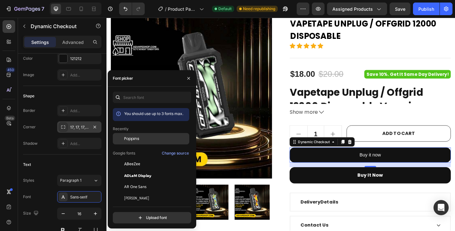
click at [135, 140] on span "Poppins" at bounding box center [131, 139] width 15 height 6
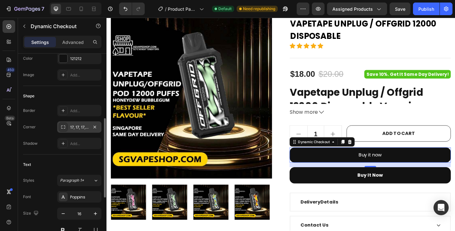
click at [45, 165] on div "Text" at bounding box center [62, 165] width 78 height 10
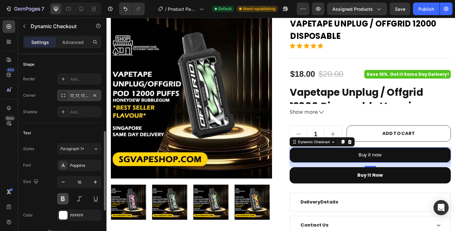
click at [63, 195] on button at bounding box center [62, 198] width 11 height 11
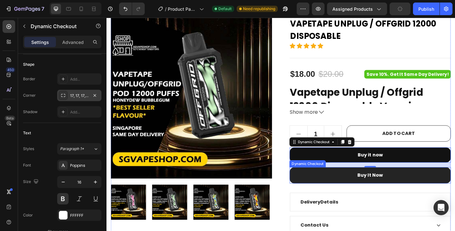
click at [349, 187] on button "Buy it now" at bounding box center [393, 190] width 175 height 18
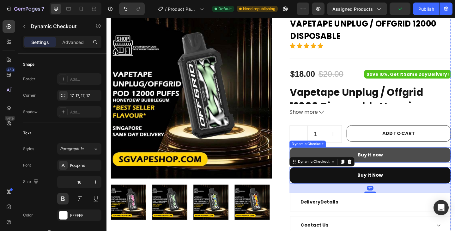
click at [367, 164] on button "Buy it now" at bounding box center [393, 167] width 175 height 17
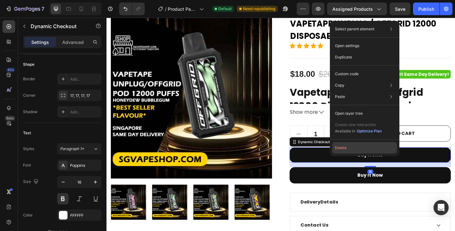
click at [351, 146] on button "Delete" at bounding box center [365, 147] width 65 height 11
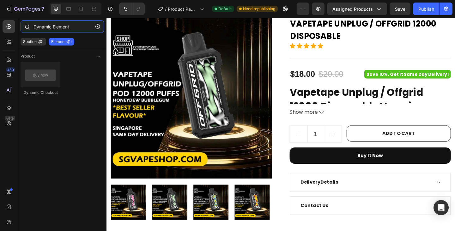
click at [75, 25] on input "Dynamic Element" at bounding box center [62, 26] width 83 height 13
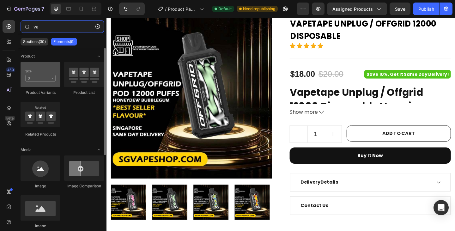
type input "va"
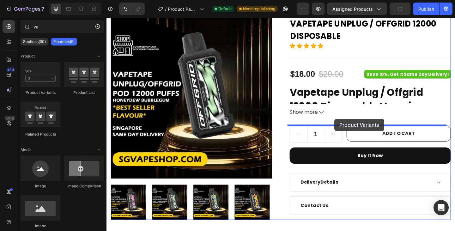
drag, startPoint x: 149, startPoint y: 100, endPoint x: 354, endPoint y: 128, distance: 207.8
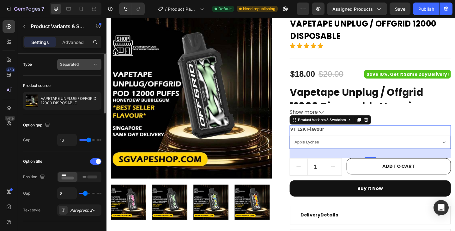
click at [85, 59] on button "Separated" at bounding box center [79, 64] width 44 height 11
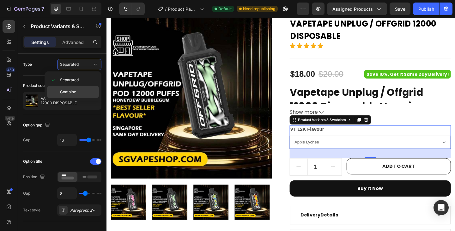
click at [71, 89] on div "Combine" at bounding box center [73, 92] width 52 height 12
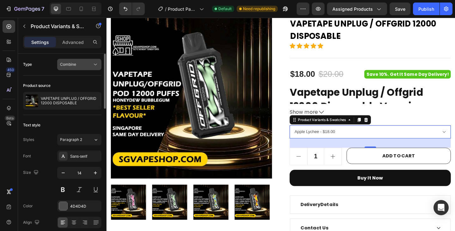
click at [75, 64] on span "Combine" at bounding box center [68, 64] width 16 height 5
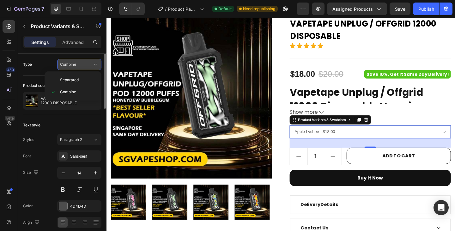
click at [84, 64] on div "Combine" at bounding box center [76, 65] width 32 height 6
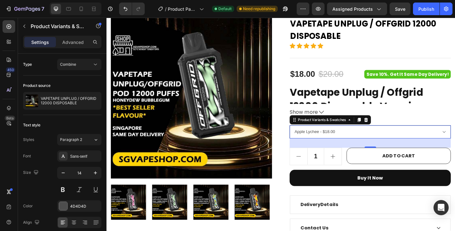
click at [354, 139] on select "Apple Lychee - $18.00 Berries Yogurt - $18.00 Blackcurrant Berries - $18.00 Bla…" at bounding box center [393, 142] width 175 height 14
drag, startPoint x: 354, startPoint y: 139, endPoint x: 307, endPoint y: 135, distance: 47.9
click at [354, 139] on select "Apple Lychee - $18.00 Berries Yogurt - $18.00 Blackcurrant Berries - $18.00 Bla…" at bounding box center [393, 142] width 175 height 14
click at [80, 64] on div "Combine" at bounding box center [76, 65] width 32 height 6
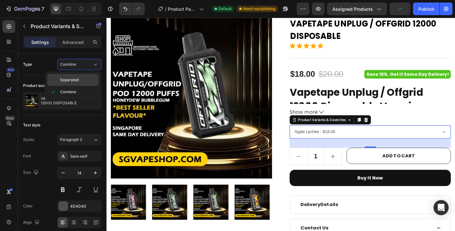
click at [83, 80] on p "Separated" at bounding box center [78, 80] width 36 height 6
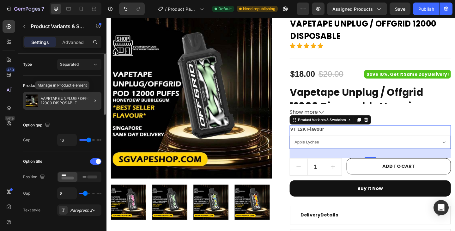
click at [75, 98] on p "VAPETAPE UNPLUG / OFFGRID 12000 DISPOSABLE" at bounding box center [70, 100] width 58 height 9
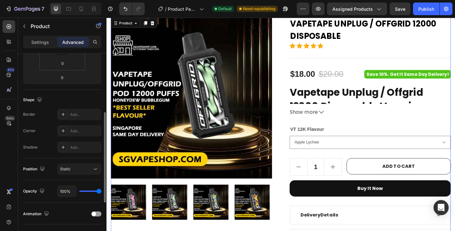
scroll to position [226, 0]
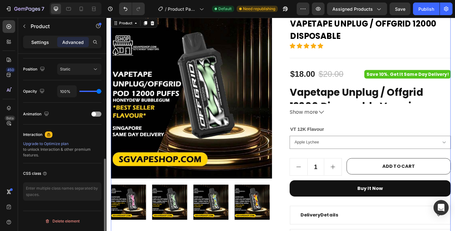
click at [49, 43] on div "Settings" at bounding box center [40, 42] width 32 height 10
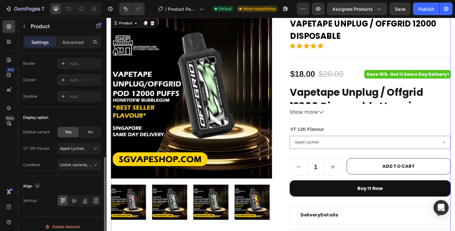
scroll to position [232, 0]
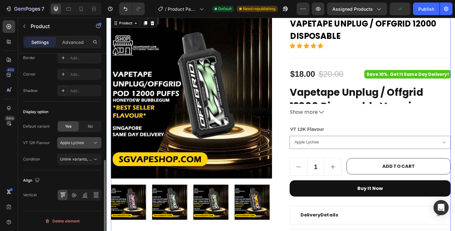
click at [75, 142] on span "Apple Lychee" at bounding box center [72, 143] width 24 height 6
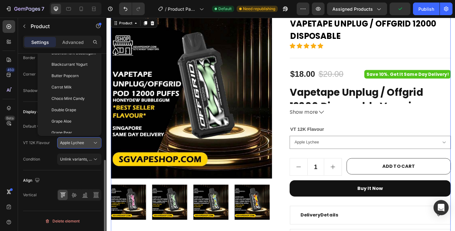
click at [75, 142] on span "Apple Lychee" at bounding box center [72, 143] width 24 height 6
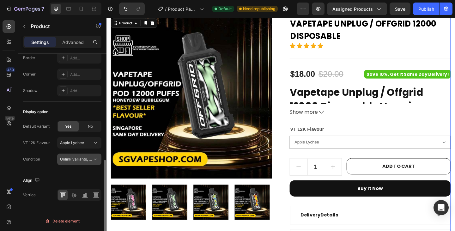
click at [70, 159] on span "Unlink variants, quantity <br> between same products" at bounding box center [108, 159] width 97 height 5
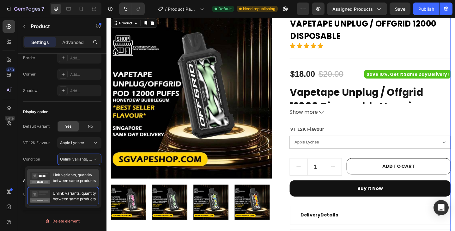
click at [72, 175] on span "Link variants, quantity between same products" at bounding box center [74, 177] width 43 height 11
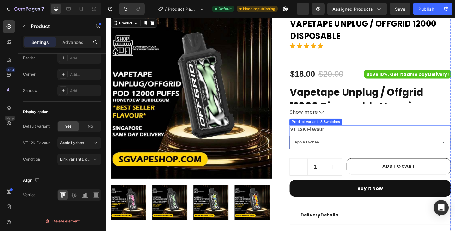
click at [328, 158] on select "Apple Lychee Berries Yogurt Blackcurrant Berries Blackcurrant Bubblegum Blackcu…" at bounding box center [393, 153] width 175 height 14
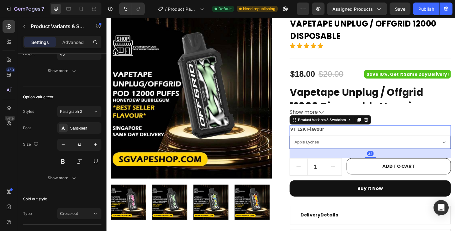
scroll to position [0, 0]
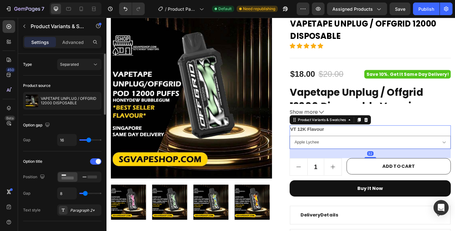
drag, startPoint x: 328, startPoint y: 158, endPoint x: 294, endPoint y: 163, distance: 33.8
click at [328, 158] on select "Apple Lychee Berries Yogurt Blackcurrant Berries Blackcurrant Bubblegum Blackcu…" at bounding box center [393, 153] width 175 height 14
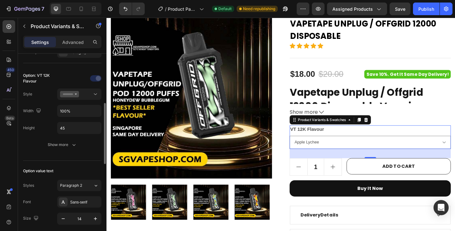
scroll to position [221, 0]
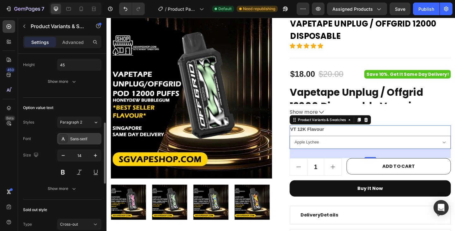
click at [80, 140] on div "Sans-serif" at bounding box center [85, 139] width 30 height 6
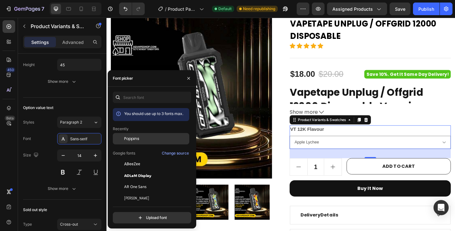
click at [136, 137] on span "Poppins" at bounding box center [131, 139] width 15 height 6
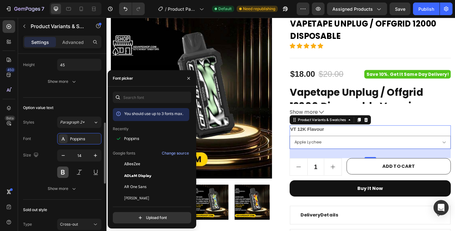
click at [62, 170] on button at bounding box center [62, 172] width 11 height 11
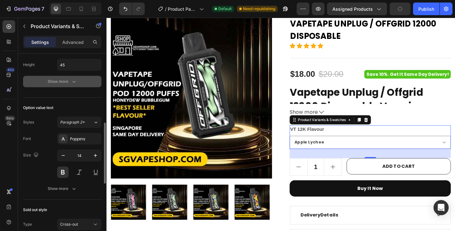
scroll to position [190, 0]
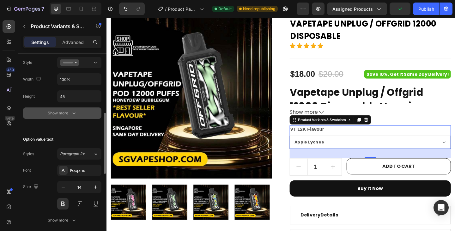
click at [65, 114] on div "Show more" at bounding box center [62, 113] width 29 height 6
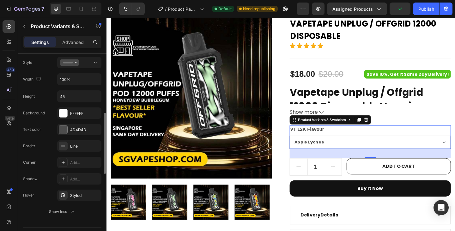
scroll to position [253, 0]
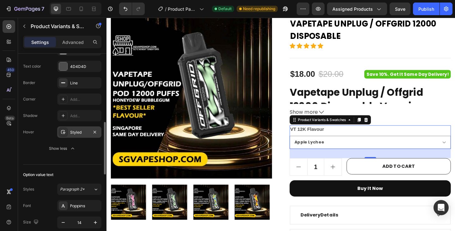
click at [73, 133] on div "Styled" at bounding box center [79, 133] width 18 height 6
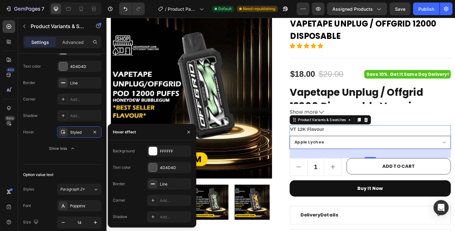
click at [362, 155] on select "Apple Lychee Berries Yogurt Blackcurrant Berries Blackcurrant Bubblegum Blackcu…" at bounding box center [393, 153] width 175 height 14
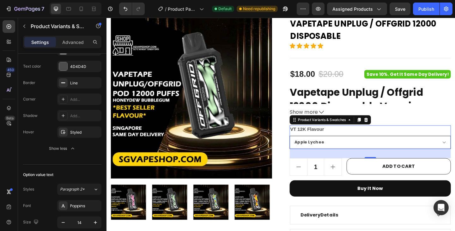
click at [362, 155] on select "Apple Lychee Berries Yogurt Blackcurrant Berries Blackcurrant Bubblegum Blackcu…" at bounding box center [393, 153] width 175 height 14
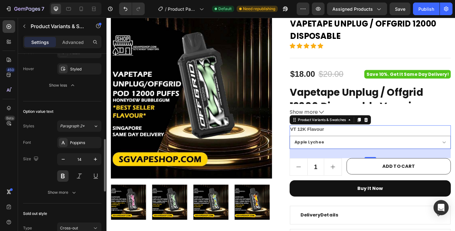
scroll to position [348, 0]
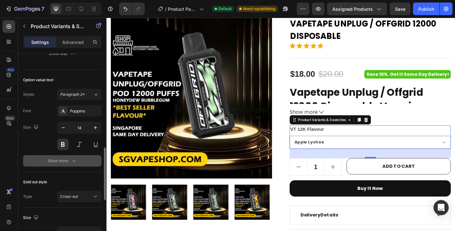
click at [66, 161] on div "Show more" at bounding box center [62, 161] width 29 height 6
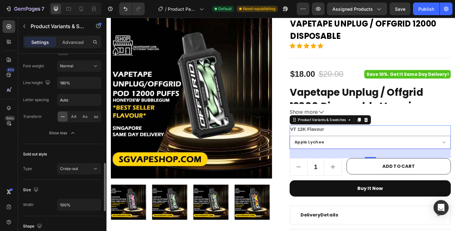
scroll to position [506, 0]
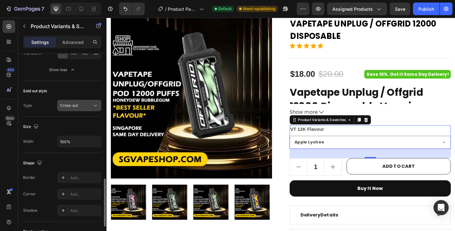
click at [84, 106] on div "Cross-out" at bounding box center [76, 106] width 32 height 6
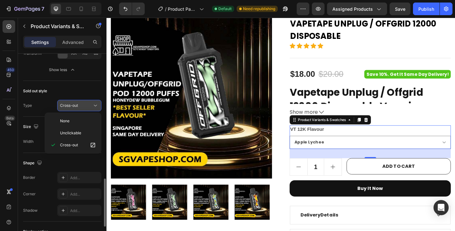
click at [93, 101] on button "Cross-out" at bounding box center [79, 105] width 44 height 11
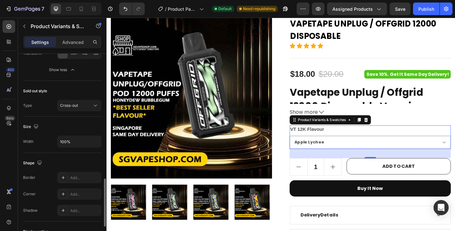
scroll to position [595, 0]
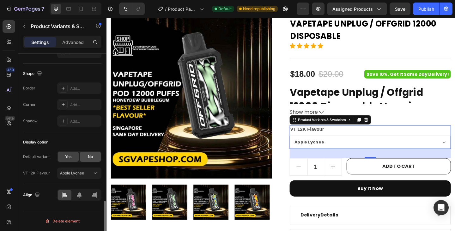
click at [86, 159] on div "No" at bounding box center [90, 157] width 21 height 10
click at [363, 154] on select "Please select an option Apple Lychee Berries Yogurt Blackcurrant Berries Blackc…" at bounding box center [393, 153] width 175 height 14
click at [64, 157] on div "Yes" at bounding box center [68, 157] width 21 height 10
select select "Apple Lychee"
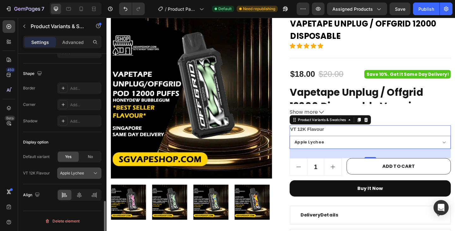
click at [77, 174] on span "Apple Lychee" at bounding box center [72, 173] width 24 height 6
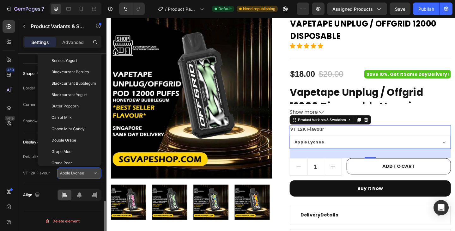
click at [77, 174] on span "Apple Lychee" at bounding box center [72, 173] width 24 height 6
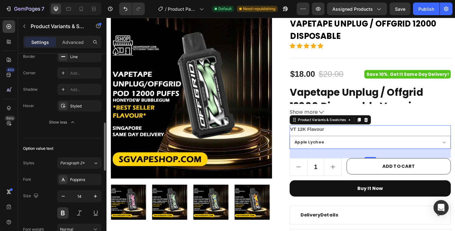
scroll to position [121, 0]
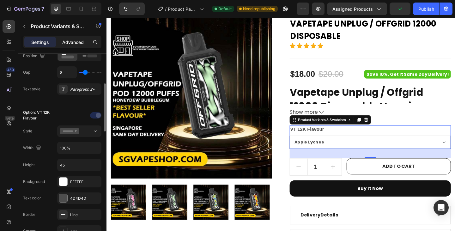
click at [74, 44] on p "Advanced" at bounding box center [73, 42] width 22 height 7
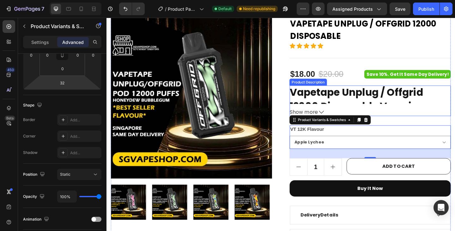
click at [405, 124] on button "Show more" at bounding box center [393, 121] width 175 height 8
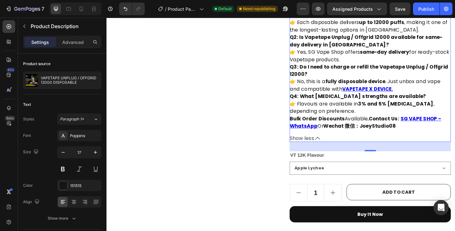
scroll to position [827, 0]
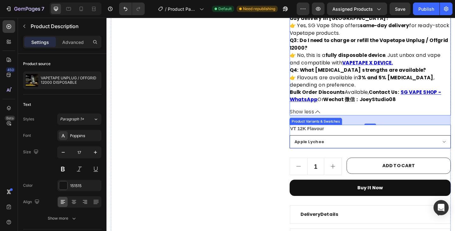
click at [340, 146] on select "Apple Lychee Berries Yogurt Blackcurrant Berries Blackcurrant Bubblegum Blackcu…" at bounding box center [393, 153] width 175 height 14
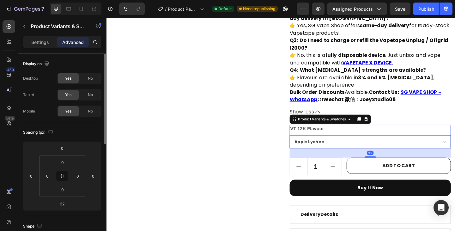
click at [44, 39] on p "Settings" at bounding box center [40, 42] width 18 height 7
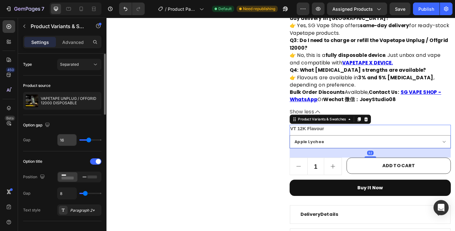
scroll to position [126, 0]
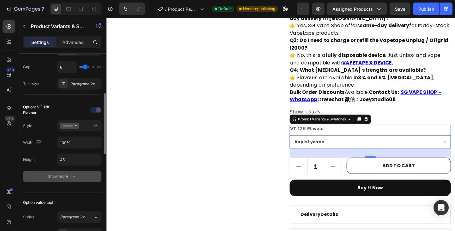
click at [62, 177] on div "Show more" at bounding box center [62, 176] width 29 height 6
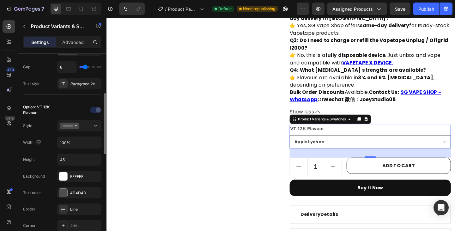
scroll to position [221, 0]
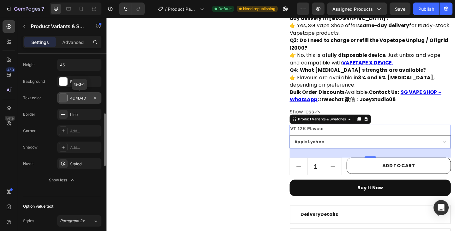
click at [74, 98] on div "4D4D4D" at bounding box center [79, 98] width 18 height 6
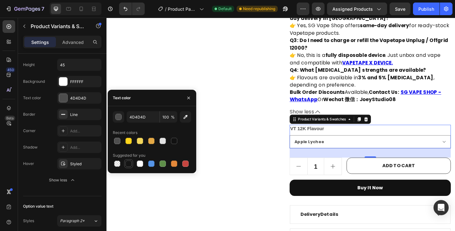
click at [128, 163] on div at bounding box center [129, 164] width 6 height 6
type input "151515"
click at [41, 80] on div "Background" at bounding box center [34, 82] width 22 height 6
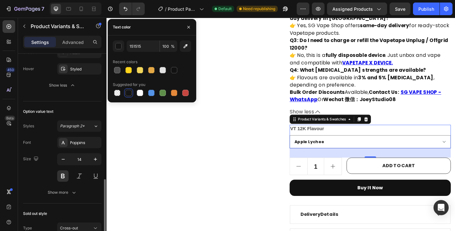
scroll to position [348, 0]
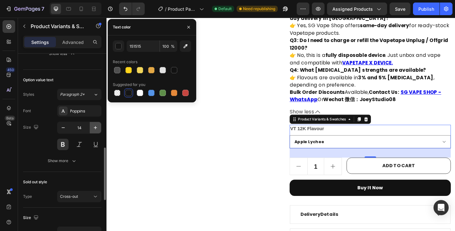
click at [95, 128] on icon "button" at bounding box center [95, 128] width 6 height 6
type input "15"
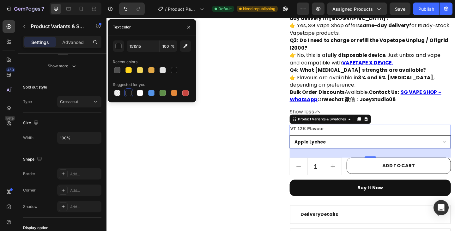
click at [349, 147] on select "Apple Lychee Berries Yogurt Blackcurrant Berries Blackcurrant Bubblegum Blackcu…" at bounding box center [393, 153] width 175 height 14
drag, startPoint x: 347, startPoint y: 147, endPoint x: 258, endPoint y: 164, distance: 90.4
click at [347, 147] on select "Apple Lychee Berries Yogurt Blackcurrant Berries Blackcurrant Bubblegum Blackcu…" at bounding box center [393, 153] width 175 height 14
click at [340, 146] on select "Apple Lychee Berries Yogurt Blackcurrant Berries Blackcurrant Bubblegum Blackcu…" at bounding box center [393, 153] width 175 height 14
click at [306, 146] on select "Apple Lychee Berries Yogurt Blackcurrant Berries Blackcurrant Bubblegum Blackcu…" at bounding box center [393, 153] width 175 height 14
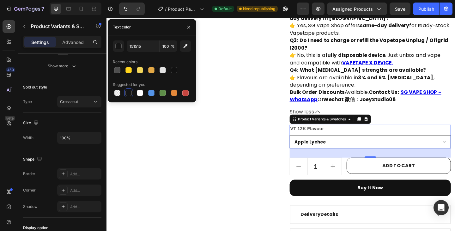
select select "Choco Mint Candy"
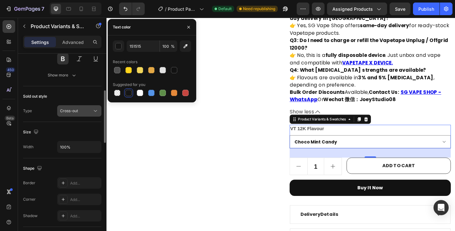
scroll to position [370, 0]
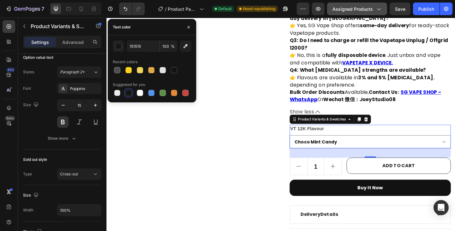
click at [379, 13] on button "Assigned Products" at bounding box center [357, 9] width 60 height 13
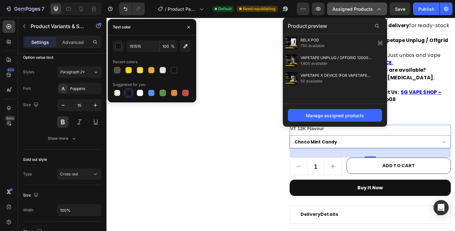
click at [379, 8] on icon "button" at bounding box center [379, 9] width 6 height 6
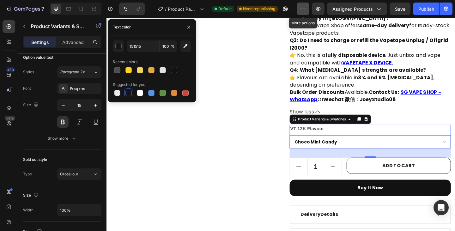
click at [306, 11] on icon "button" at bounding box center [303, 9] width 6 height 6
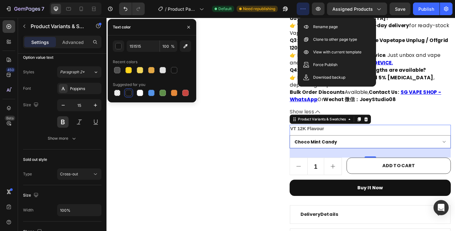
click at [306, 11] on icon "button" at bounding box center [303, 9] width 6 height 6
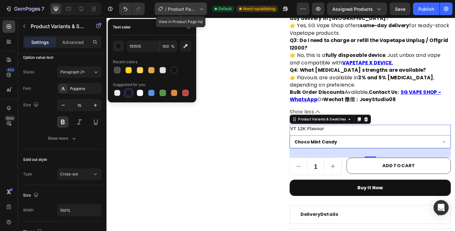
click at [200, 10] on icon at bounding box center [201, 9] width 6 height 6
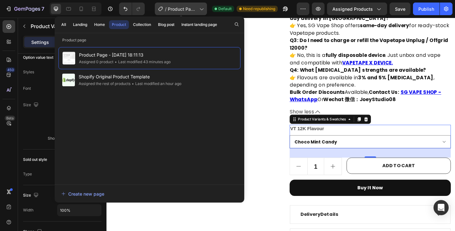
click at [200, 10] on icon at bounding box center [201, 9] width 6 height 6
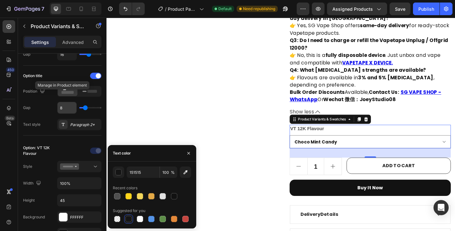
scroll to position [0, 0]
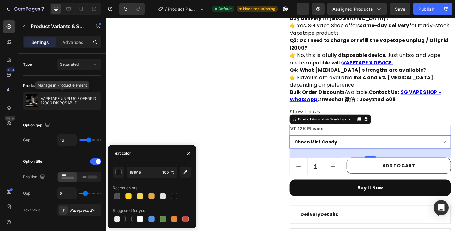
click at [75, 101] on p "VAPETAPE UNPLUG / OFFGRID 12000 DISPOSABLE" at bounding box center [70, 100] width 58 height 9
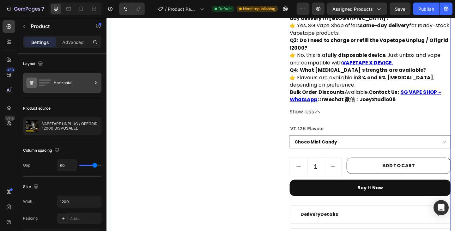
click at [71, 80] on div "Horizontal" at bounding box center [73, 83] width 39 height 15
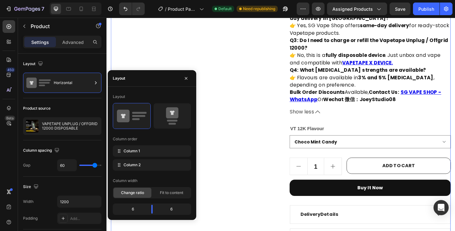
click at [60, 63] on div "Layout" at bounding box center [62, 64] width 78 height 10
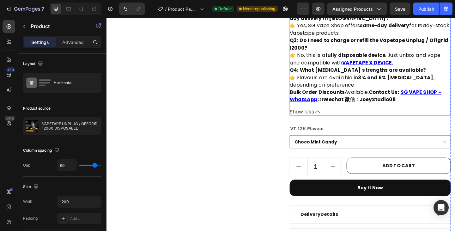
click at [334, 118] on icon at bounding box center [336, 120] width 5 height 5
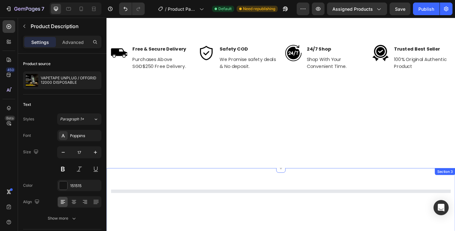
select select "Choco Mint Candy"
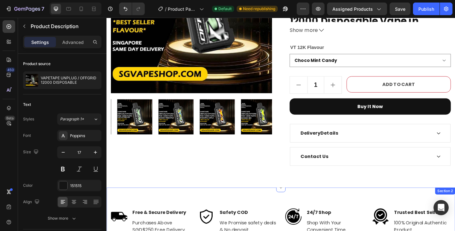
scroll to position [91, 0]
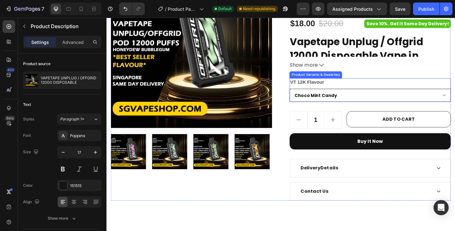
click at [388, 100] on select "Apple Lychee Berries Yogurt Blackcurrant Berries Blackcurrant Bubblegum Blackcu…" at bounding box center [393, 102] width 175 height 14
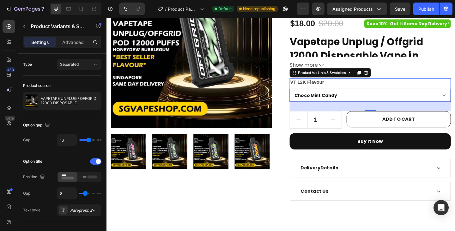
click at [385, 103] on select "Apple Lychee Berries Yogurt Blackcurrant Berries Blackcurrant Bubblegum Blackcu…" at bounding box center [393, 102] width 175 height 14
click at [100, 162] on span at bounding box center [98, 161] width 5 height 5
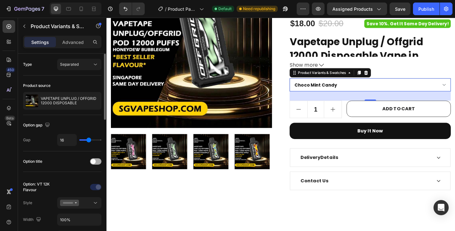
click at [99, 162] on div at bounding box center [95, 161] width 11 height 6
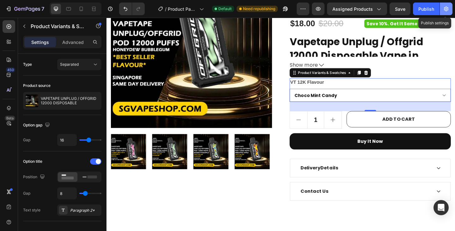
click at [446, 11] on icon "button" at bounding box center [446, 9] width 6 height 6
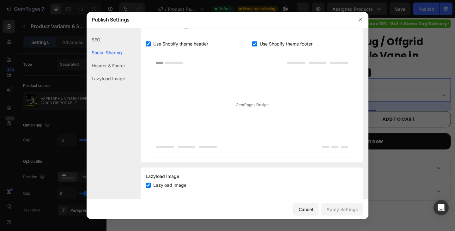
scroll to position [126, 0]
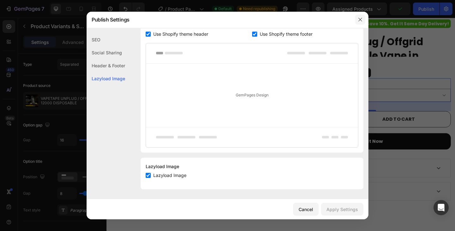
click at [364, 21] on button "button" at bounding box center [360, 20] width 10 height 10
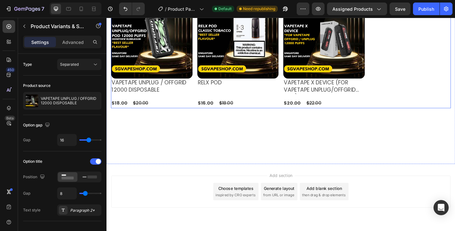
scroll to position [449, 0]
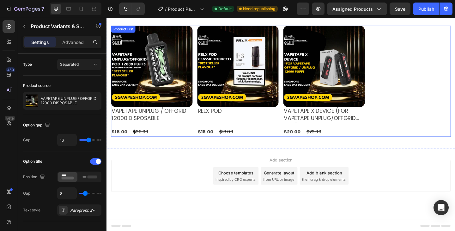
select select "Choco Mint Candy"
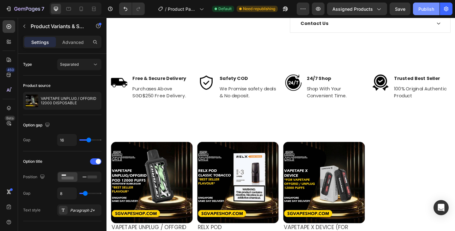
click at [429, 7] on div "Publish" at bounding box center [427, 9] width 16 height 7
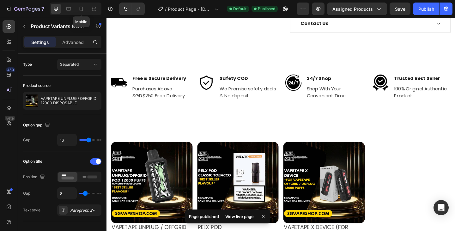
drag, startPoint x: 80, startPoint y: 11, endPoint x: 82, endPoint y: 16, distance: 5.3
click at [80, 11] on icon at bounding box center [81, 9] width 6 height 6
type input "12"
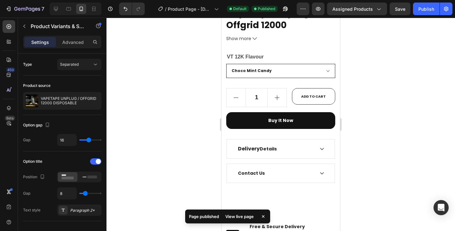
scroll to position [281, 0]
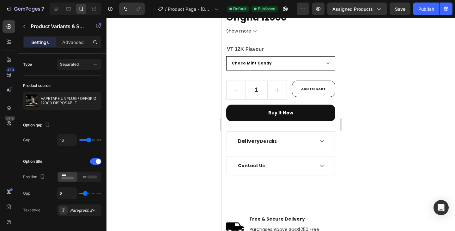
click at [303, 60] on select "Apple Lychee Berries Yogurt Blackcurrant Berries Blackcurrant Bubblegum Blackcu…" at bounding box center [280, 63] width 109 height 14
click at [226, 56] on select "Apple Lychee Berries Yogurt Blackcurrant Berries Blackcurrant Bubblegum Blackcu…" at bounding box center [280, 63] width 109 height 14
select select "Blackcurrant Berries"
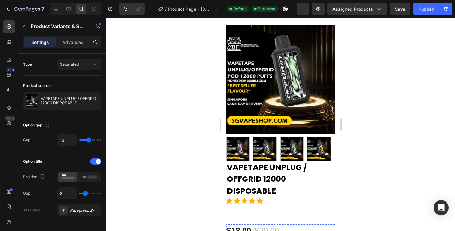
scroll to position [0, 0]
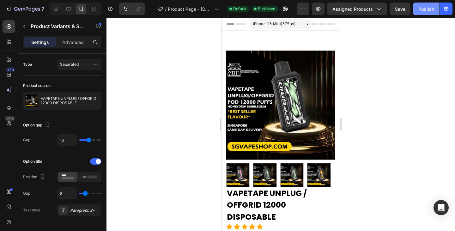
click at [433, 9] on div "Publish" at bounding box center [427, 9] width 16 height 7
click at [286, 9] on icon "button" at bounding box center [285, 9] width 6 height 6
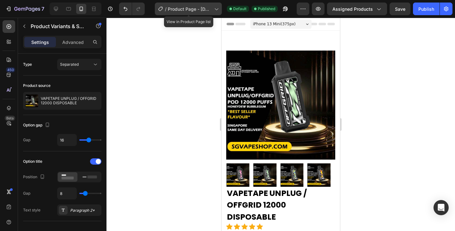
click at [213, 10] on div "/ Product Page - [DATE] 18:11:13" at bounding box center [188, 9] width 67 height 13
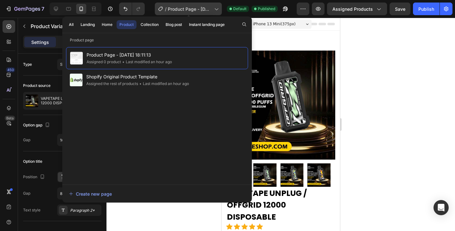
click at [213, 10] on div "/ Product Page - [DATE] 18:11:13" at bounding box center [188, 9] width 67 height 13
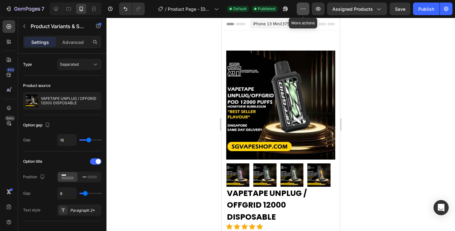
click at [309, 8] on button "button" at bounding box center [303, 9] width 13 height 13
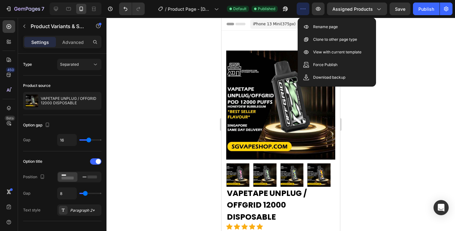
click at [309, 8] on button "button" at bounding box center [303, 9] width 13 height 13
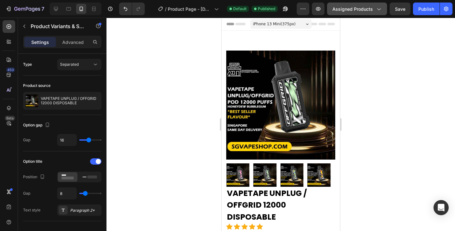
click at [376, 10] on div "Assigned Products" at bounding box center [357, 9] width 49 height 7
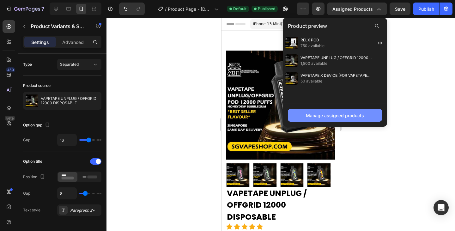
click at [351, 113] on div "Manage assigned products" at bounding box center [335, 115] width 58 height 7
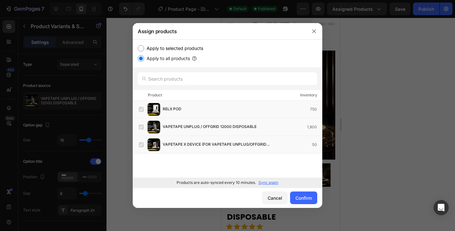
click at [273, 183] on p "Sync again" at bounding box center [269, 183] width 20 height 6
click at [306, 198] on div "Confirm" at bounding box center [304, 198] width 16 height 7
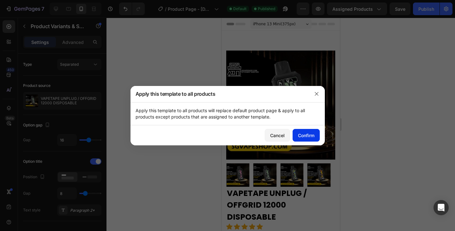
click at [310, 137] on div "Confirm" at bounding box center [306, 135] width 16 height 7
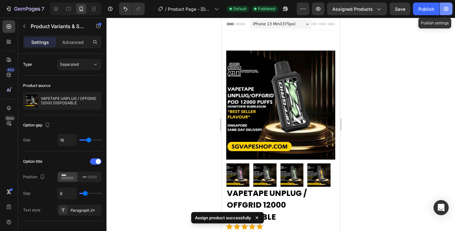
click at [450, 10] on button "button" at bounding box center [446, 9] width 13 height 13
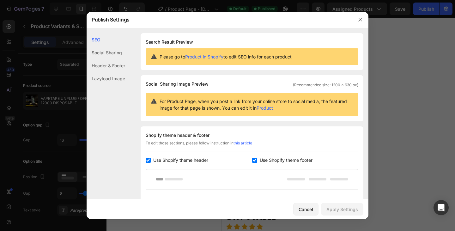
click at [101, 53] on div "Social Sharing" at bounding box center [106, 52] width 39 height 13
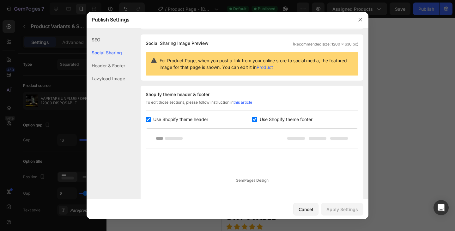
click at [109, 68] on div "Header & Footer" at bounding box center [106, 65] width 39 height 13
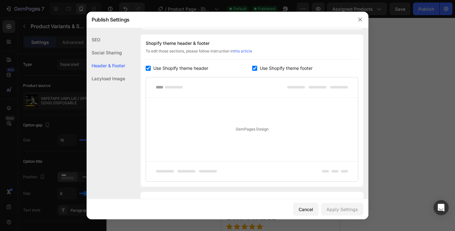
click at [111, 80] on div "Lazyload Image" at bounding box center [106, 78] width 39 height 13
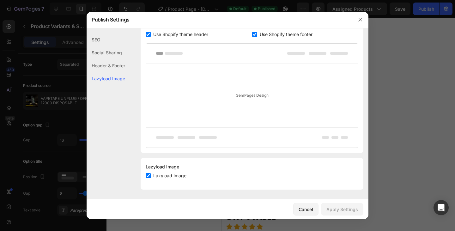
scroll to position [126, 0]
click at [360, 18] on icon "button" at bounding box center [360, 19] width 5 height 5
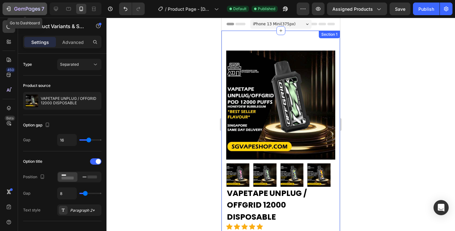
click at [32, 10] on icon "button" at bounding box center [27, 9] width 26 height 5
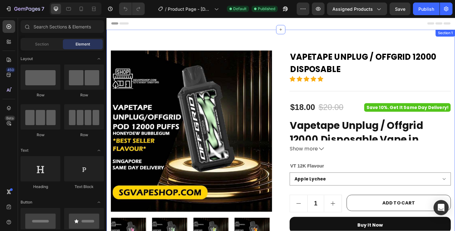
click at [263, 40] on div "Product Images VAPETAPE UNPLUG / OFFGRID 12000 DISPOSABLE Product Title Icon Ic…" at bounding box center [296, 181] width 379 height 300
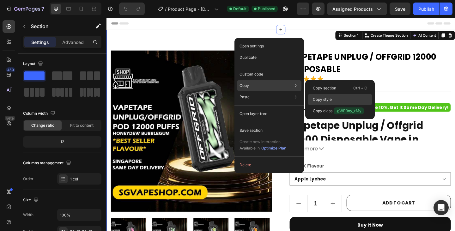
click at [322, 98] on p "Copy style" at bounding box center [322, 100] width 19 height 6
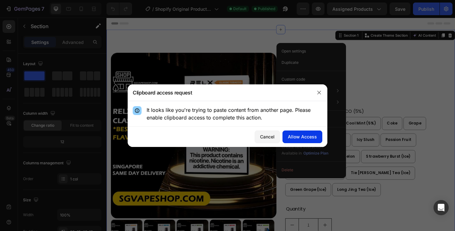
click at [307, 135] on div "Allow Access" at bounding box center [302, 136] width 29 height 7
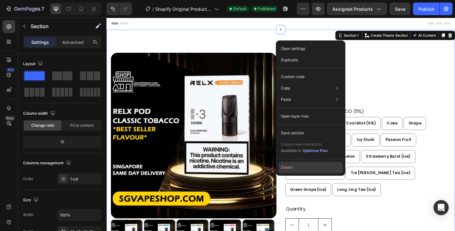
click at [286, 166] on button "Delete" at bounding box center [311, 167] width 65 height 11
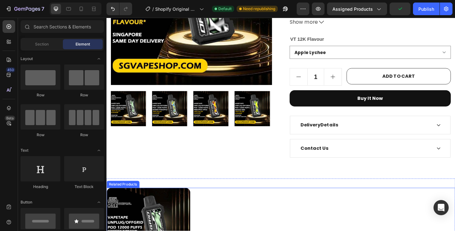
scroll to position [126, 0]
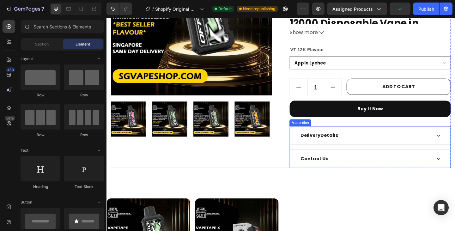
click at [369, 144] on div "Delivery Details" at bounding box center [388, 145] width 144 height 9
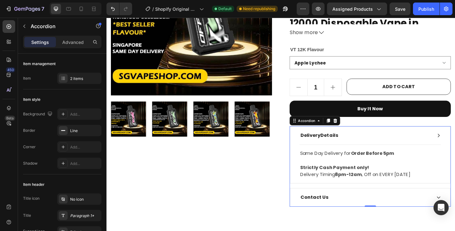
click at [369, 144] on div "Delivery Details" at bounding box center [388, 145] width 144 height 9
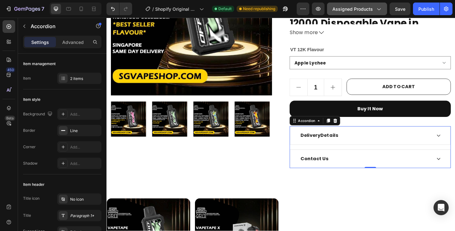
click at [380, 9] on icon "button" at bounding box center [379, 10] width 3 height 2
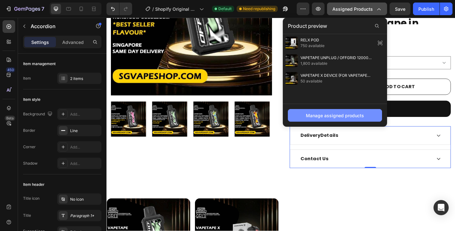
click at [344, 116] on div "Manage assigned products" at bounding box center [335, 115] width 58 height 7
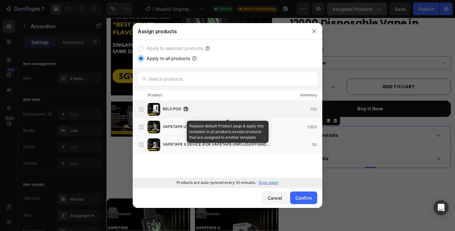
click at [139, 111] on label at bounding box center [141, 109] width 5 height 5
click at [140, 112] on label at bounding box center [141, 109] width 5 height 5
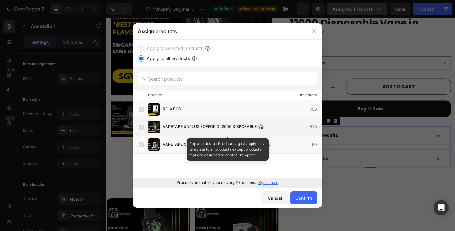
click at [144, 127] on label at bounding box center [141, 127] width 5 height 5
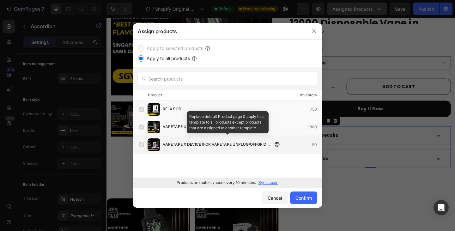
click at [140, 143] on label at bounding box center [141, 144] width 5 height 5
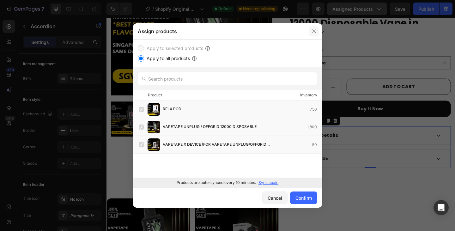
click at [315, 33] on icon "button" at bounding box center [314, 31] width 5 height 5
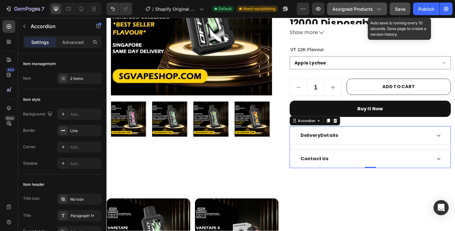
click at [403, 11] on div "Save" at bounding box center [400, 9] width 10 height 7
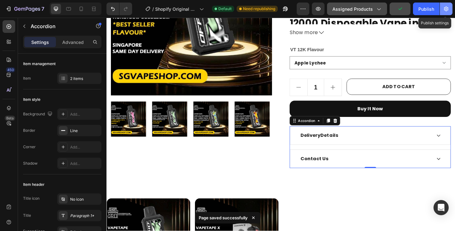
click at [445, 7] on icon "button" at bounding box center [446, 9] width 6 height 6
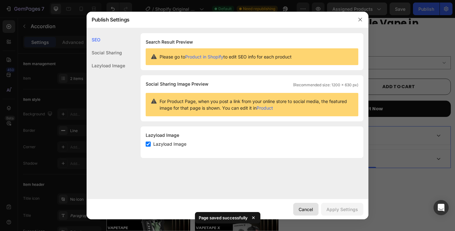
click at [312, 210] on div "Cancel" at bounding box center [306, 209] width 15 height 7
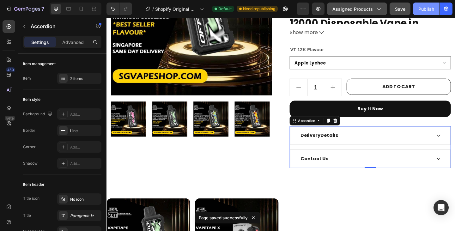
click at [426, 11] on div "Publish" at bounding box center [427, 9] width 16 height 7
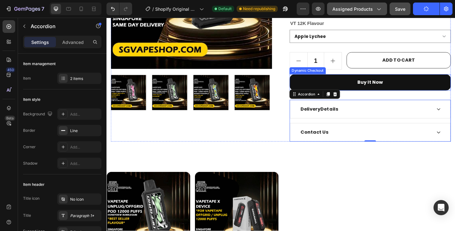
scroll to position [285, 0]
